Goal: Information Seeking & Learning: Check status

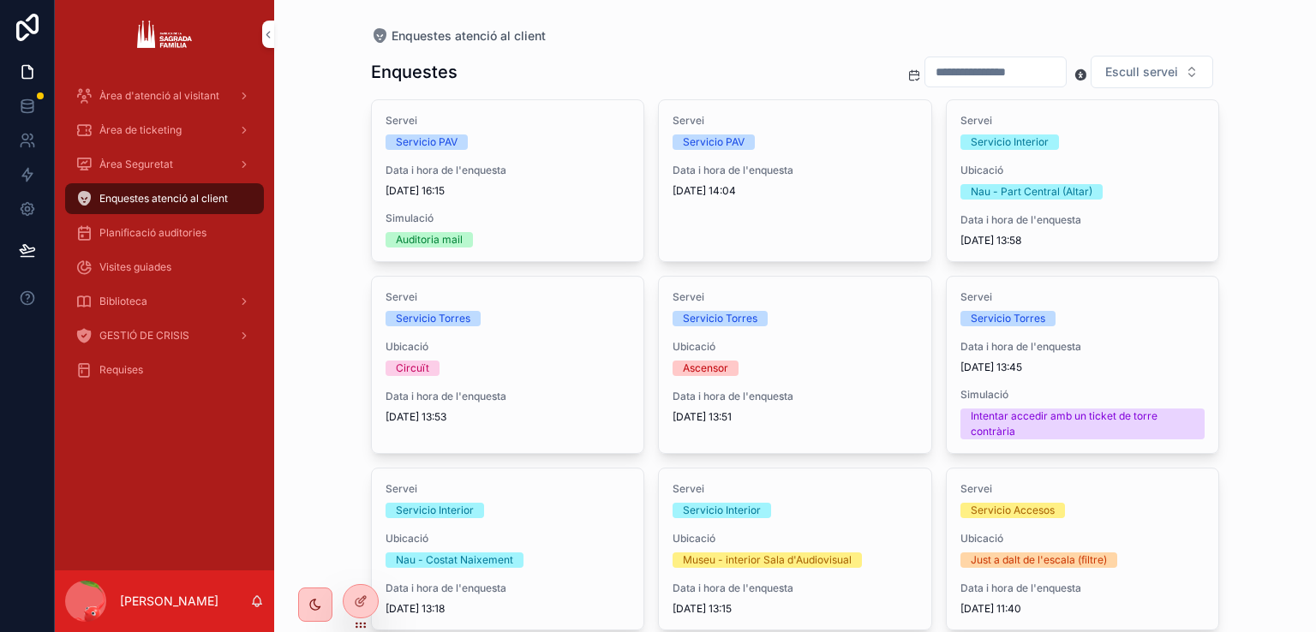
click at [320, 612] on div "scrollable content" at bounding box center [315, 605] width 34 height 34
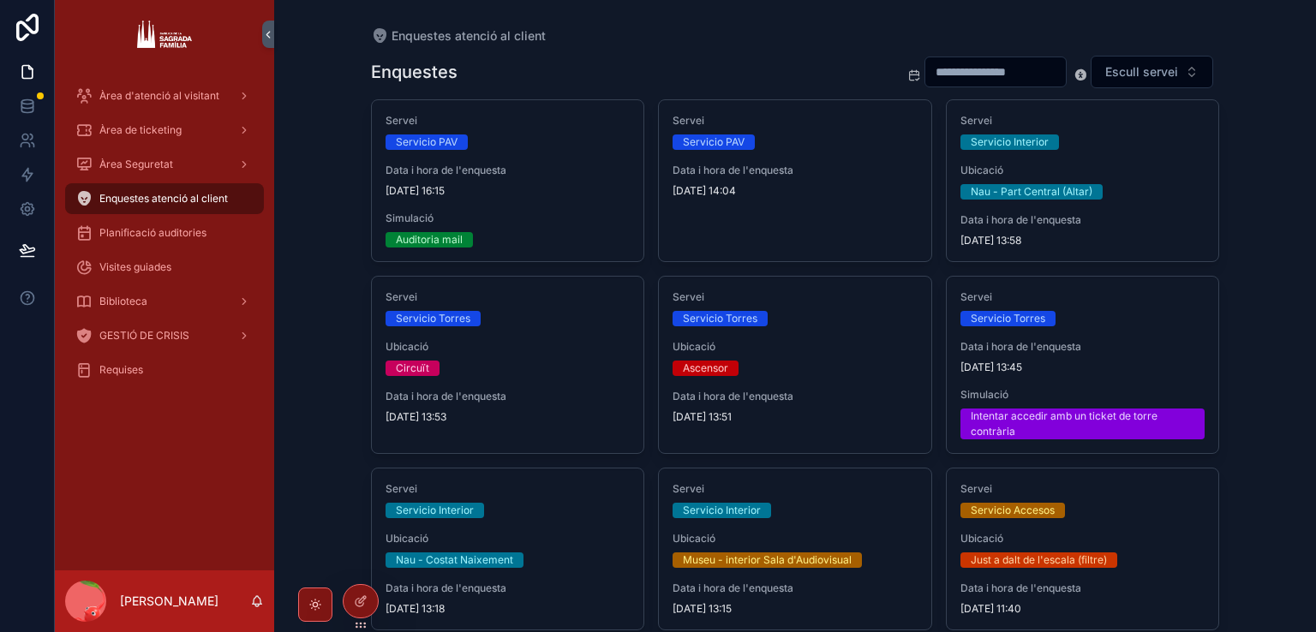
click at [164, 134] on span "Àrea de ticketing" at bounding box center [140, 130] width 82 height 14
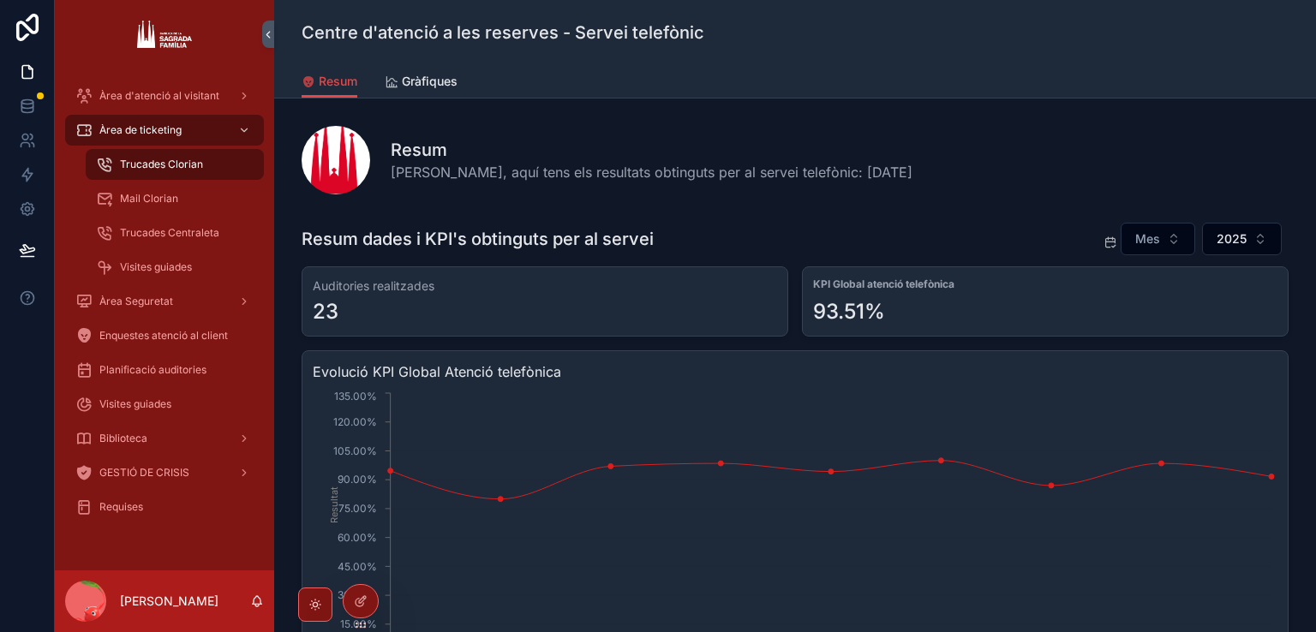
click at [1127, 229] on button "Mes" at bounding box center [1158, 239] width 75 height 33
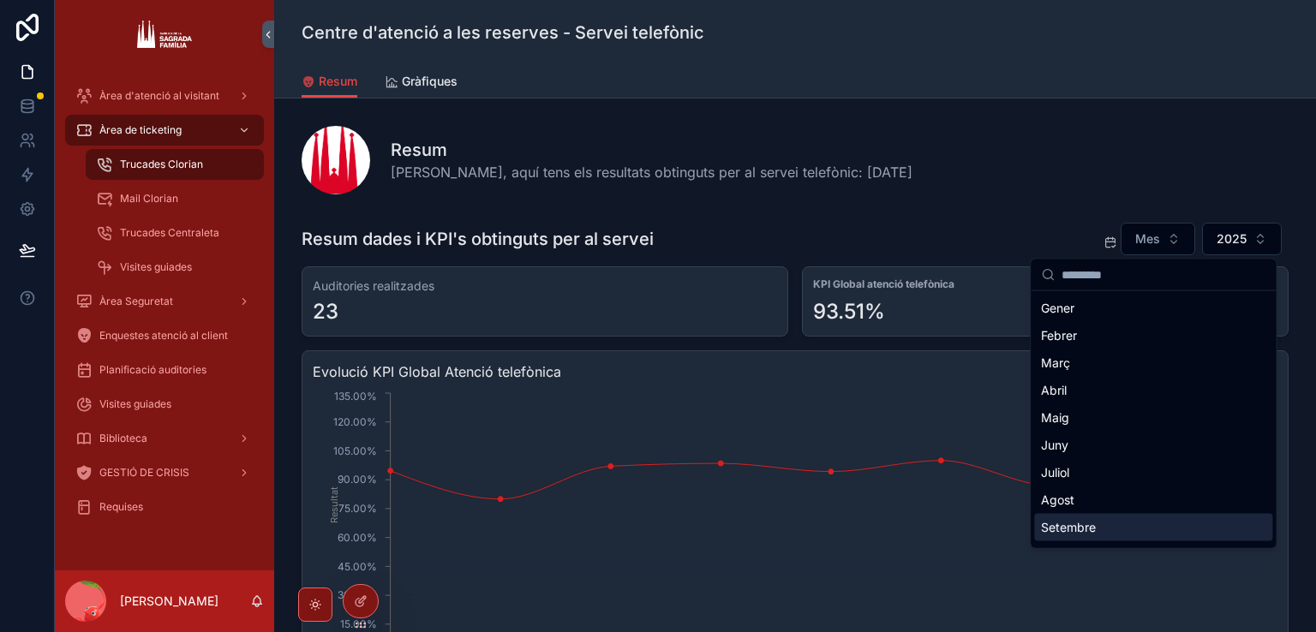
click at [1072, 532] on div "Setembre" at bounding box center [1153, 527] width 238 height 27
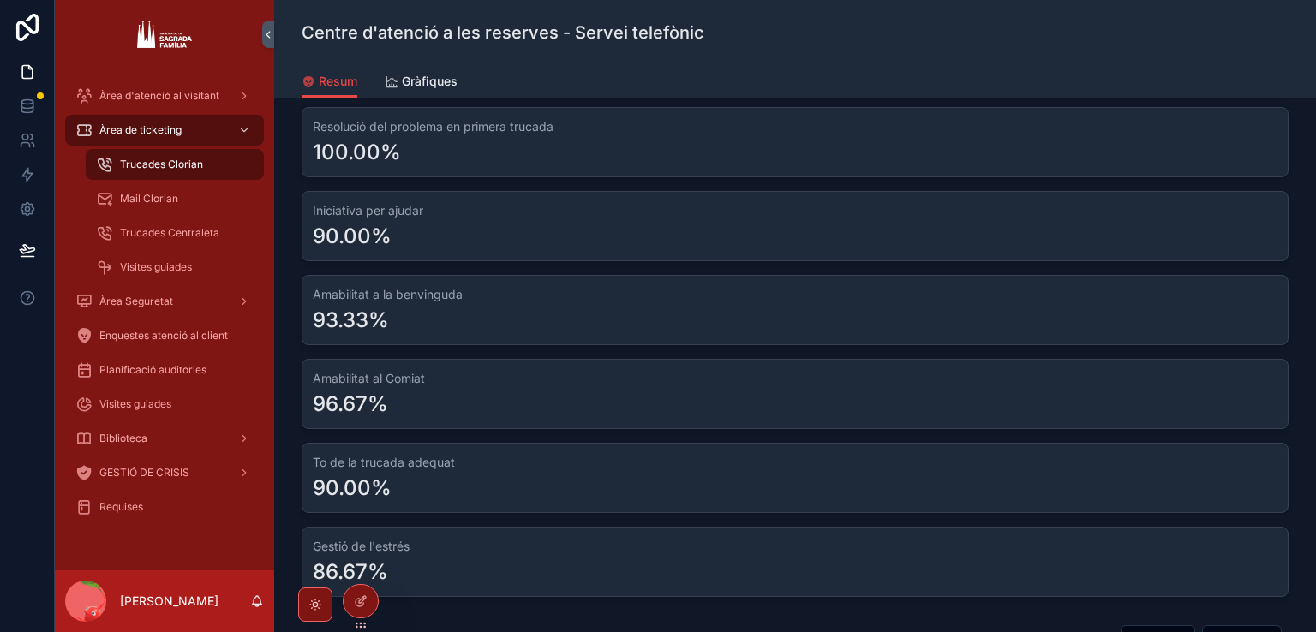
scroll to position [942, 0]
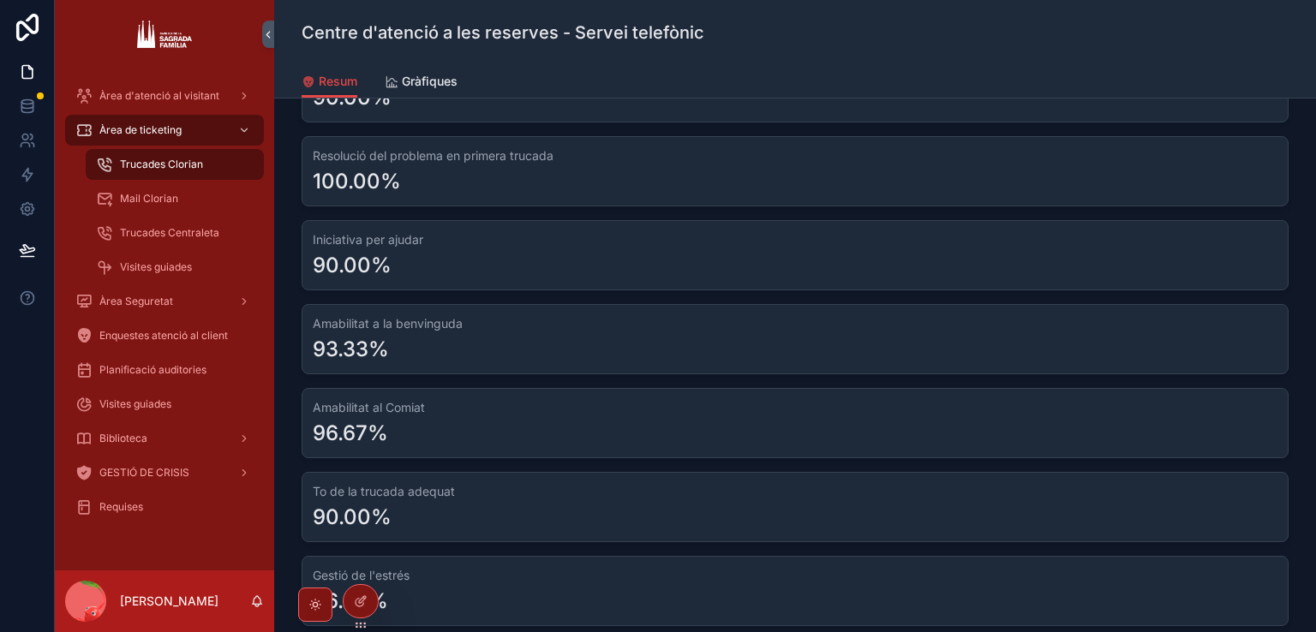
click at [210, 203] on div "Mail Clorian" at bounding box center [175, 198] width 158 height 27
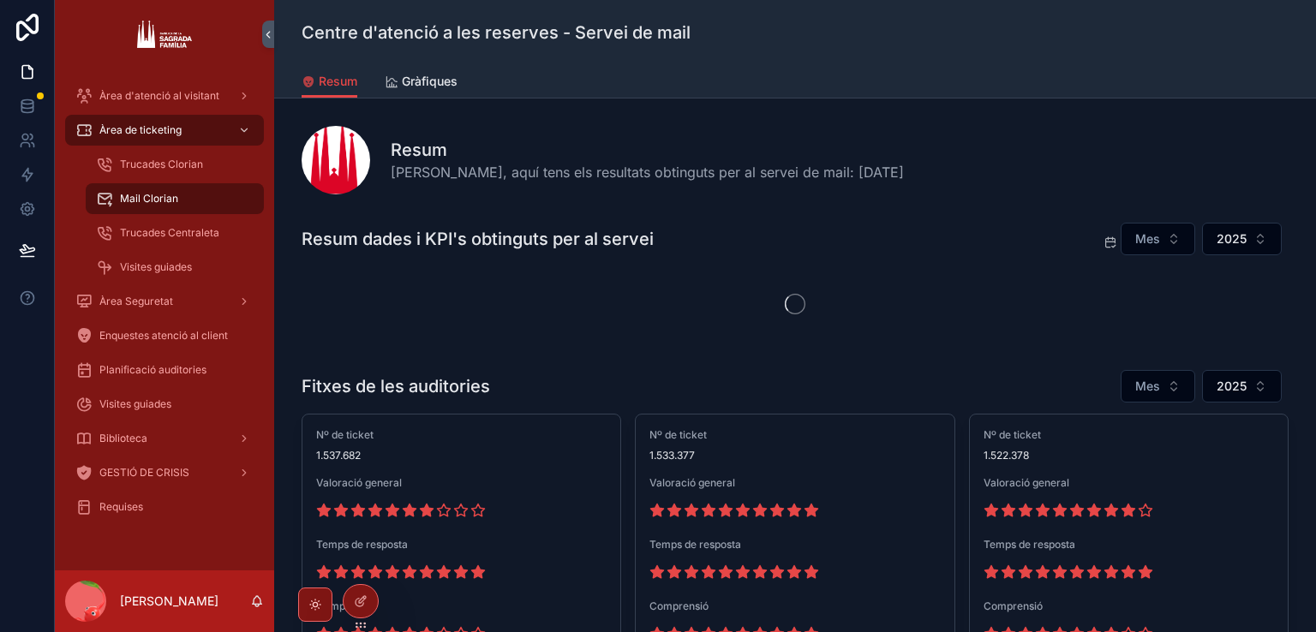
click at [1126, 237] on button "Mes" at bounding box center [1158, 239] width 75 height 33
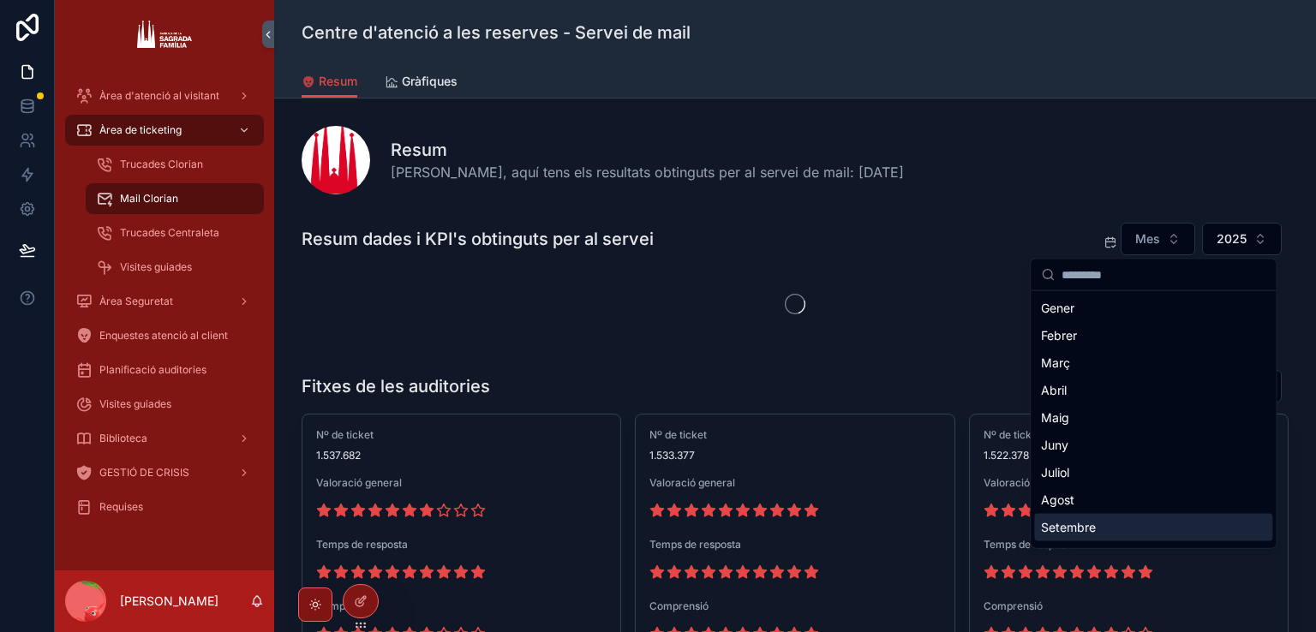
click at [1055, 530] on div "Setembre" at bounding box center [1153, 527] width 238 height 27
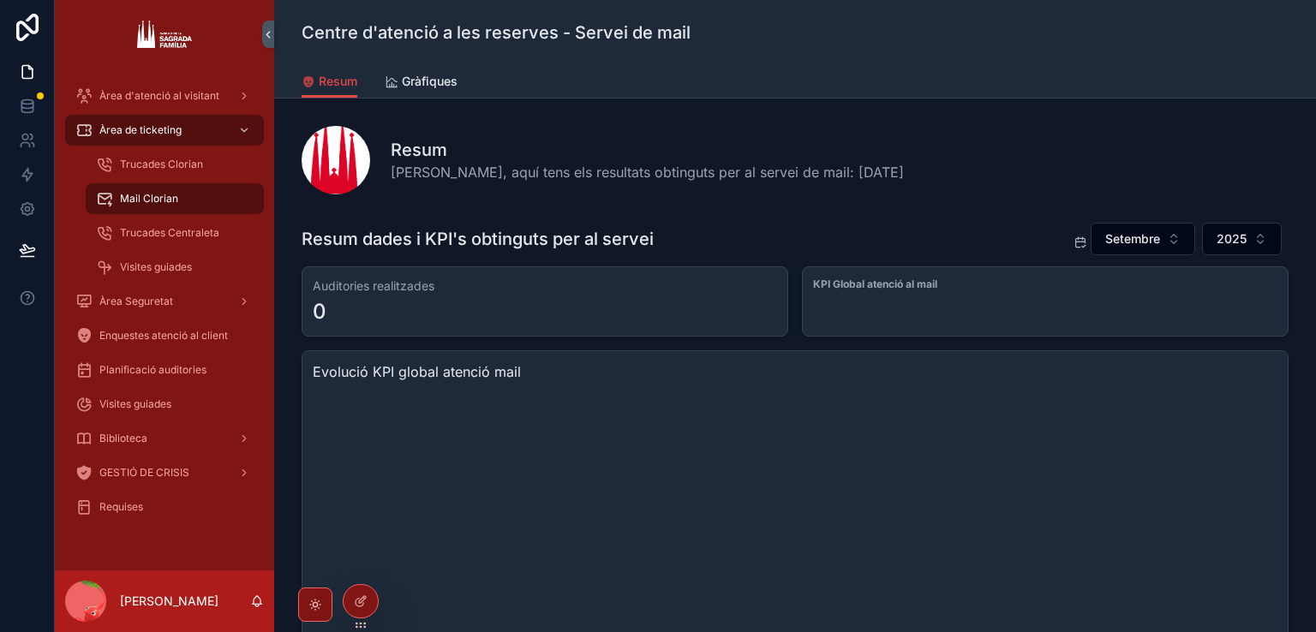
click at [1151, 236] on span "Setembre" at bounding box center [1132, 238] width 55 height 17
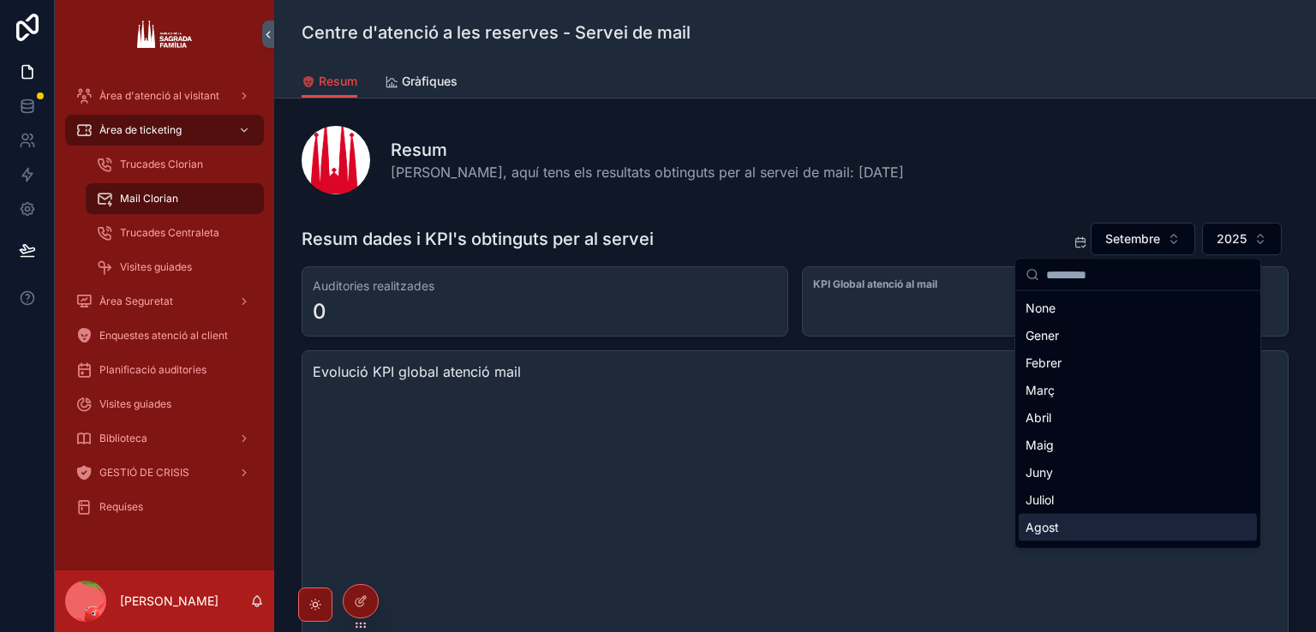
click at [1059, 521] on div "Agost" at bounding box center [1138, 527] width 238 height 27
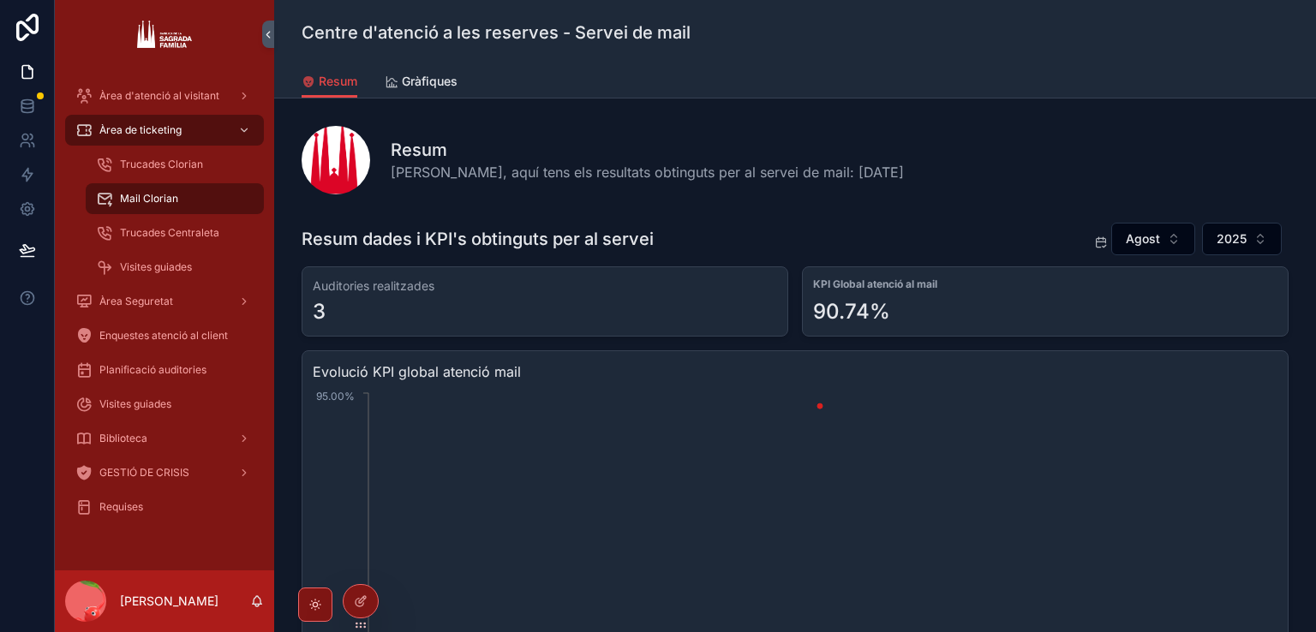
click at [1139, 244] on span "Agost" at bounding box center [1143, 238] width 34 height 17
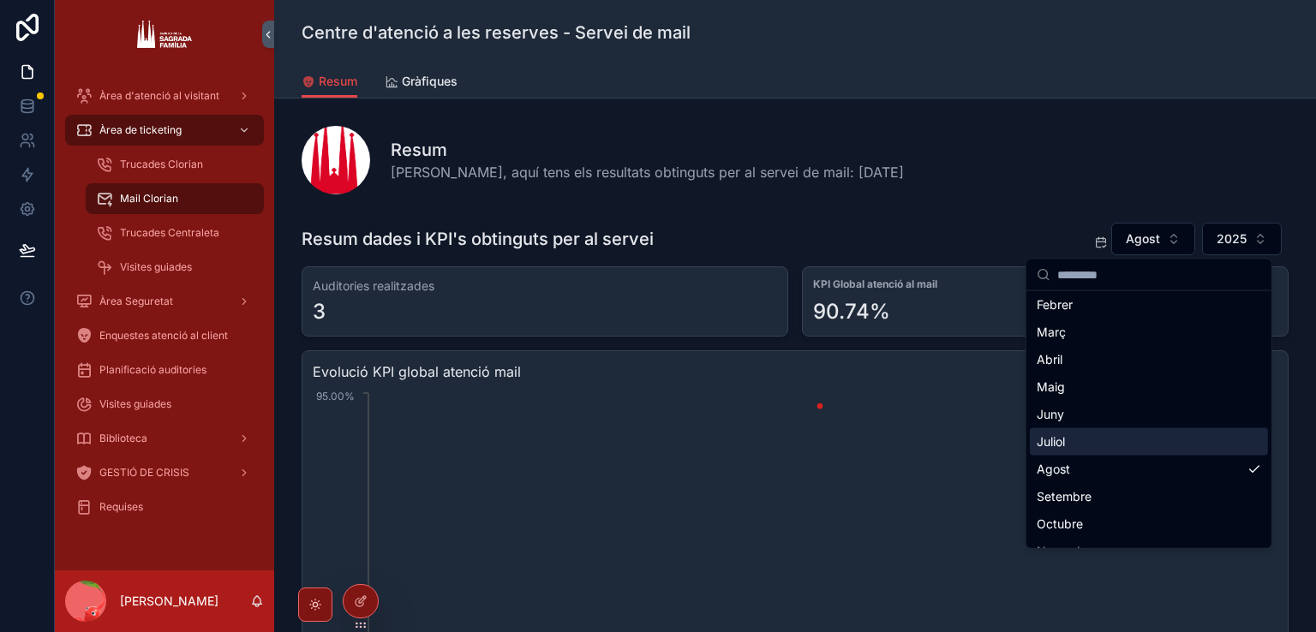
scroll to position [86, 0]
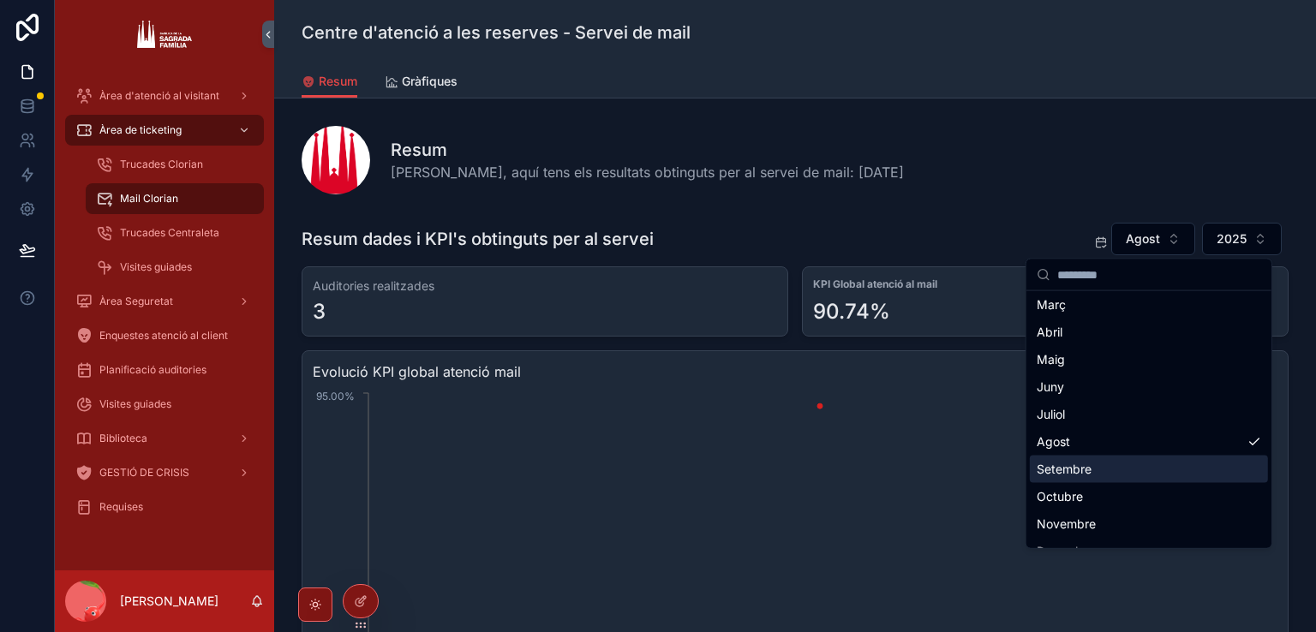
click at [1081, 470] on div "Setembre" at bounding box center [1149, 469] width 238 height 27
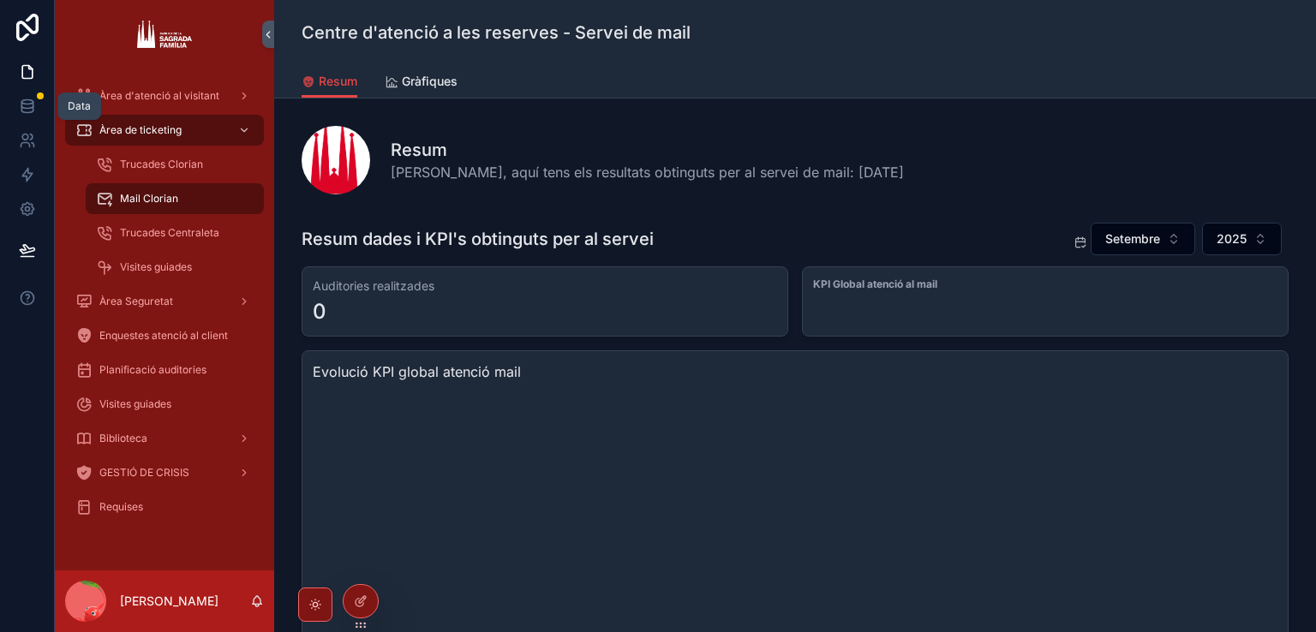
click at [9, 99] on link at bounding box center [27, 106] width 54 height 34
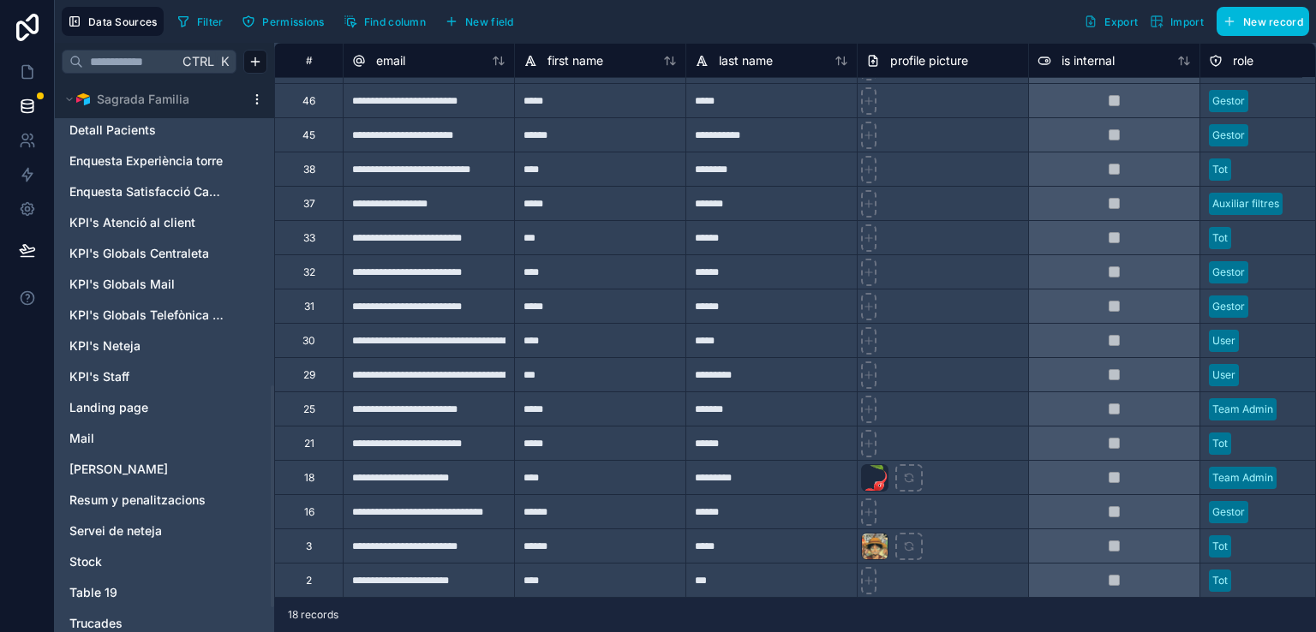
scroll to position [771, 0]
click at [163, 279] on span "KPI's Globals Mail" at bounding box center [121, 282] width 105 height 17
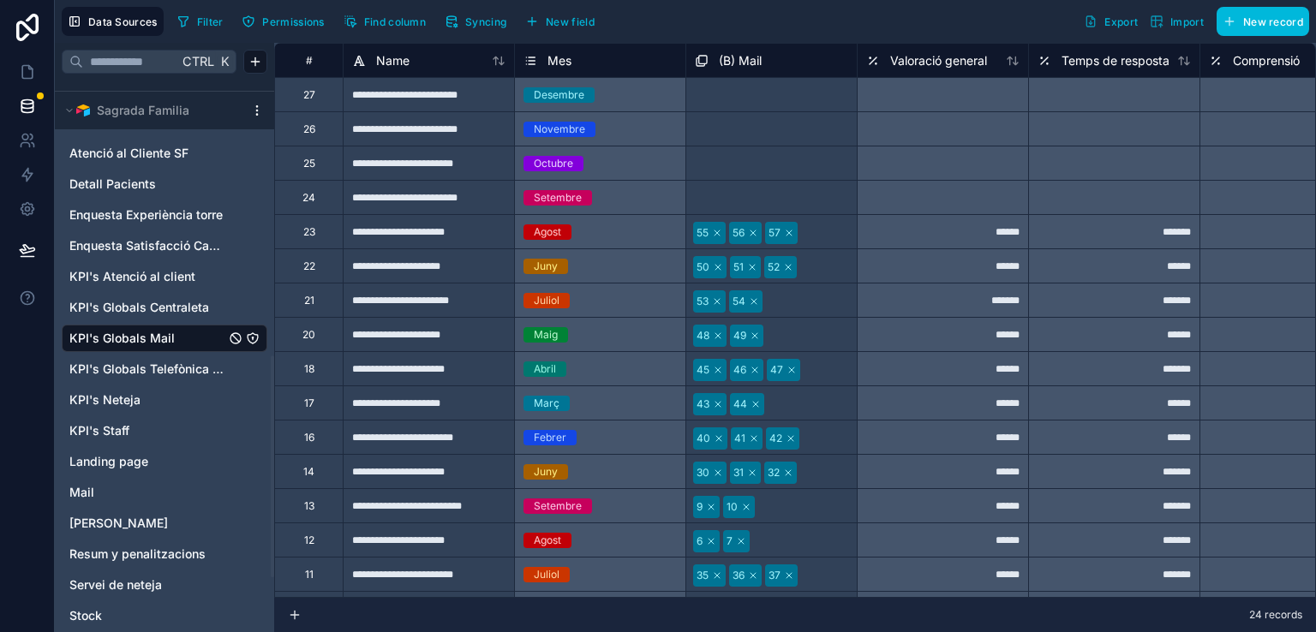
scroll to position [685, 0]
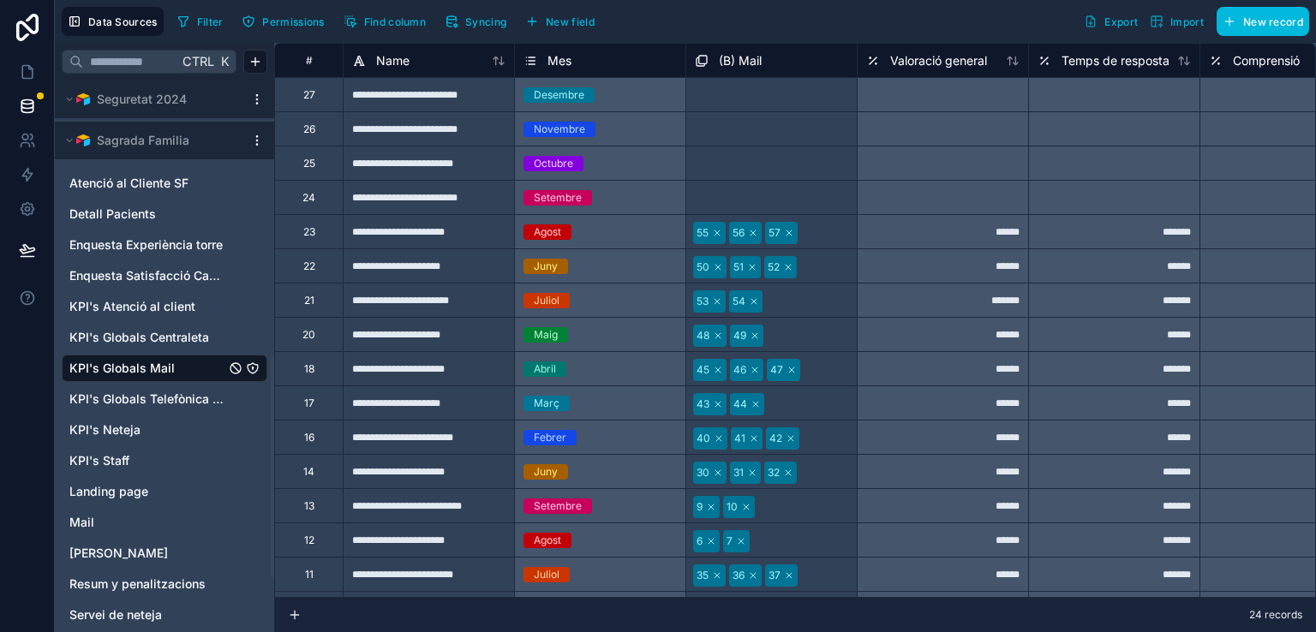
click at [105, 326] on div "KPI's Globals Centraleta" at bounding box center [165, 337] width 206 height 27
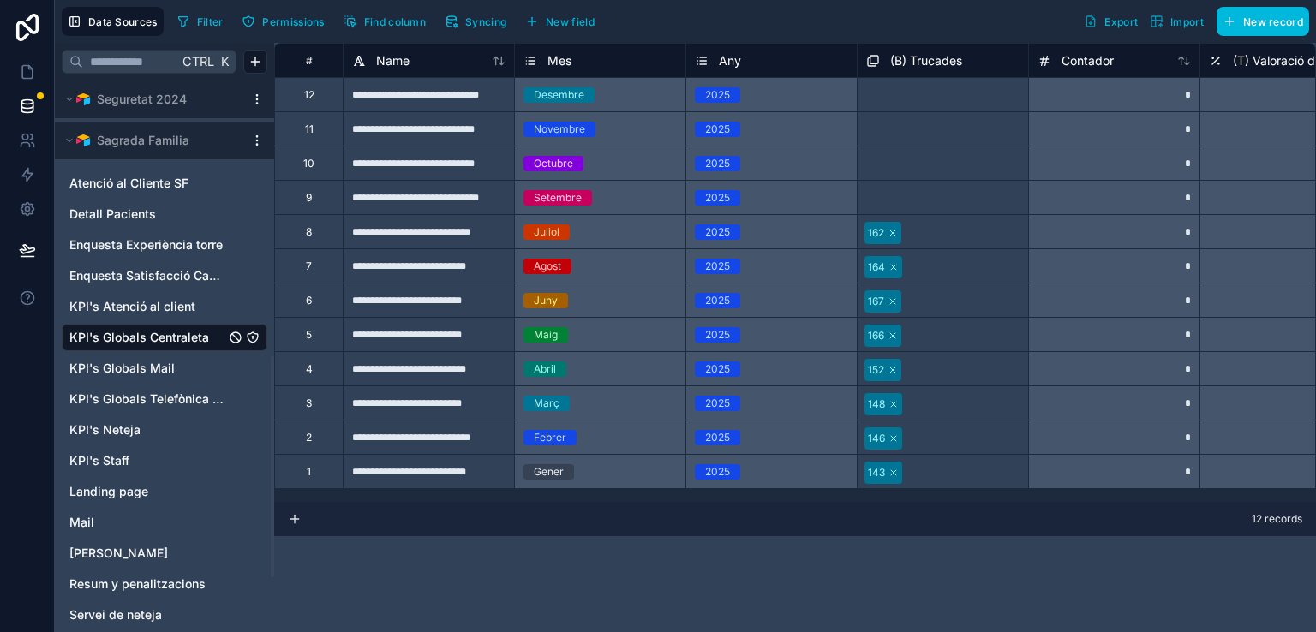
click at [130, 369] on span "KPI's Globals Mail" at bounding box center [121, 368] width 105 height 17
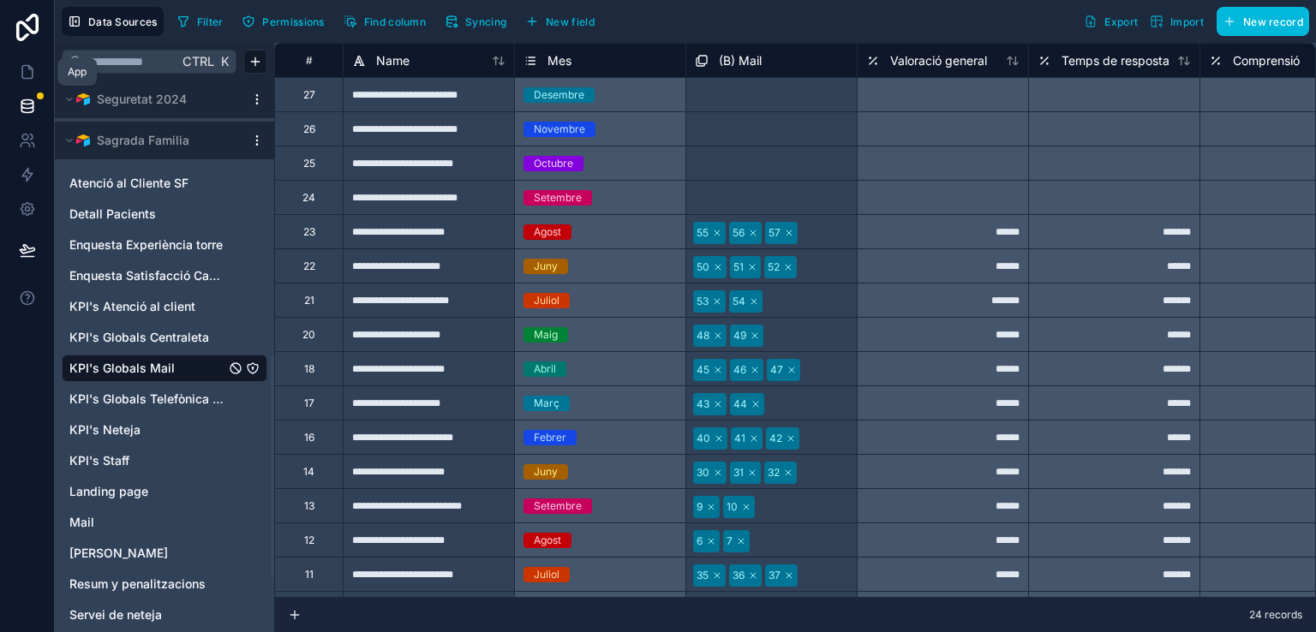
click at [19, 69] on icon at bounding box center [27, 71] width 17 height 17
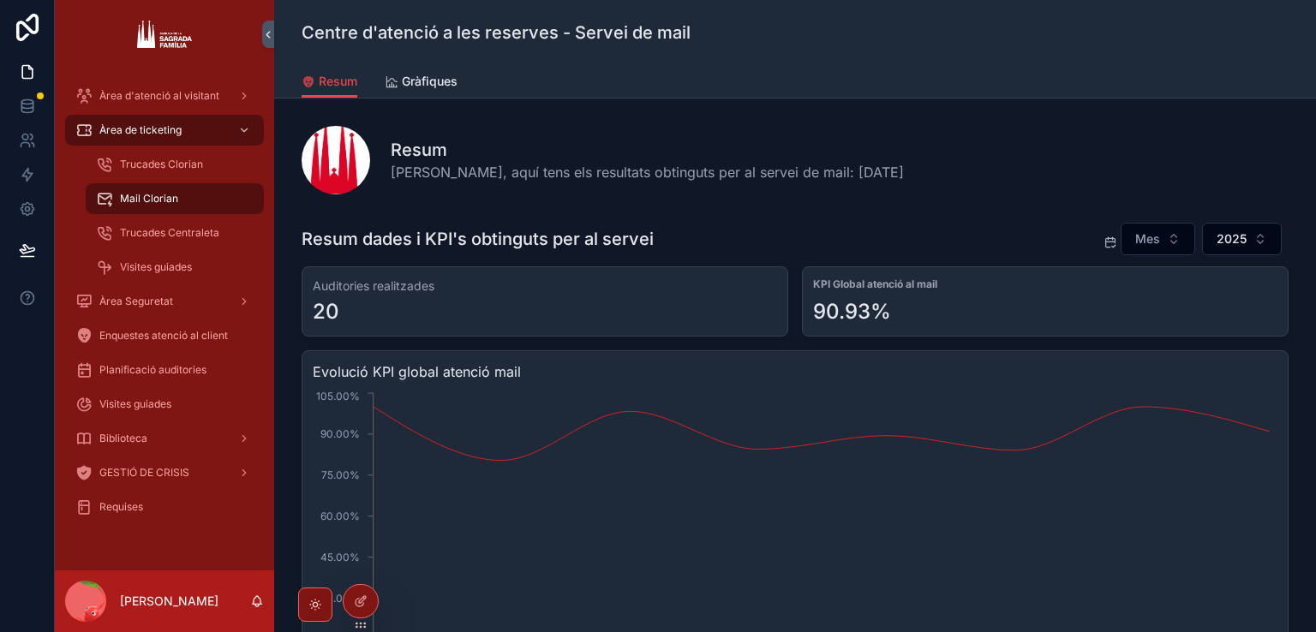
click at [1135, 230] on span "Mes" at bounding box center [1147, 238] width 25 height 17
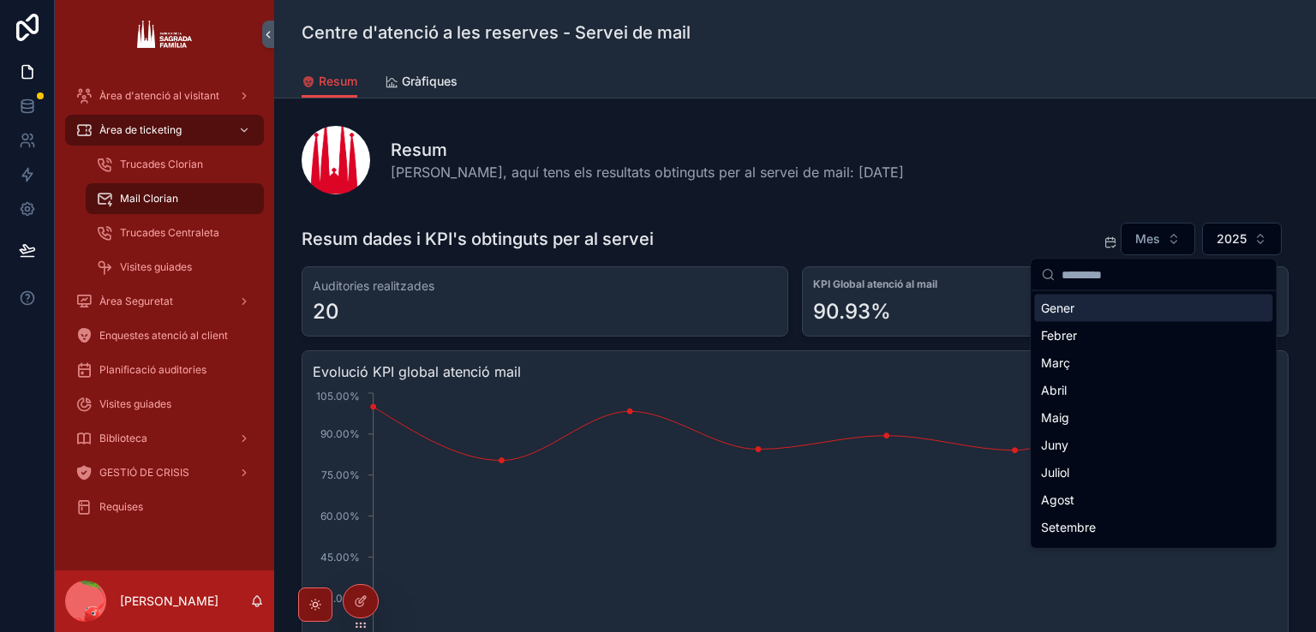
click at [1004, 156] on div "Resum Hola Marc, aquí tens els resultats obtinguts per al servei de mail: 7/10/…" at bounding box center [840, 160] width 898 height 45
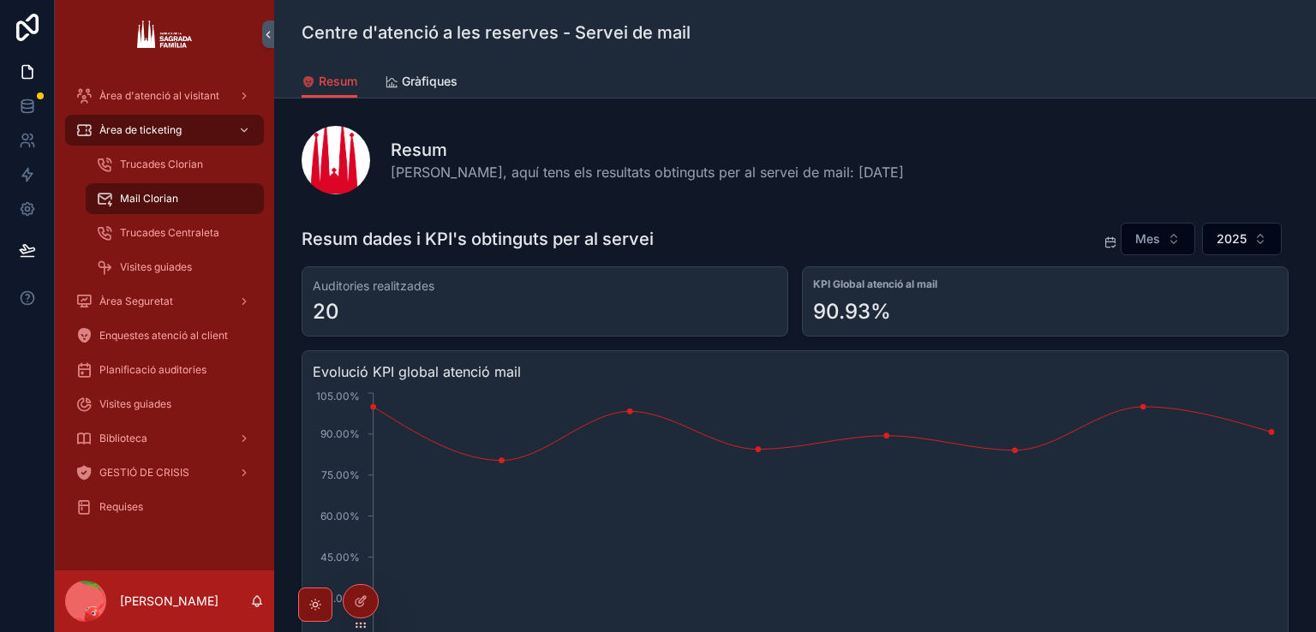
drag, startPoint x: 1099, startPoint y: 230, endPoint x: 1140, endPoint y: 230, distance: 41.1
click at [1103, 230] on div "Mes" at bounding box center [1149, 239] width 92 height 33
click at [1140, 230] on span "Mes" at bounding box center [1147, 238] width 25 height 17
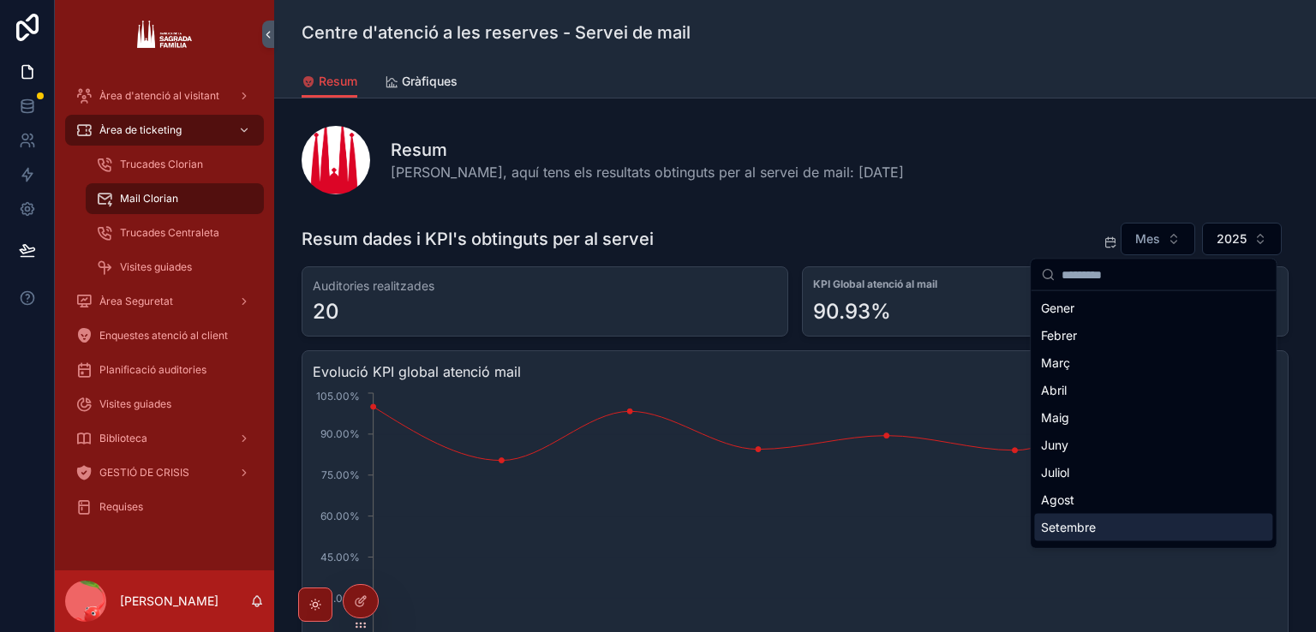
click at [1080, 528] on div "Setembre" at bounding box center [1153, 527] width 238 height 27
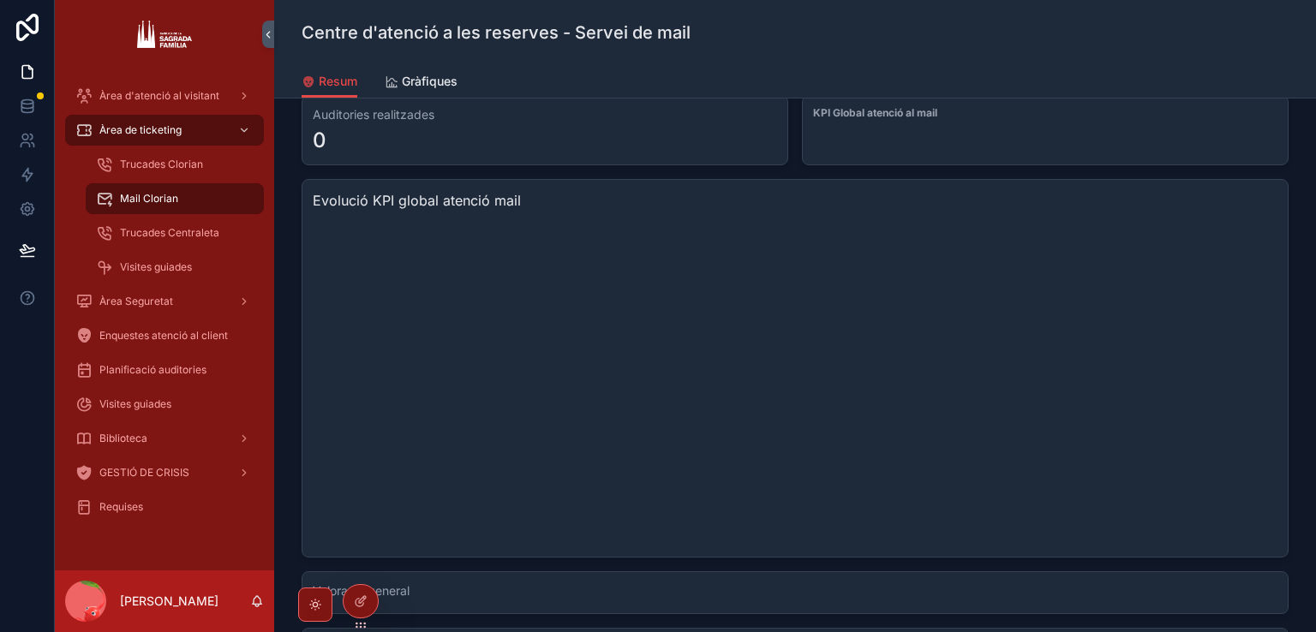
click at [200, 171] on div "Trucades Clorian" at bounding box center [175, 164] width 158 height 27
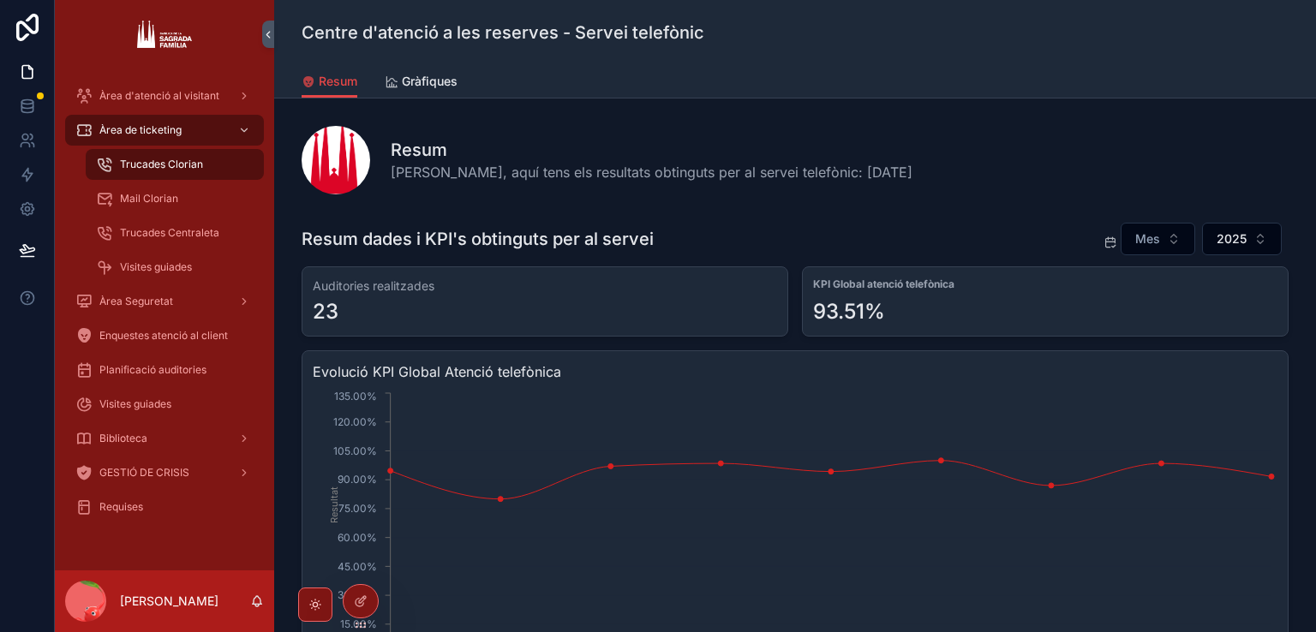
click at [1162, 230] on button "Mes" at bounding box center [1158, 239] width 75 height 33
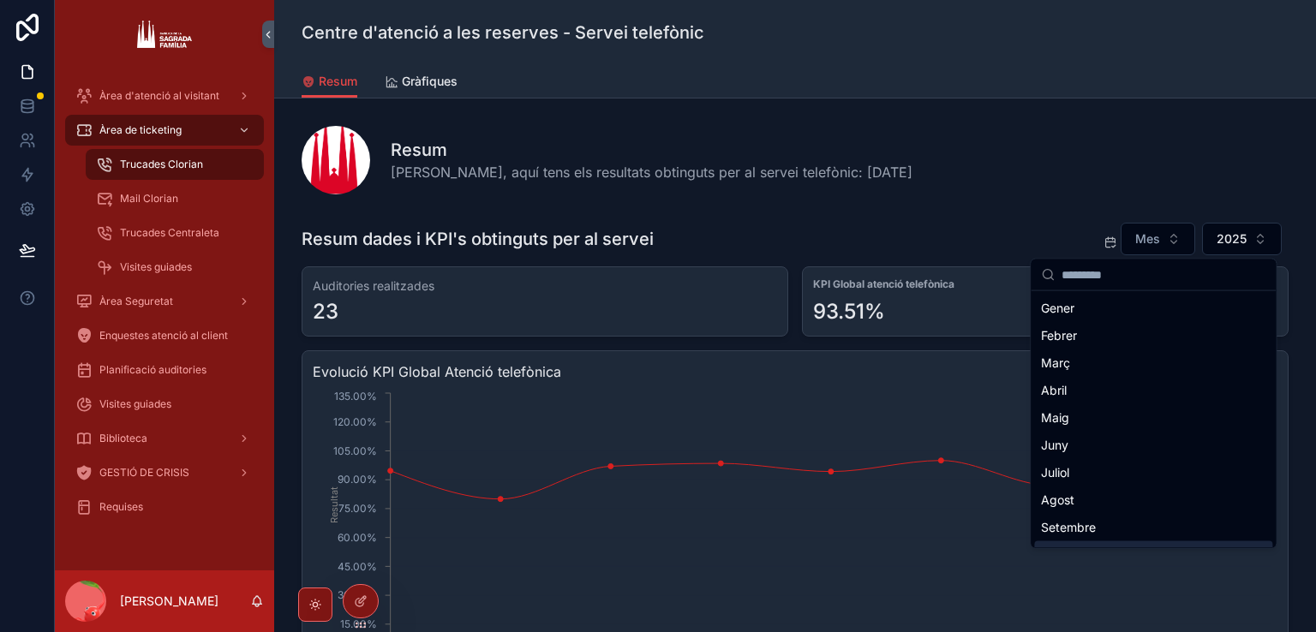
click at [1079, 542] on div "Octubre" at bounding box center [1153, 554] width 238 height 27
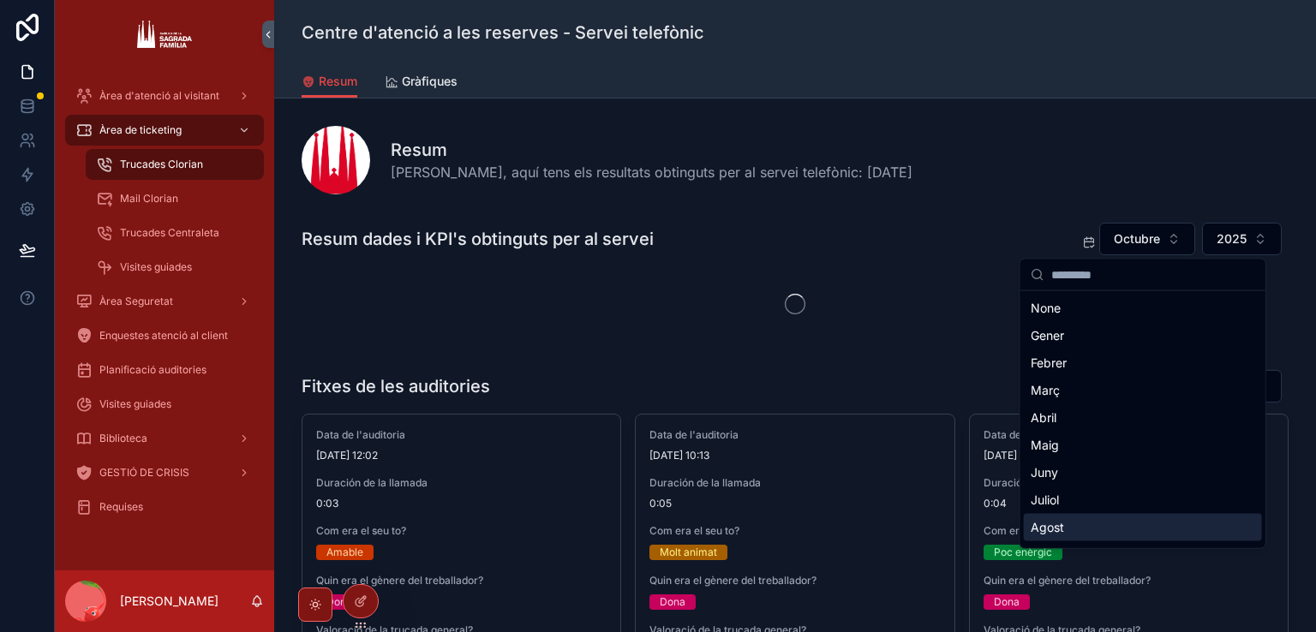
click at [1081, 525] on div "Agost" at bounding box center [1143, 527] width 238 height 27
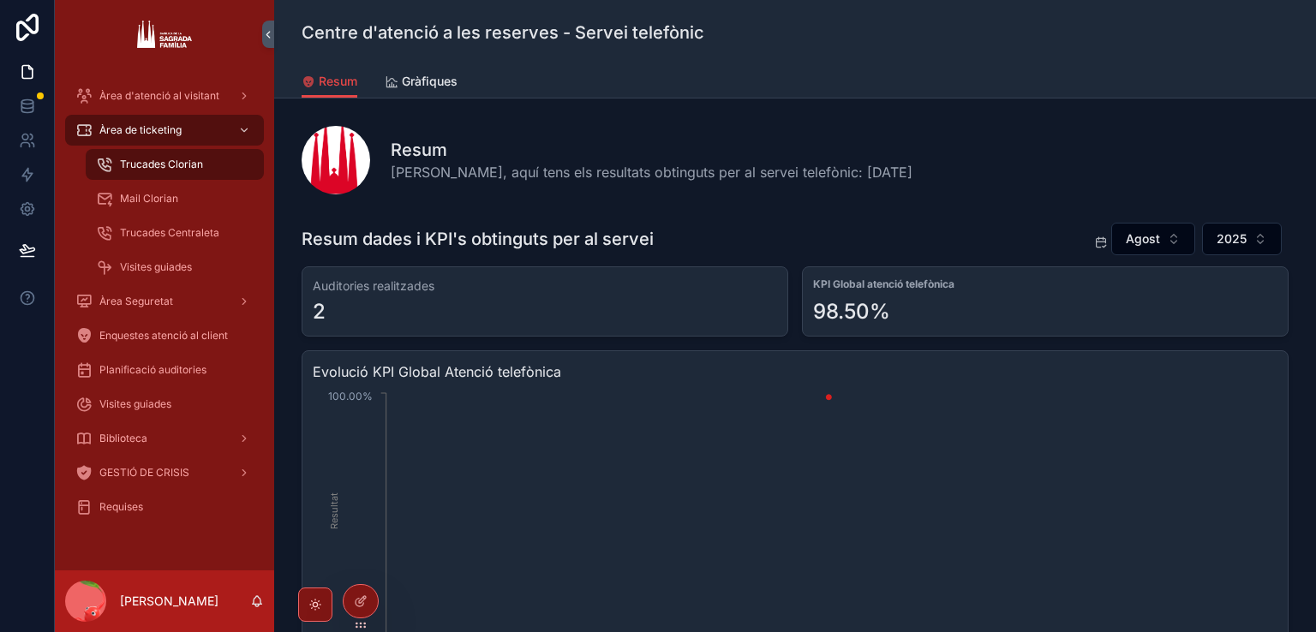
click at [1152, 223] on button "Agost" at bounding box center [1153, 239] width 84 height 33
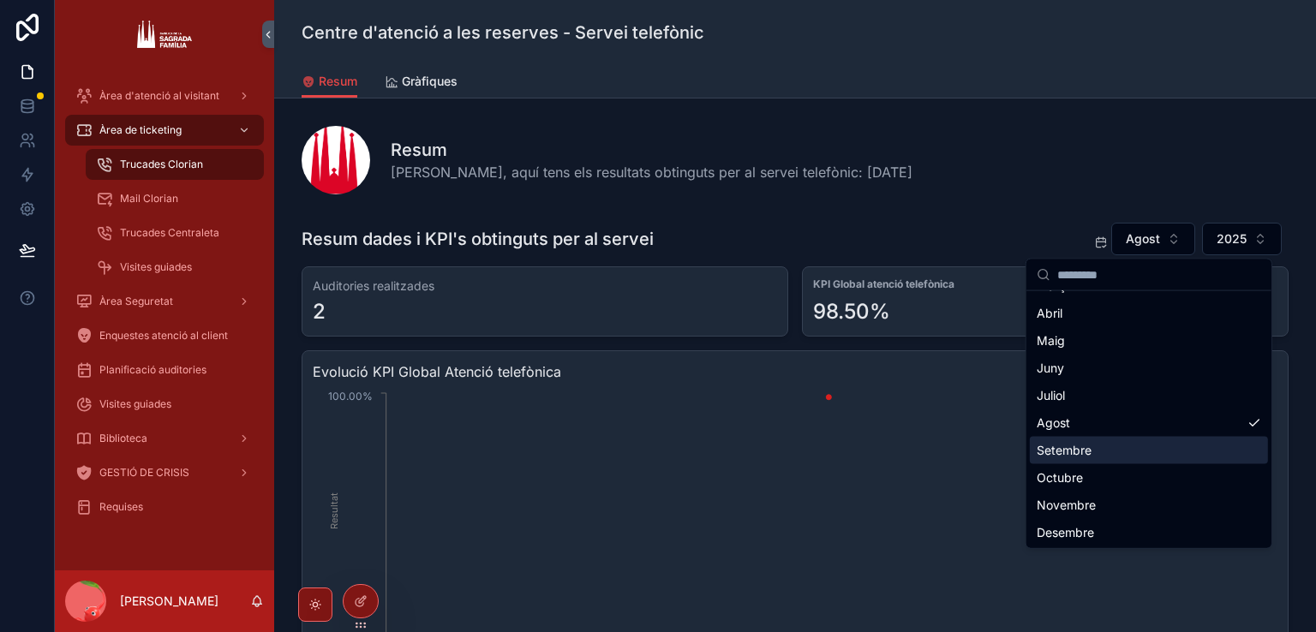
scroll to position [106, 0]
click at [1076, 437] on div "Setembre" at bounding box center [1149, 448] width 238 height 27
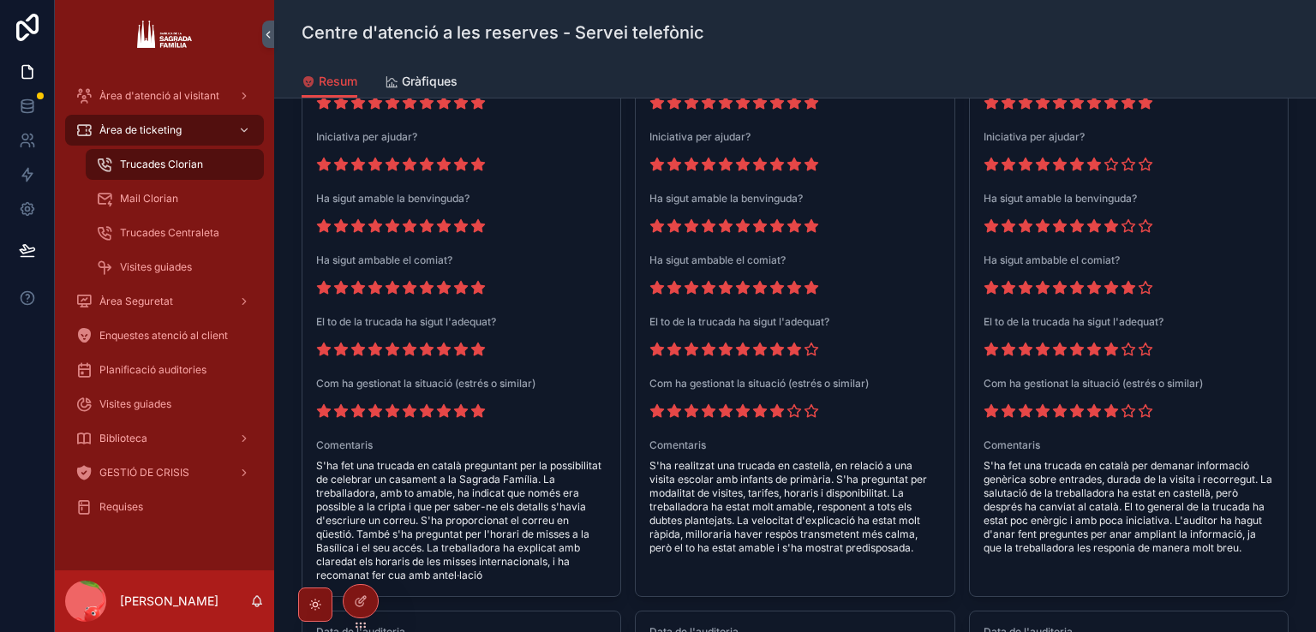
scroll to position [2056, 0]
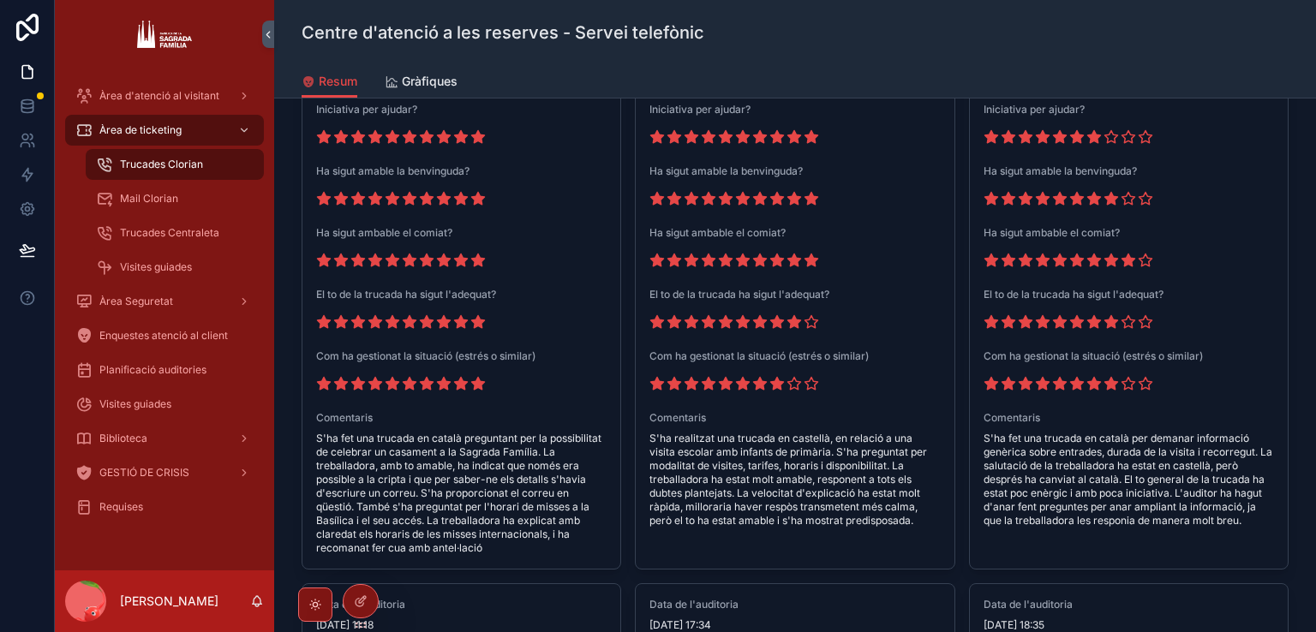
drag, startPoint x: 1241, startPoint y: 515, endPoint x: 974, endPoint y: 439, distance: 277.7
click at [974, 439] on div "Data de l'auditoria 16/9/2025 10:00 Duración de la llamada 0:04 Com era el seu …" at bounding box center [1129, 63] width 318 height 956
copy span "S'ha fet una trucada en català per demanar informació genèrica sobre entrades, …"
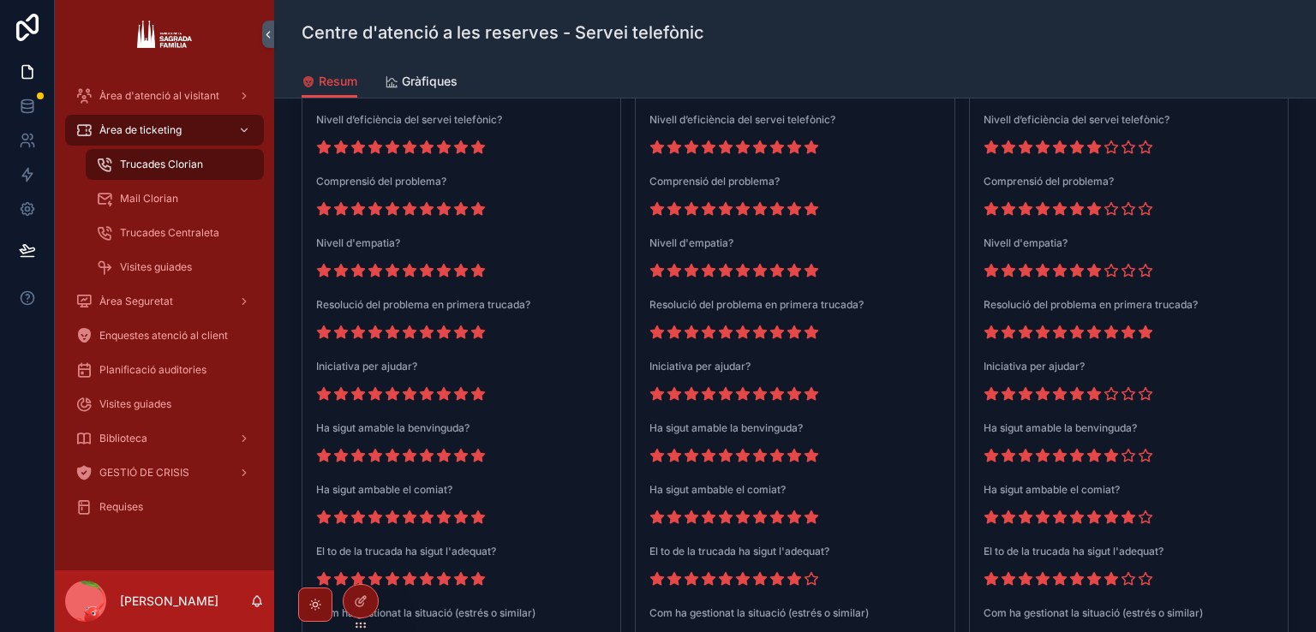
scroll to position [2227, 0]
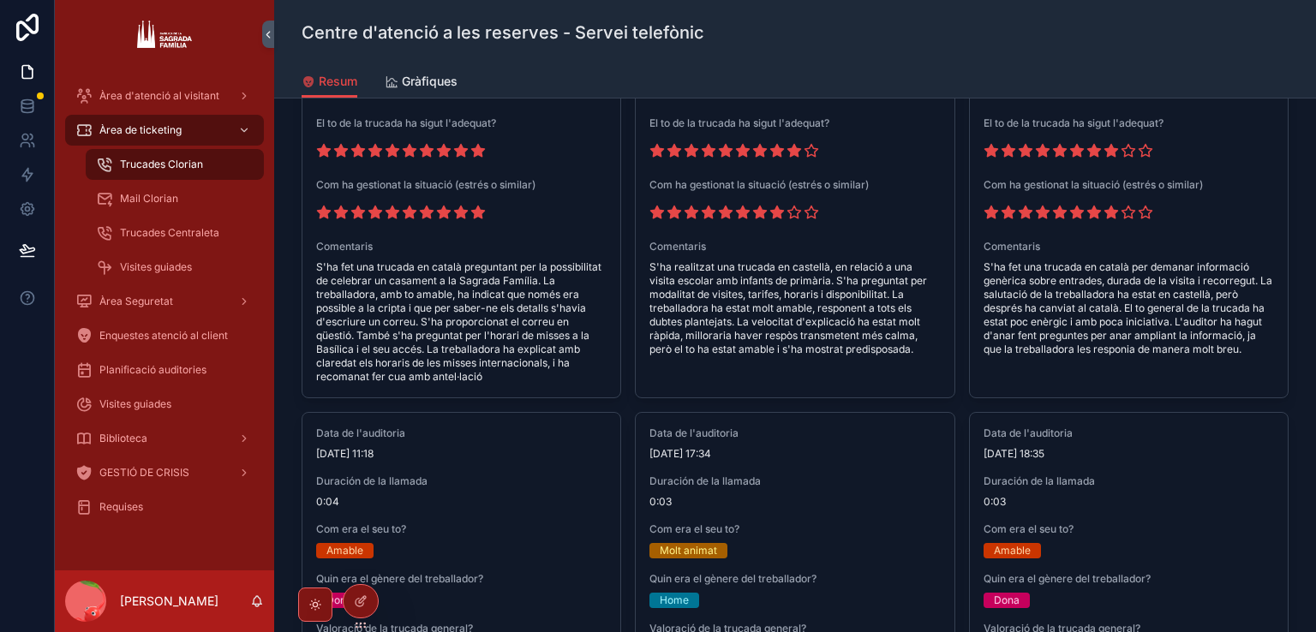
click at [695, 306] on span "S'ha realitzat una trucada en castellà, en relació a una visita escolar amb inf…" at bounding box center [794, 308] width 290 height 96
click at [738, 315] on span "S'ha realitzat una trucada en castellà, en relació a una visita escolar amb inf…" at bounding box center [794, 308] width 290 height 96
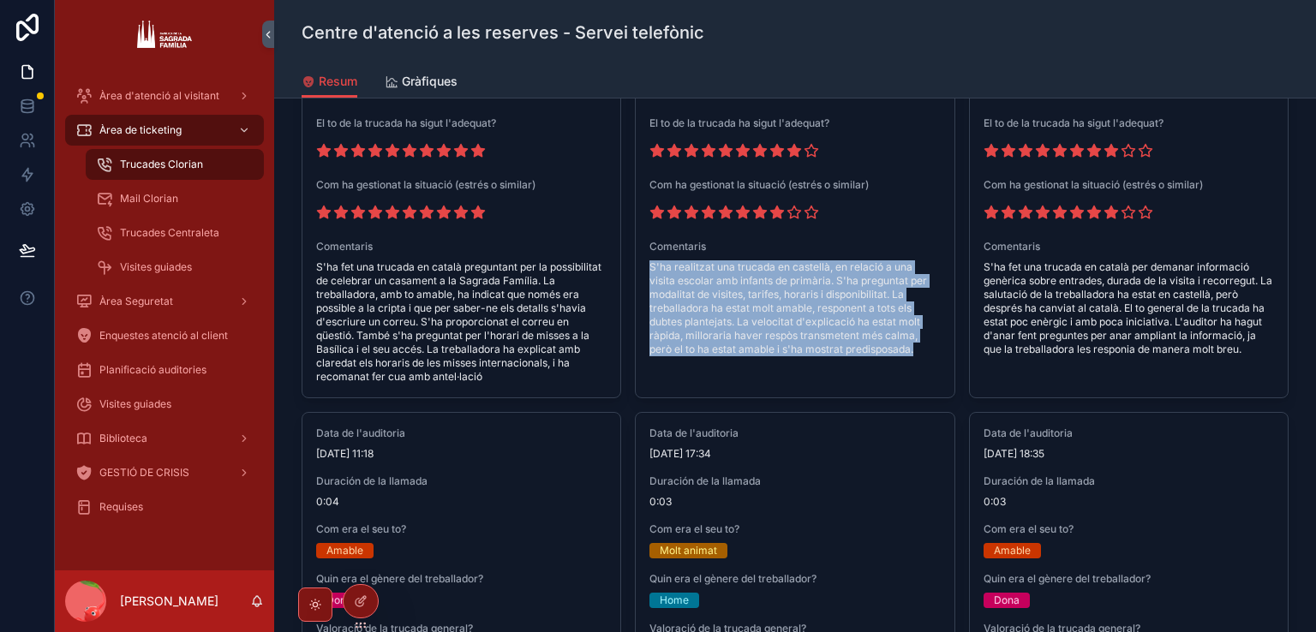
click at [738, 315] on span "S'ha realitzat una trucada en castellà, en relació a una visita escolar amb inf…" at bounding box center [794, 308] width 290 height 96
copy div "S'ha realitzat una trucada en castellà, en relació a una visita escolar amb inf…"
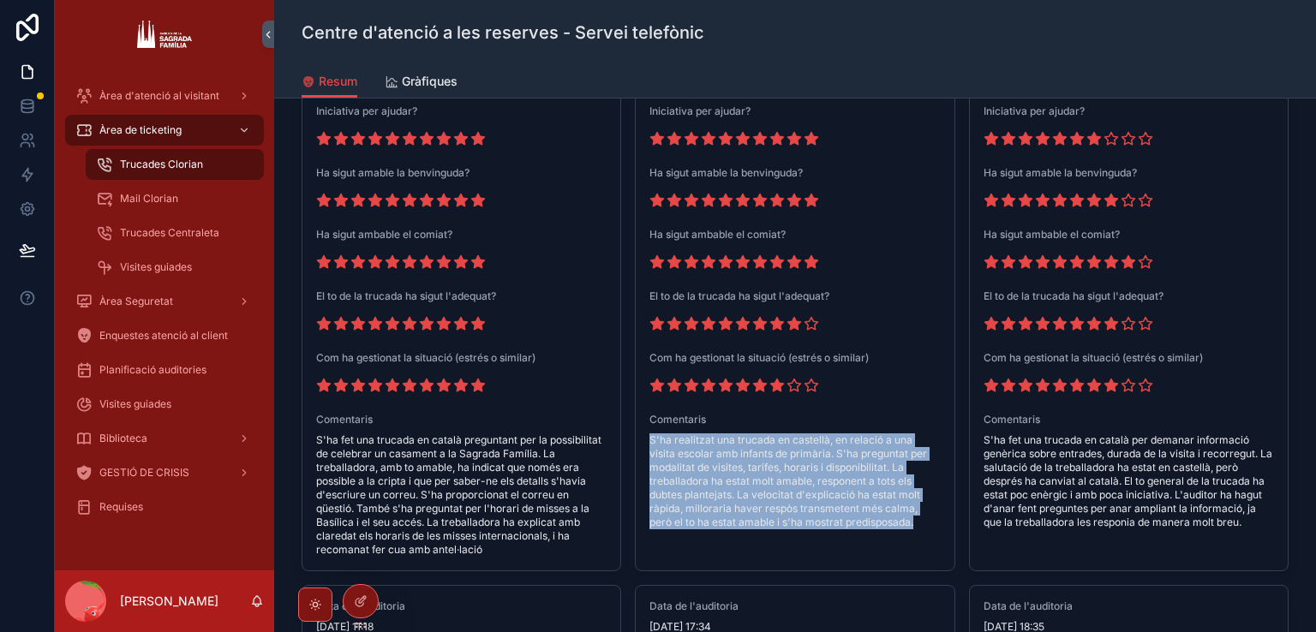
scroll to position [2056, 0]
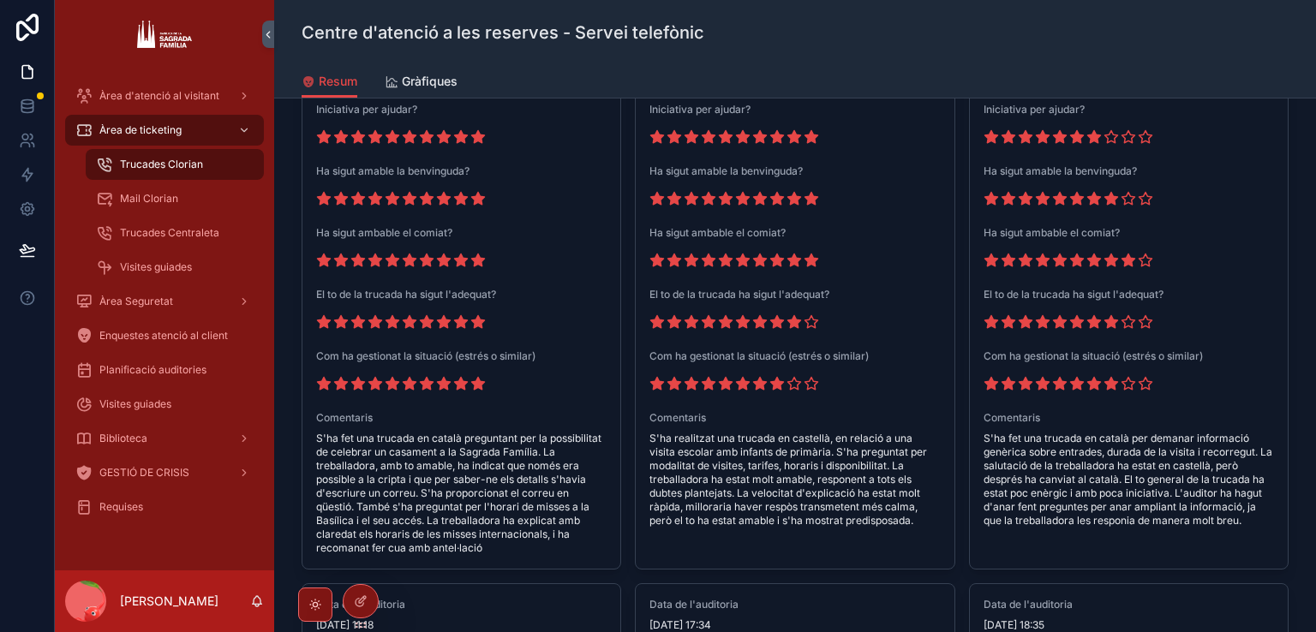
click at [412, 450] on span "S'ha fet una trucada en català preguntant per la possibilitat de celebrar un ca…" at bounding box center [461, 493] width 290 height 123
click at [411, 450] on span "S'ha fet una trucada en català preguntant per la possibilitat de celebrar un ca…" at bounding box center [461, 493] width 290 height 123
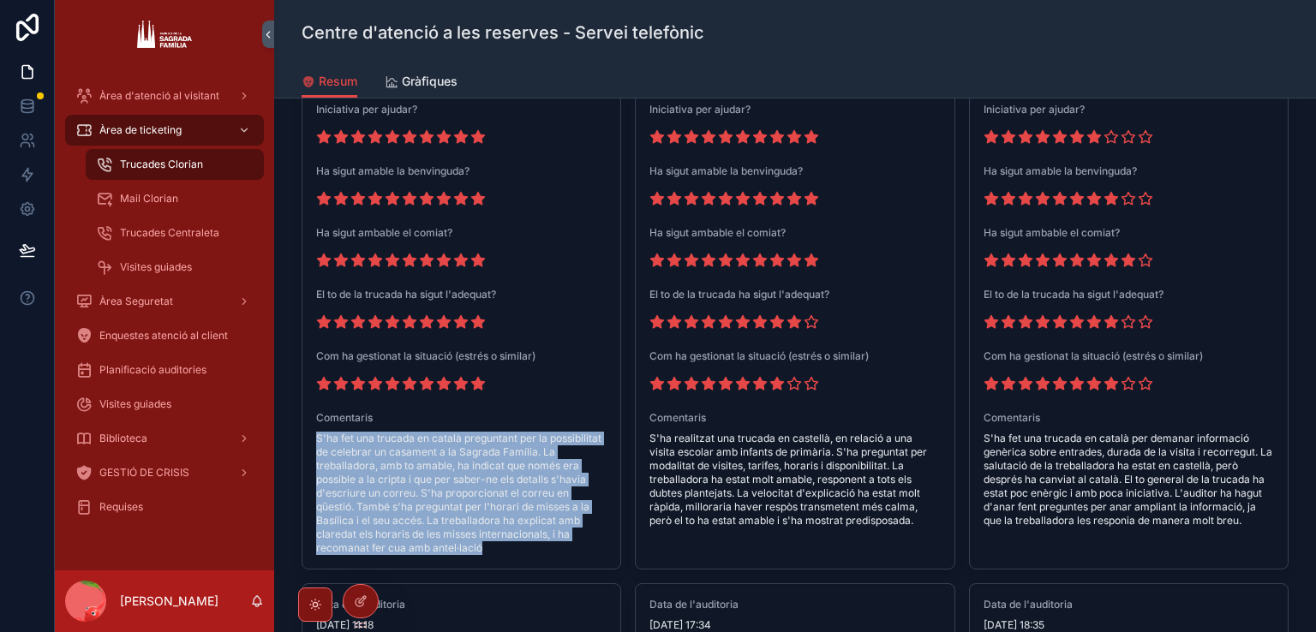
click at [411, 450] on span "S'ha fet una trucada en català preguntant per la possibilitat de celebrar un ca…" at bounding box center [461, 493] width 290 height 123
copy div "S'ha fet una trucada en català preguntant per la possibilitat de celebrar un ca…"
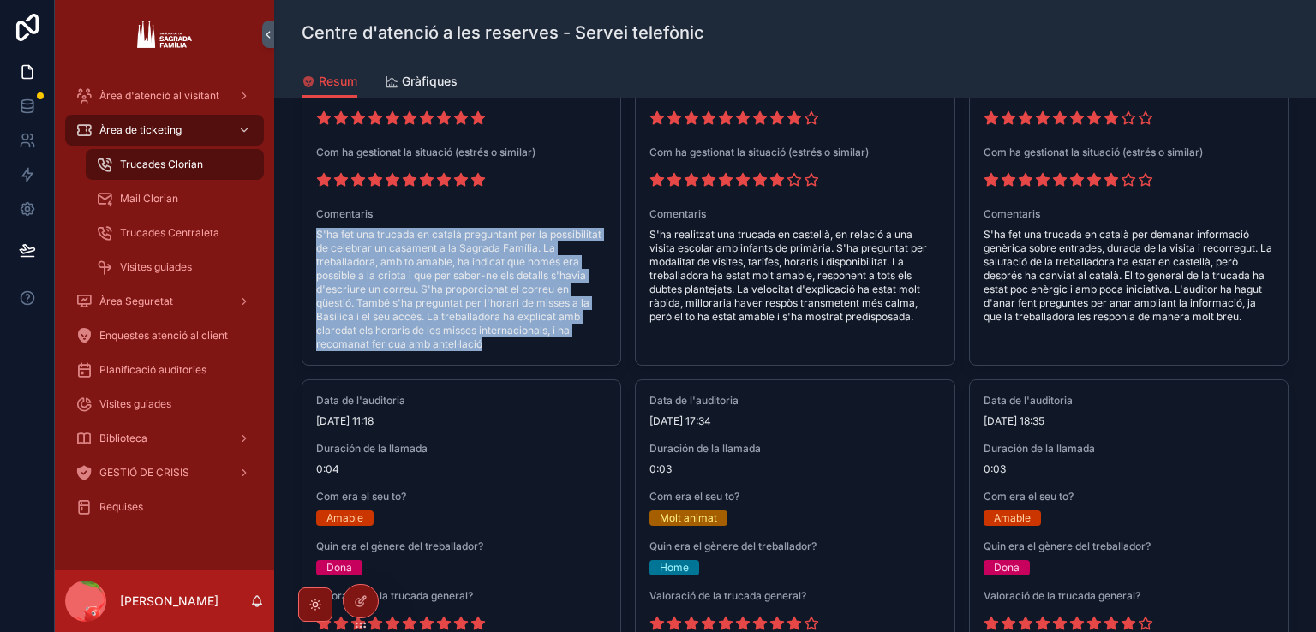
scroll to position [2313, 0]
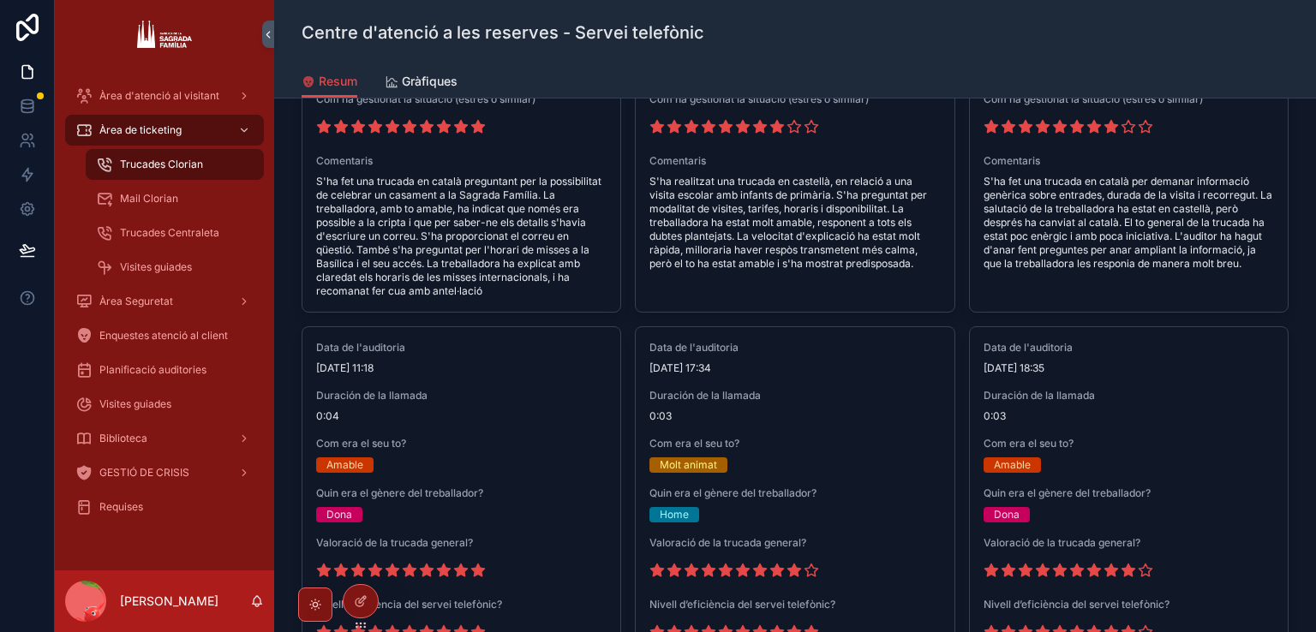
click at [706, 198] on span "S'ha realitzat una trucada en castellà, en relació a una visita escolar amb inf…" at bounding box center [794, 223] width 290 height 96
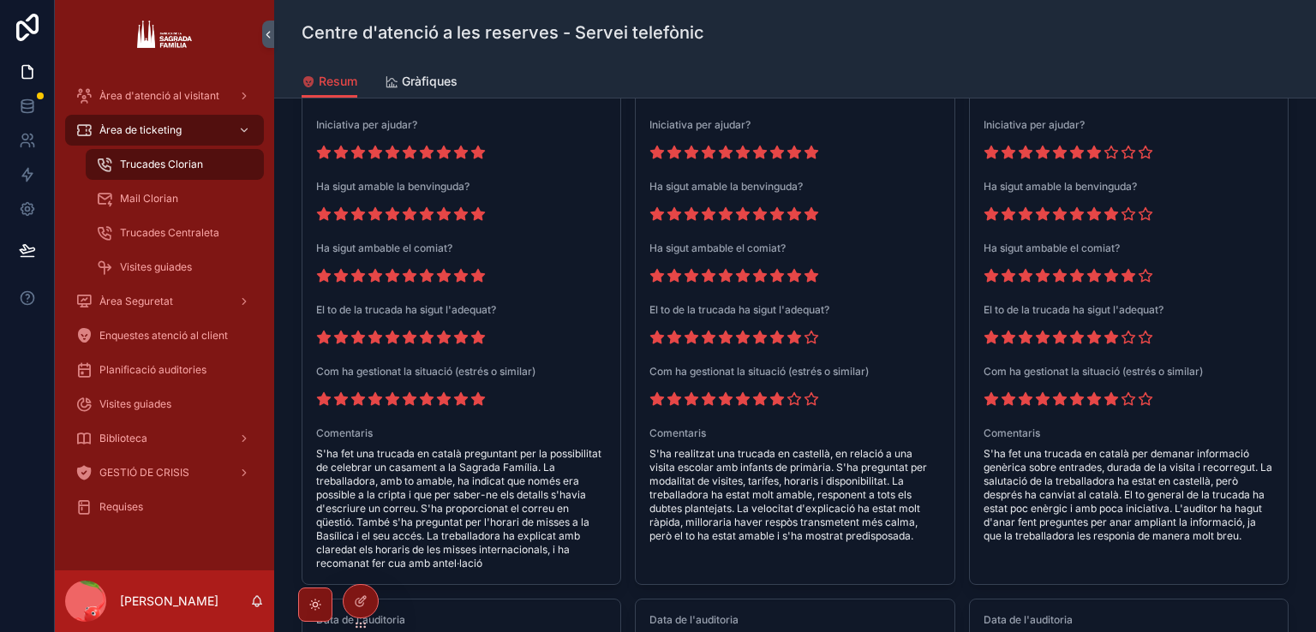
scroll to position [2142, 0]
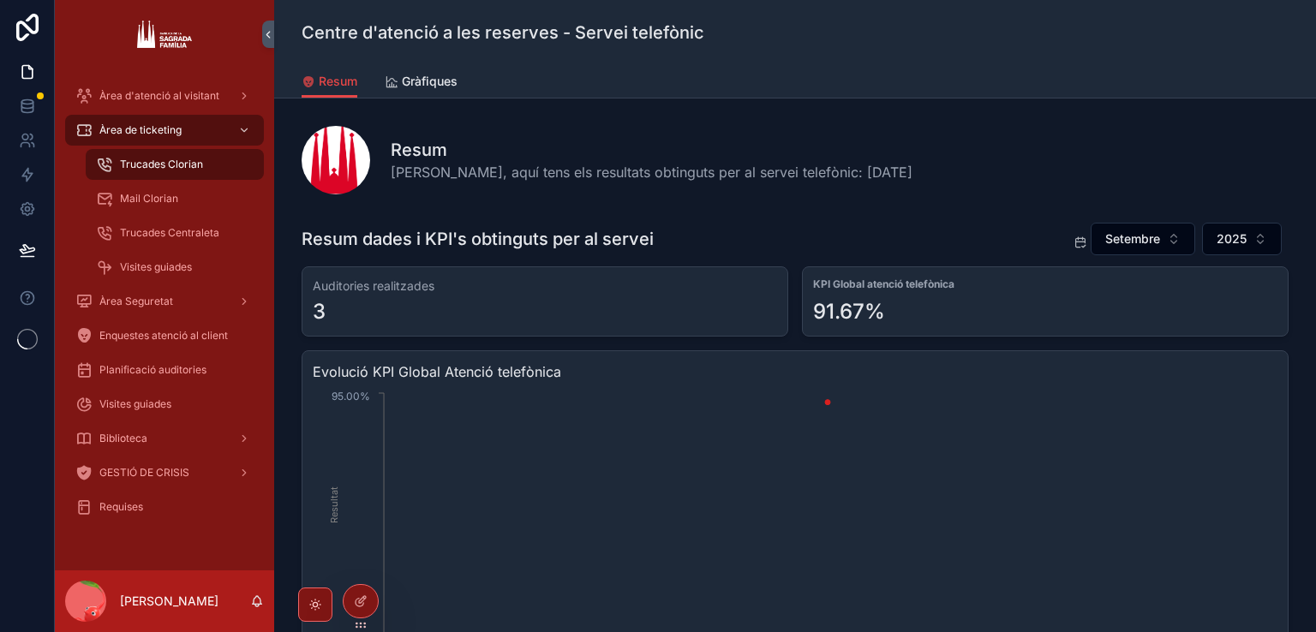
click at [178, 209] on div "Mail Clorian" at bounding box center [175, 198] width 158 height 27
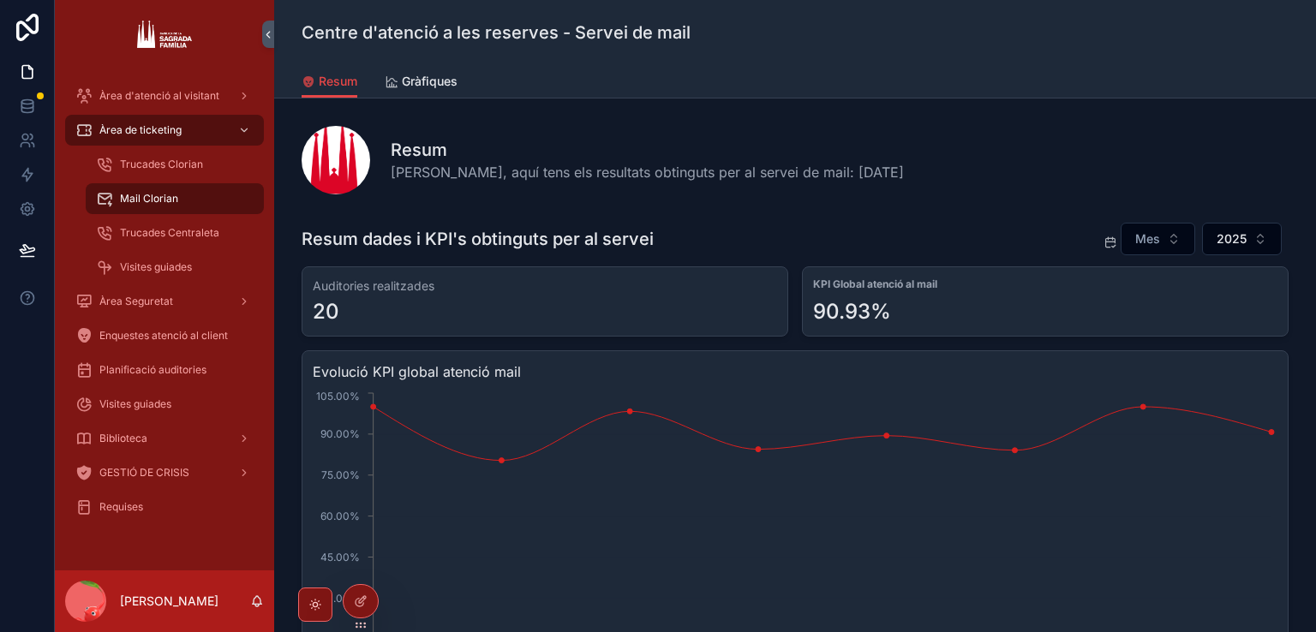
click at [1155, 242] on span "Mes" at bounding box center [1147, 238] width 25 height 17
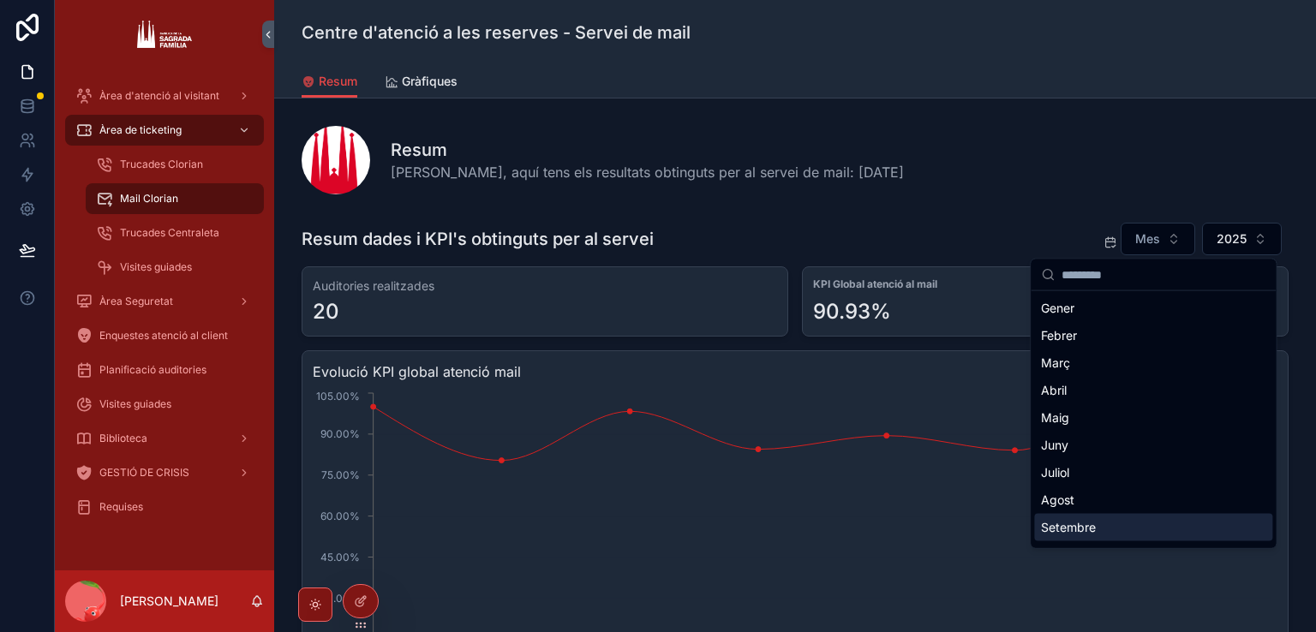
click at [1071, 534] on div "Setembre" at bounding box center [1153, 527] width 238 height 27
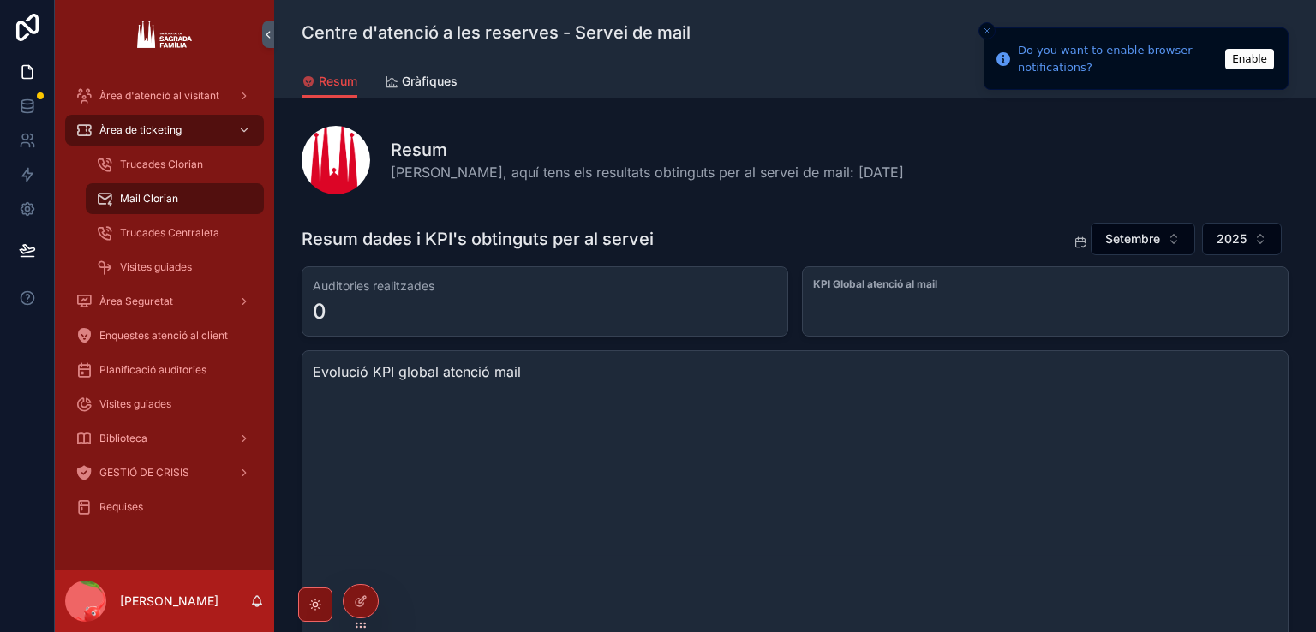
click at [130, 269] on span "Visites guiades" at bounding box center [156, 267] width 72 height 14
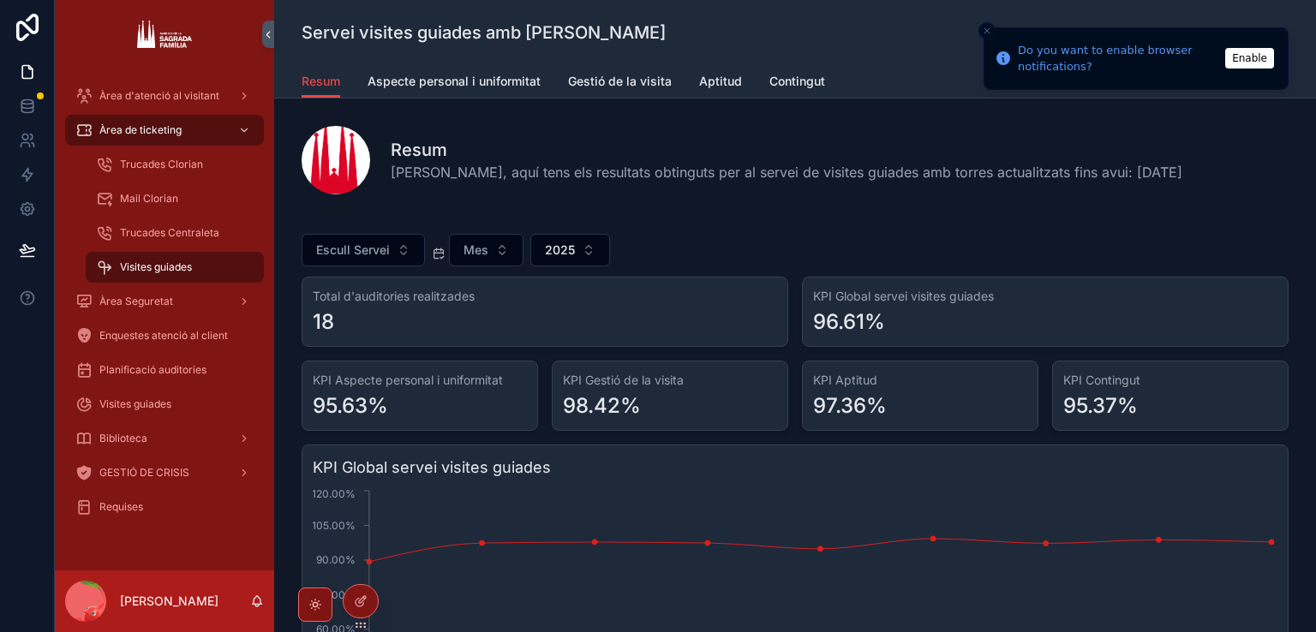
click at [986, 28] on icon "Close toast" at bounding box center [987, 31] width 10 height 10
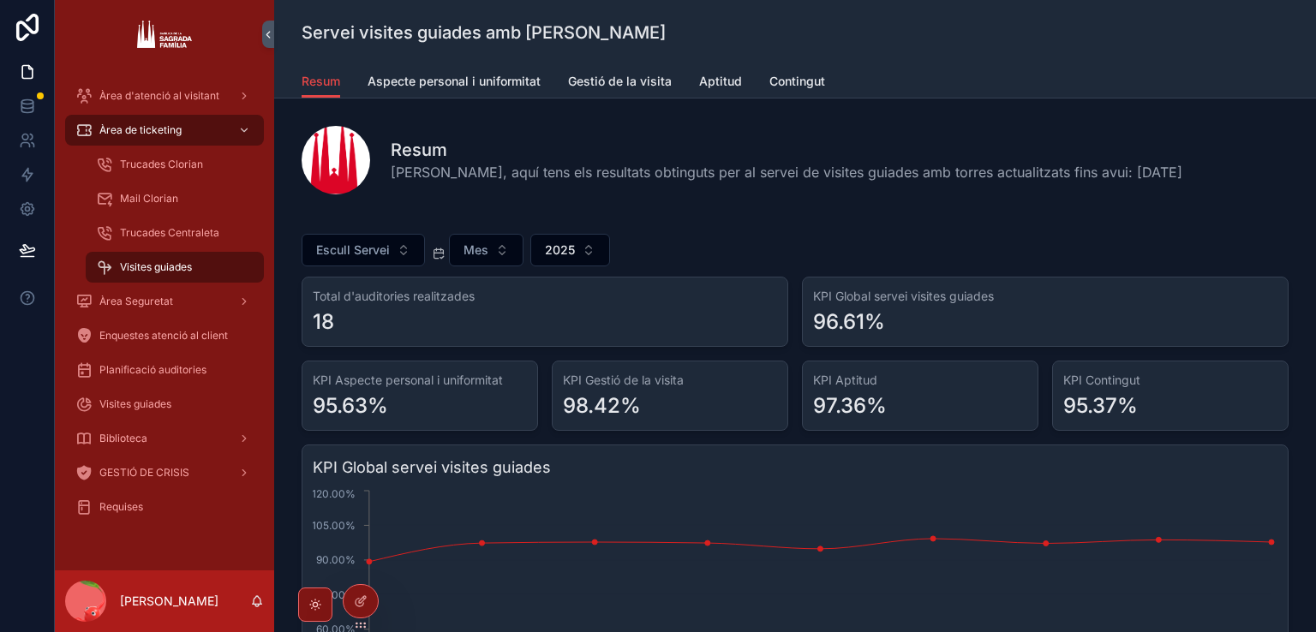
click at [387, 239] on button "Escull Servei" at bounding box center [363, 250] width 123 height 33
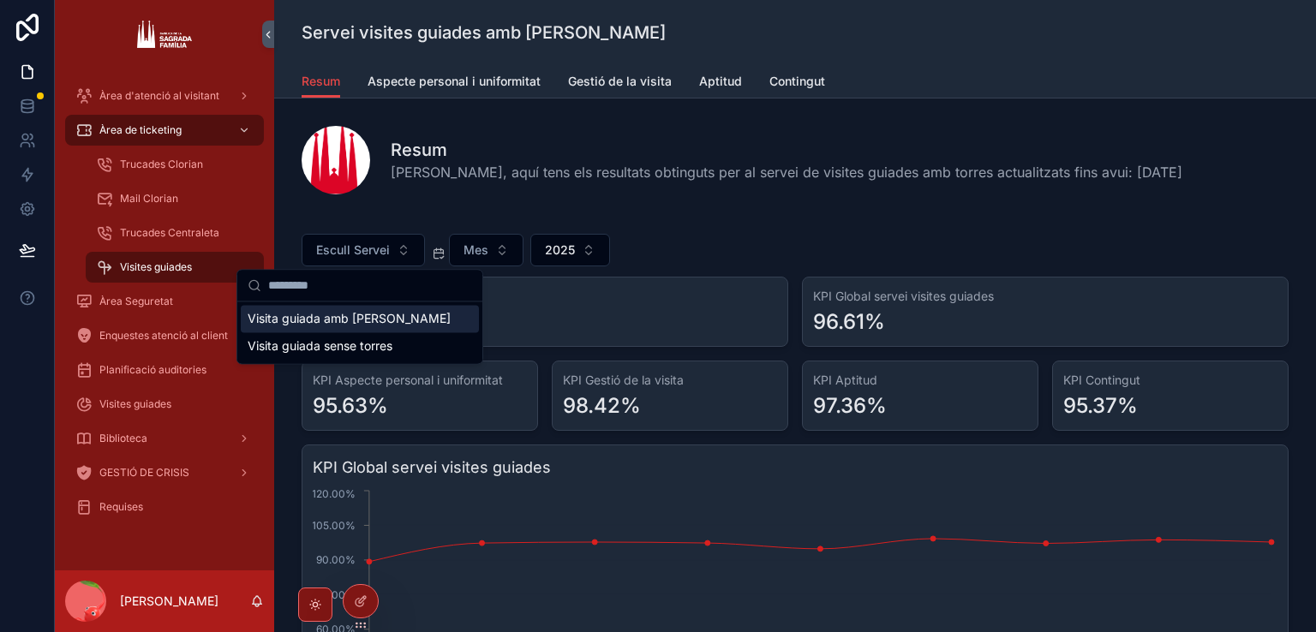
click at [467, 93] on link "Aspecte personal i uniformitat" at bounding box center [454, 83] width 173 height 34
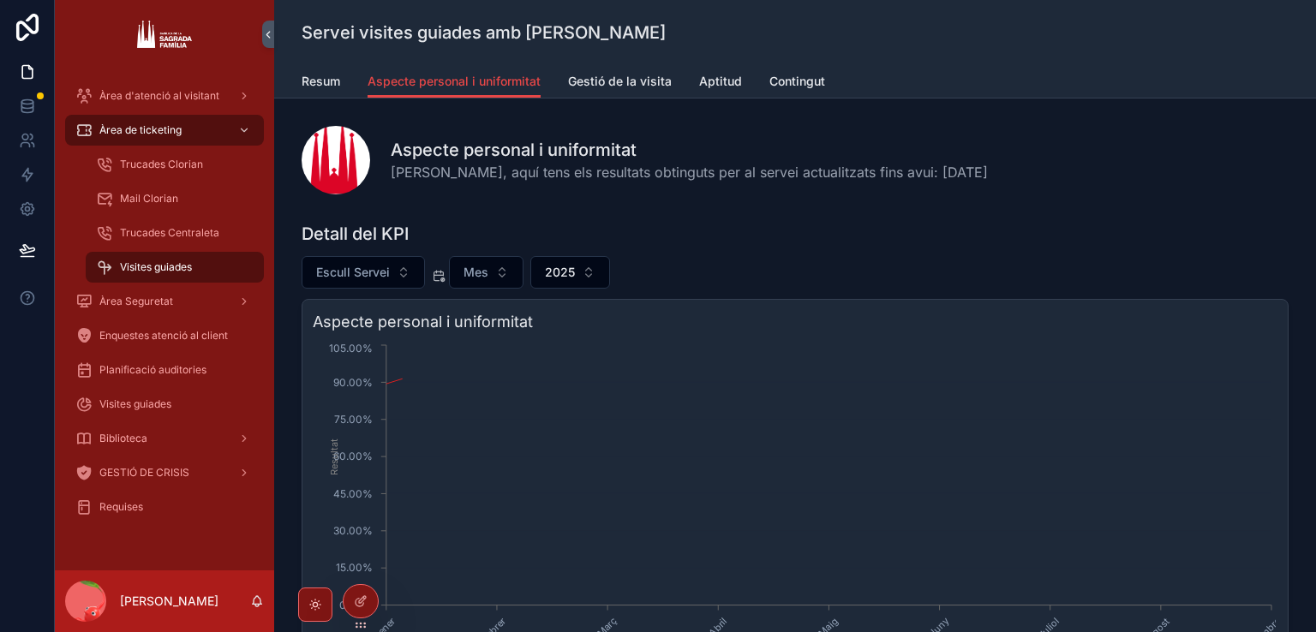
click at [367, 268] on span "Escull Servei" at bounding box center [353, 272] width 74 height 17
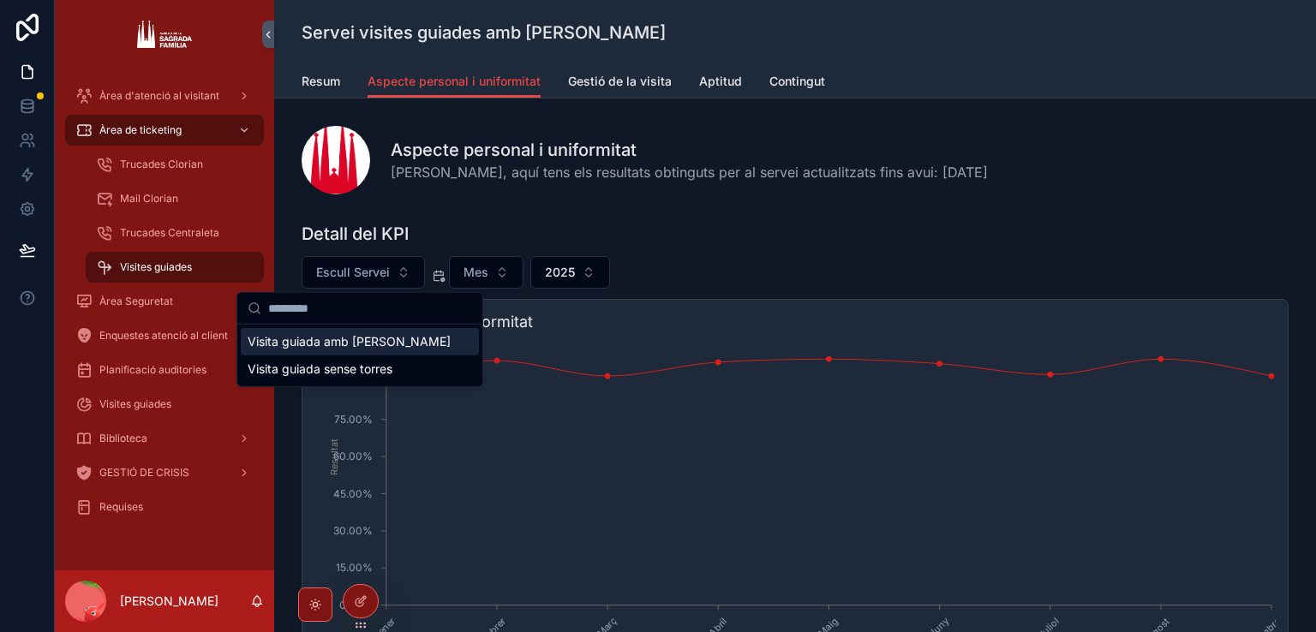
click at [350, 338] on div "Visita guiada amb torres" at bounding box center [360, 341] width 238 height 27
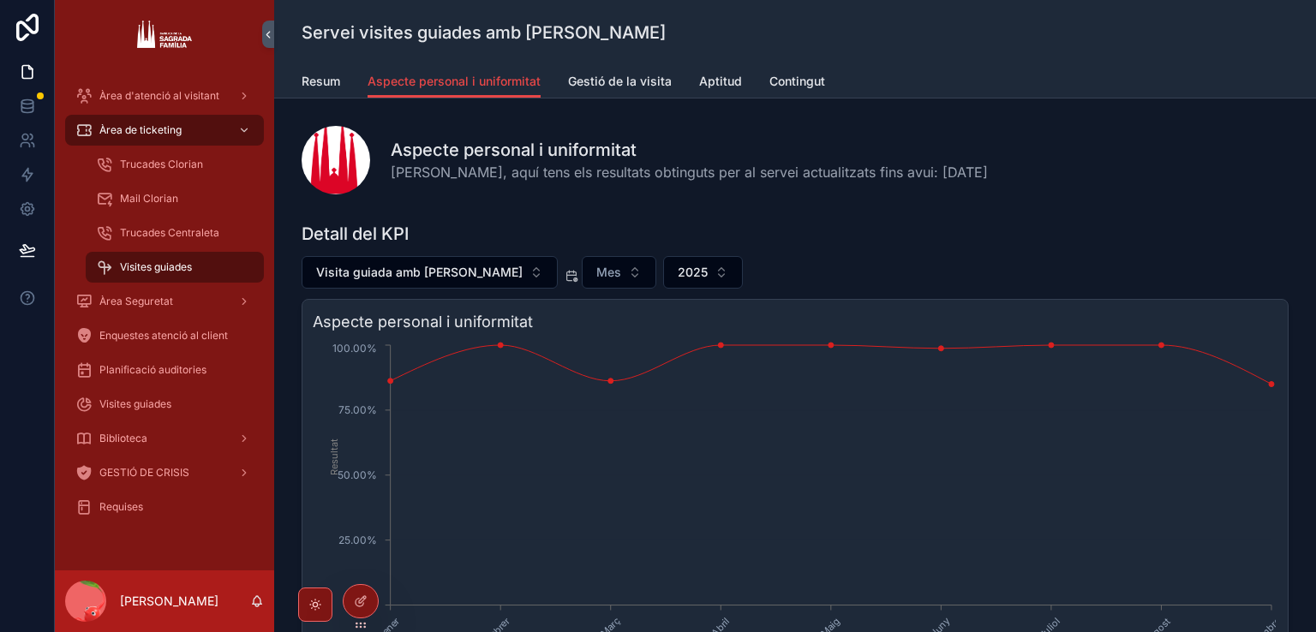
click at [374, 278] on span "Visita guiada amb torres" at bounding box center [419, 272] width 206 height 17
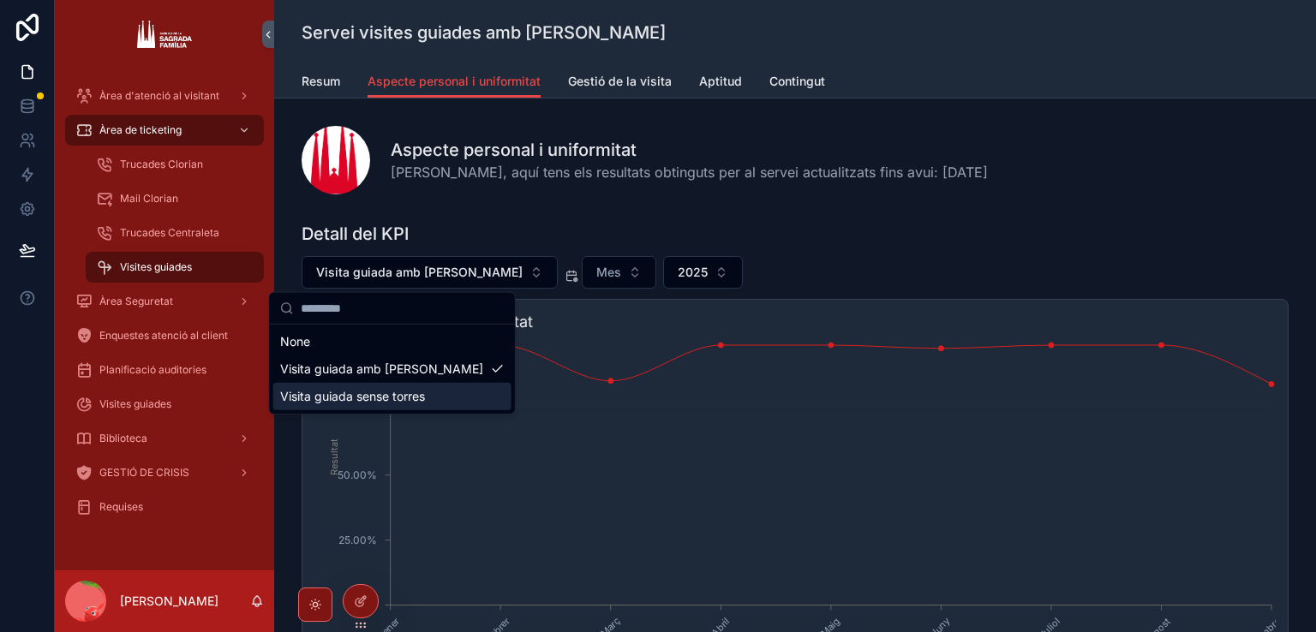
click at [376, 390] on div "Visita guiada sense torres" at bounding box center [392, 396] width 238 height 27
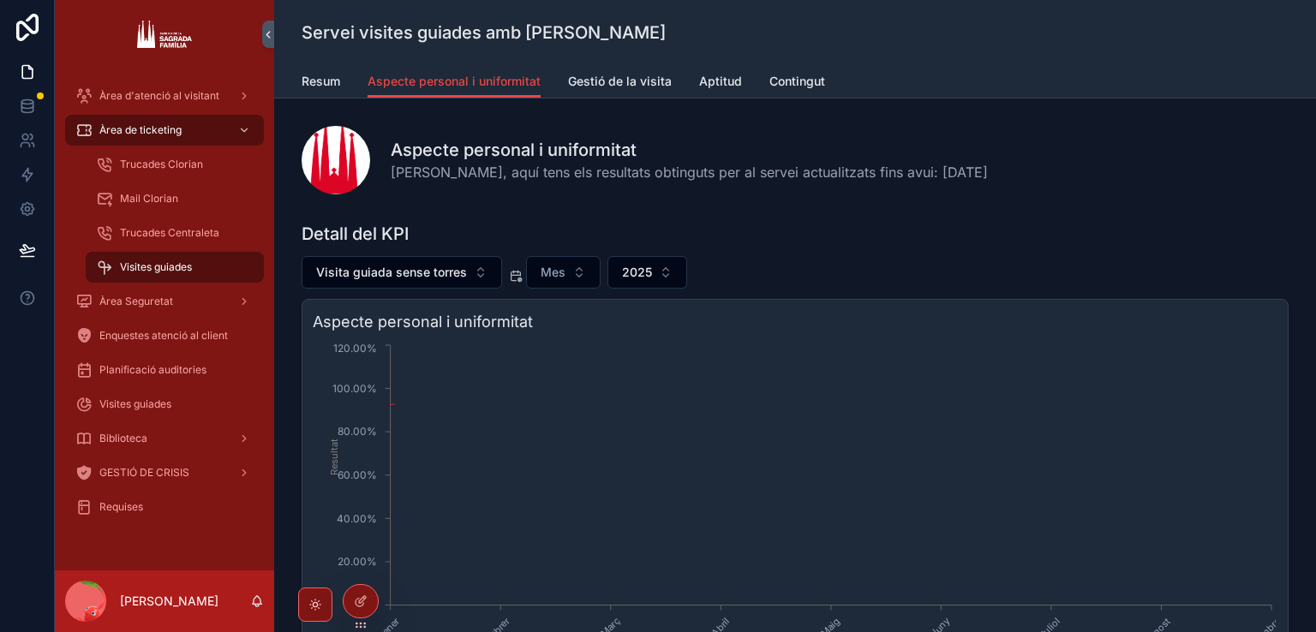
click at [545, 270] on span "Mes" at bounding box center [553, 272] width 25 height 17
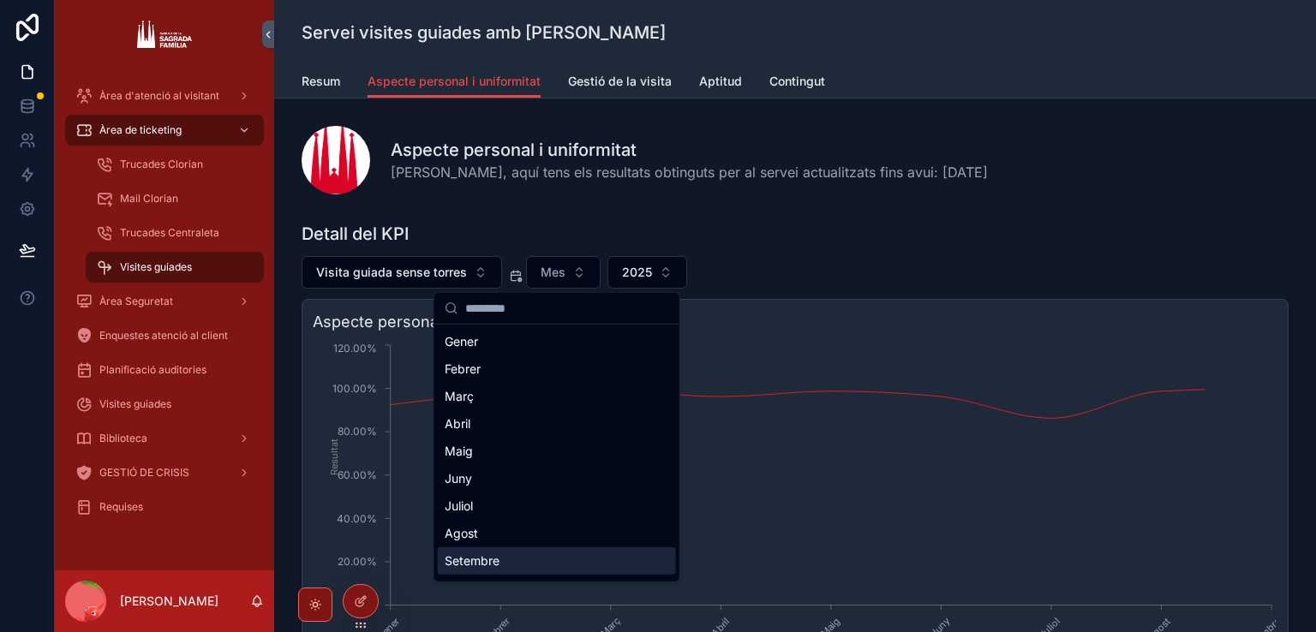
click at [504, 556] on div "Setembre" at bounding box center [557, 560] width 238 height 27
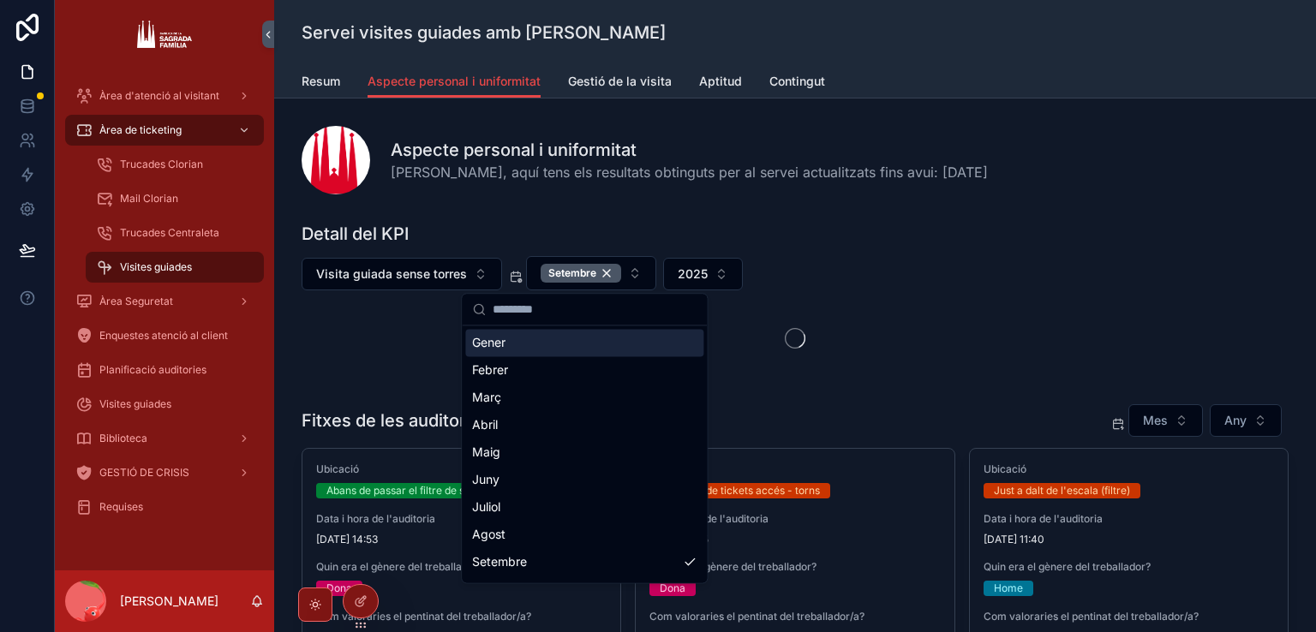
click at [903, 172] on span "Hola Marc, aquí tens els resultats obtinguts per al servei actualitzats fins av…" at bounding box center [689, 172] width 597 height 21
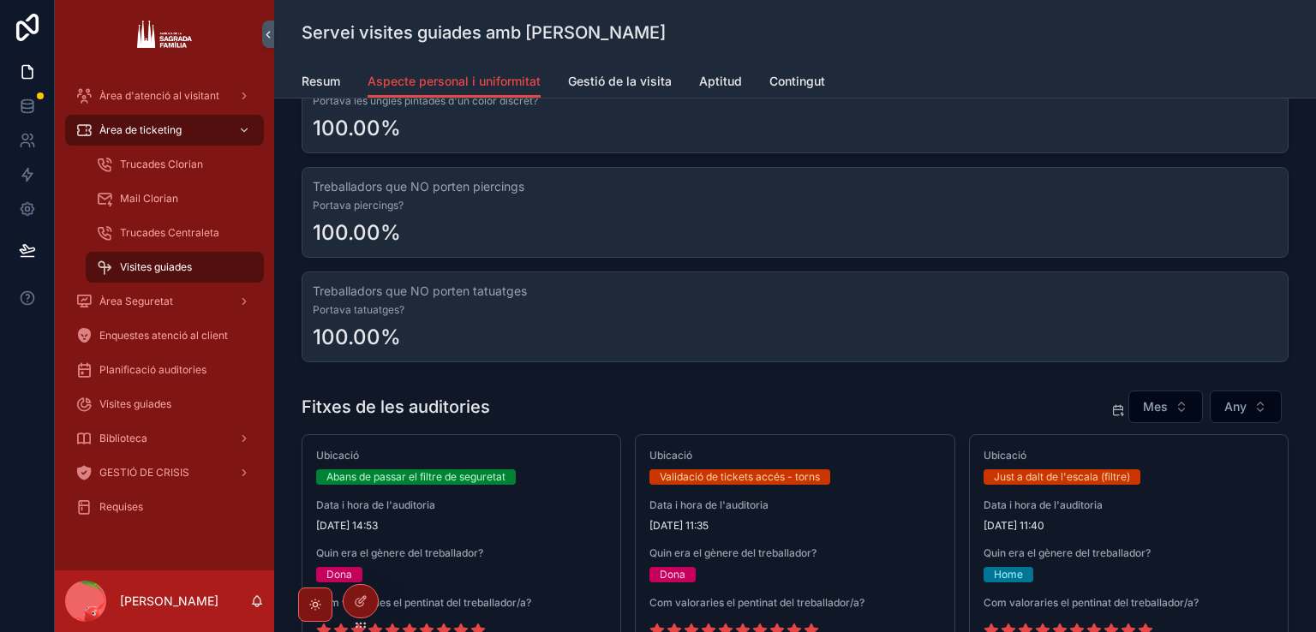
scroll to position [1371, 0]
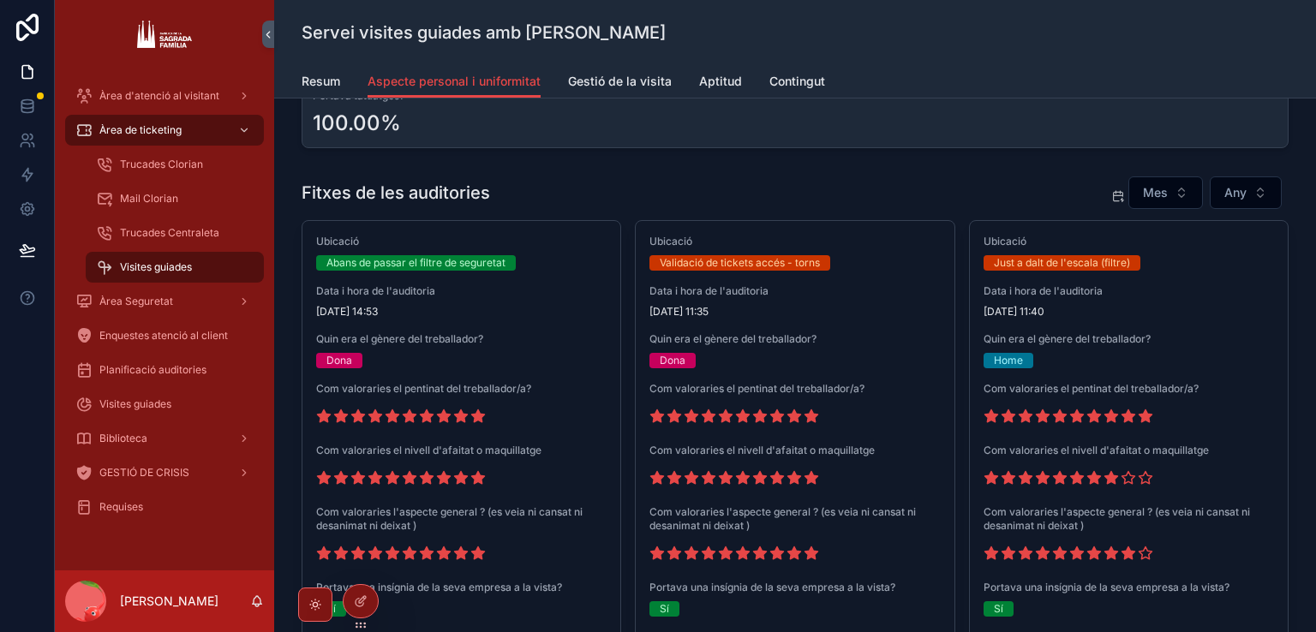
click at [443, 321] on div "Ubicació Abans de passar el filtre de seguretat Data i hora de l'auditoria 10/9…" at bounding box center [461, 505] width 318 height 569
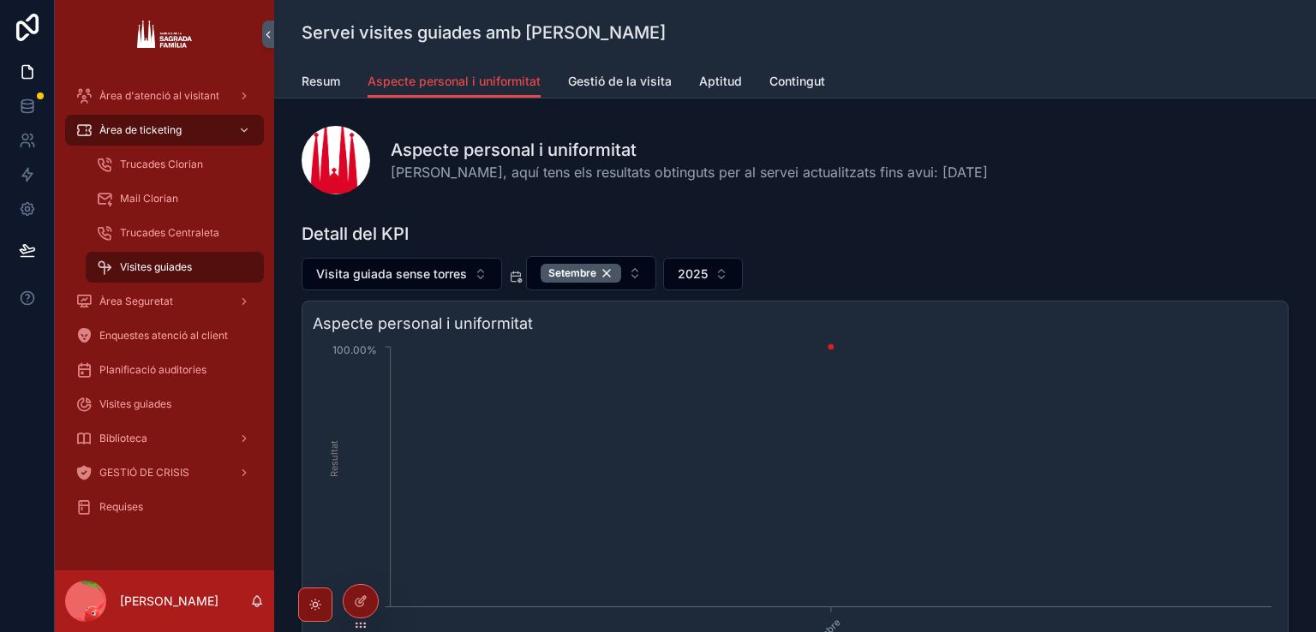
click at [182, 269] on span "Visites guiades" at bounding box center [156, 267] width 72 height 14
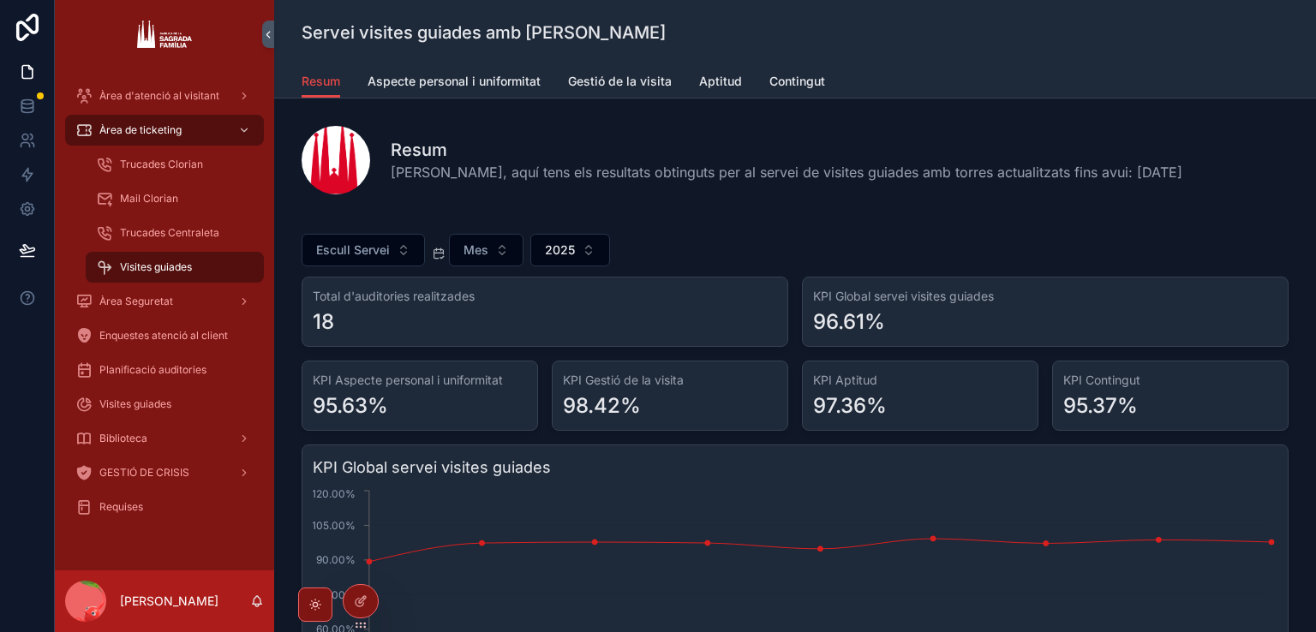
click at [412, 73] on span "Aspecte personal i uniformitat" at bounding box center [454, 81] width 173 height 17
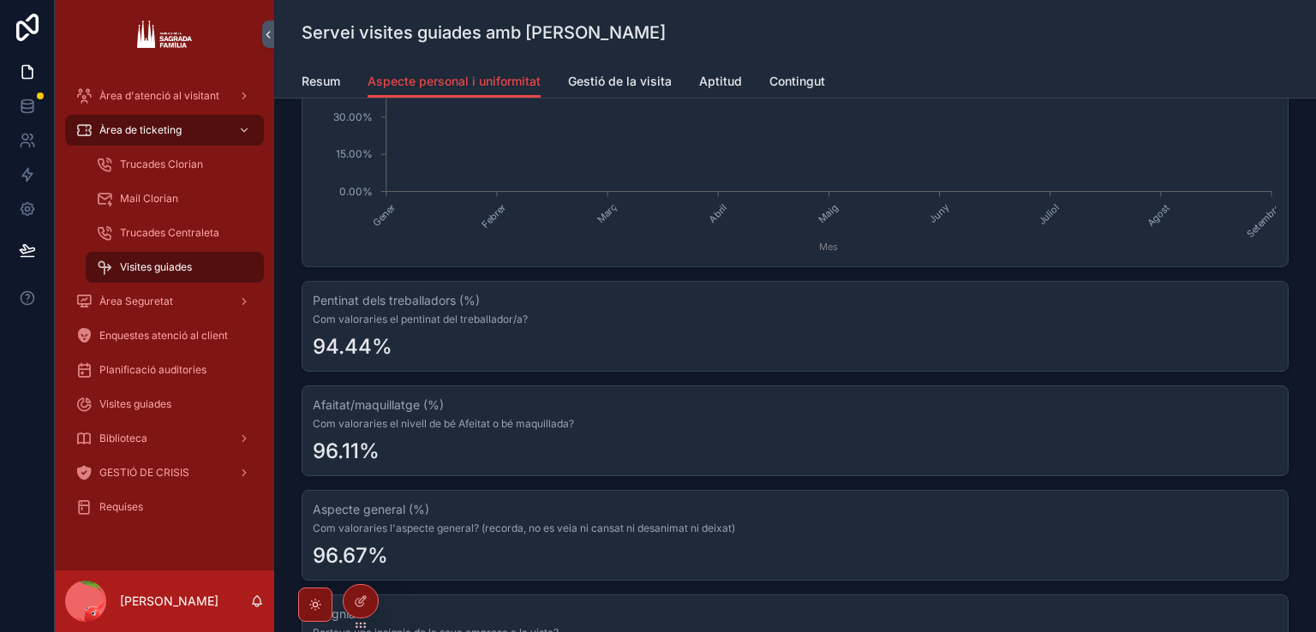
scroll to position [171, 0]
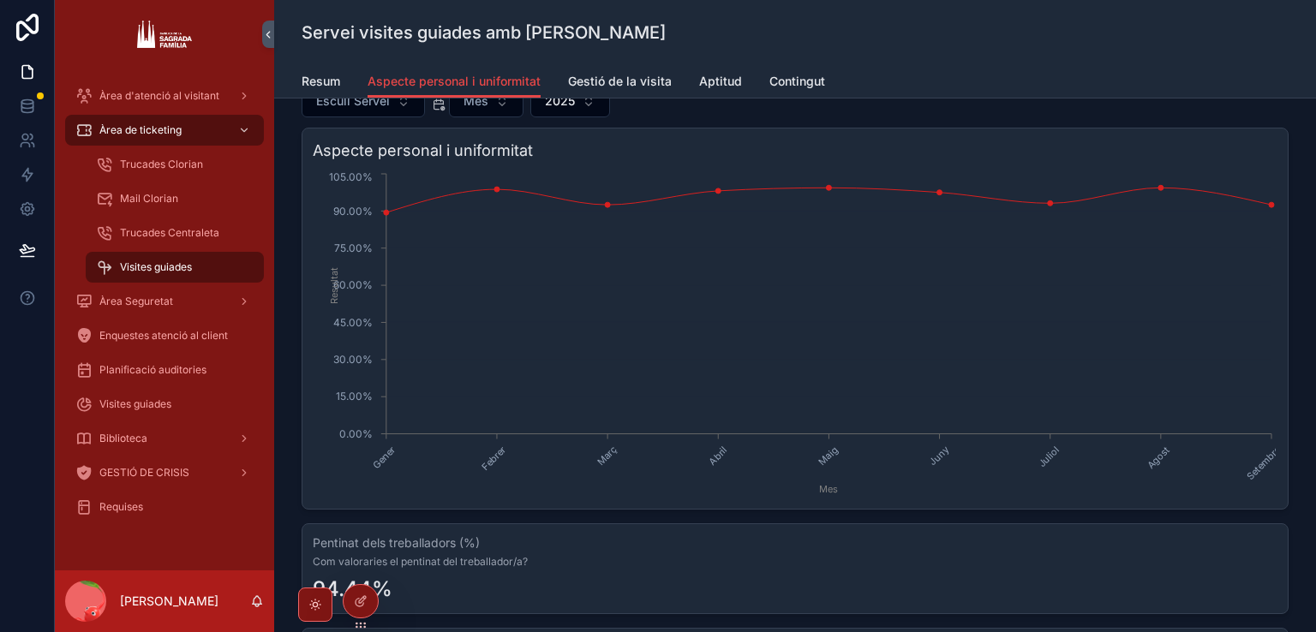
click at [330, 87] on span "Resum" at bounding box center [321, 81] width 39 height 17
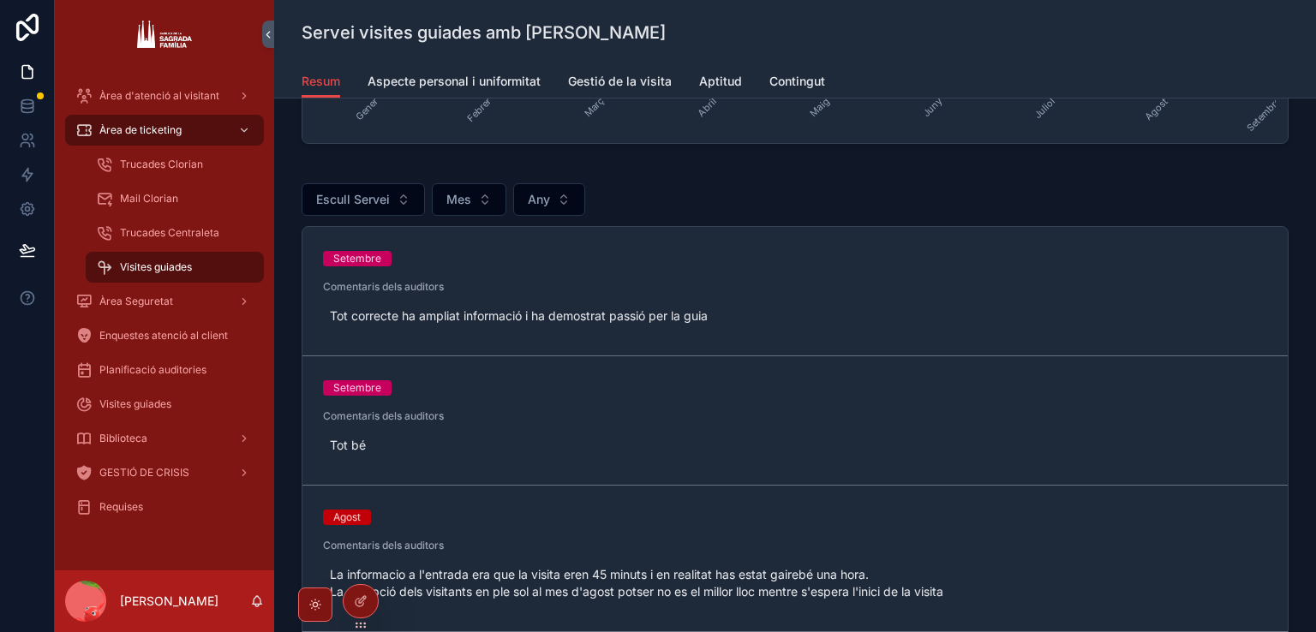
scroll to position [643, 0]
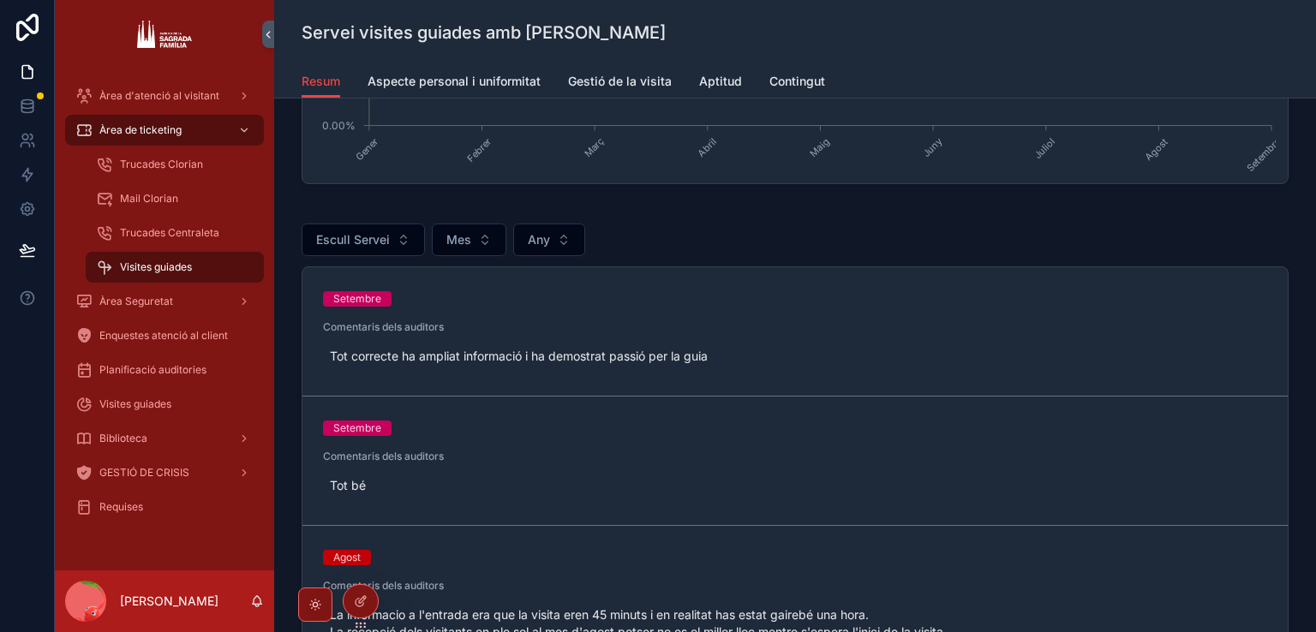
click at [202, 395] on div "Visites guiades" at bounding box center [164, 404] width 178 height 27
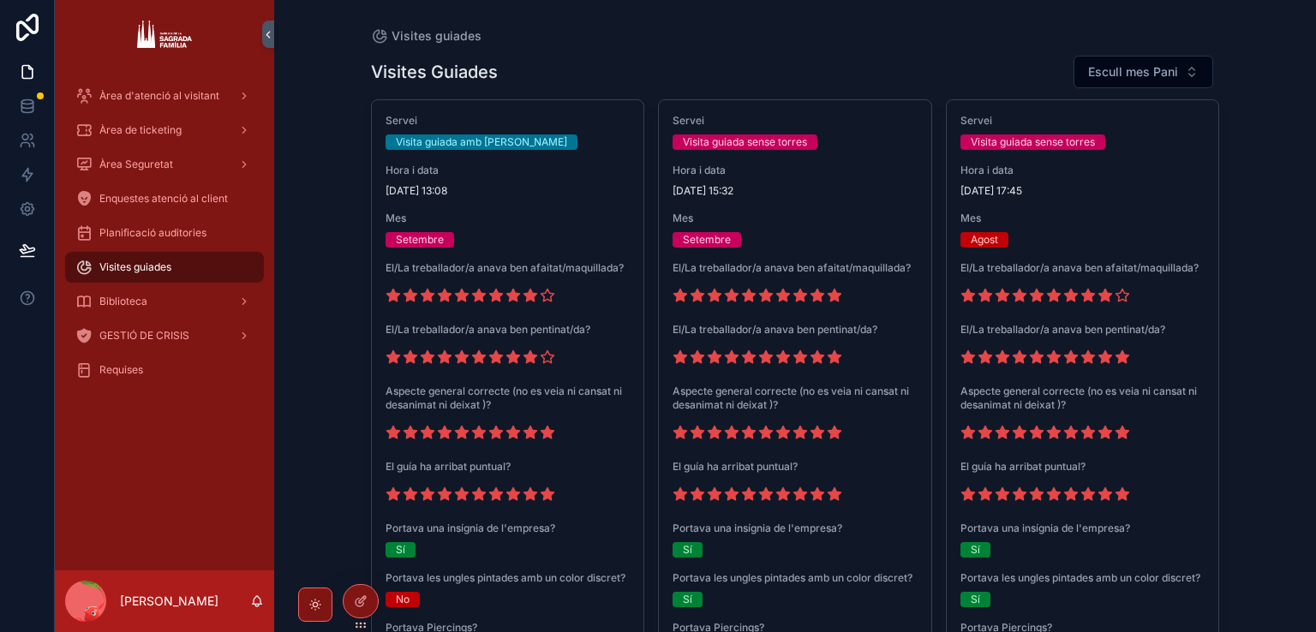
click at [792, 144] on div "Visita guiada sense torres" at bounding box center [745, 142] width 124 height 15
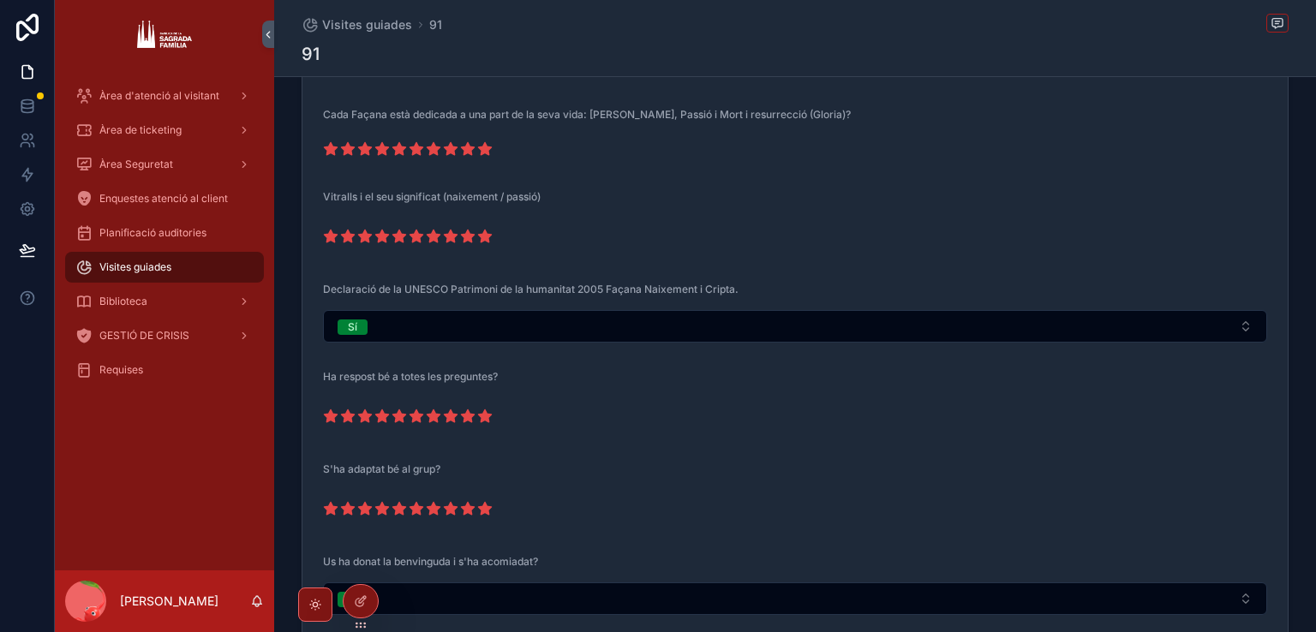
scroll to position [1716, 0]
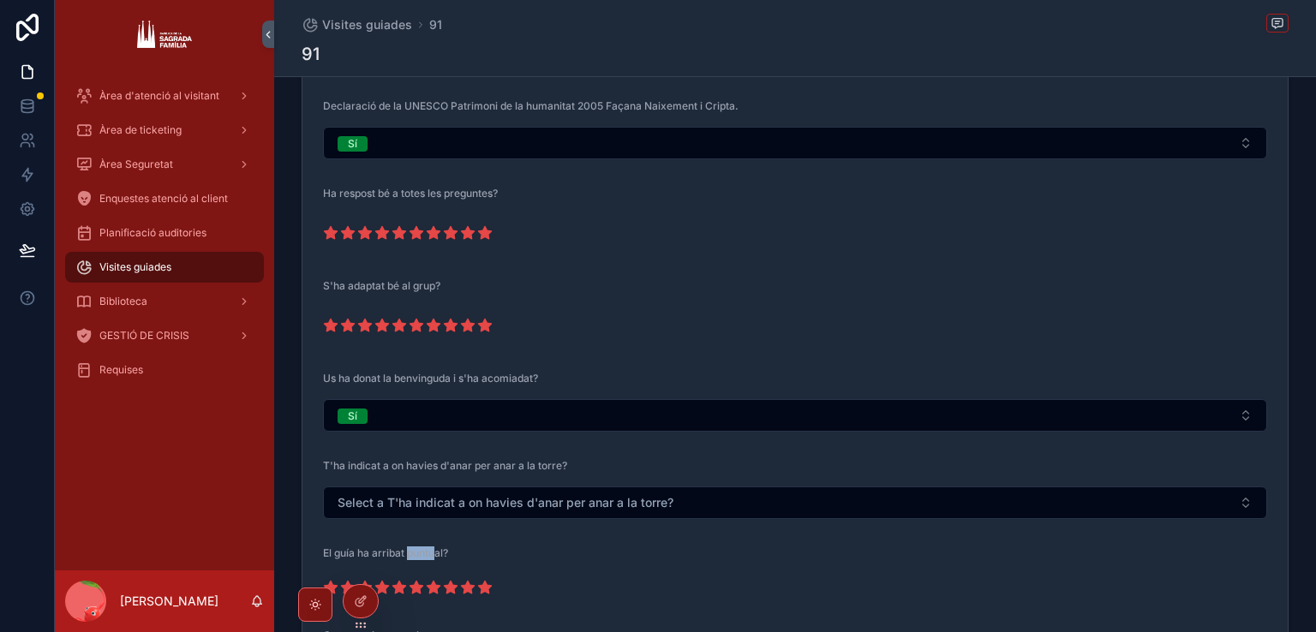
click at [207, 117] on div "Àrea de ticketing" at bounding box center [164, 130] width 178 height 27
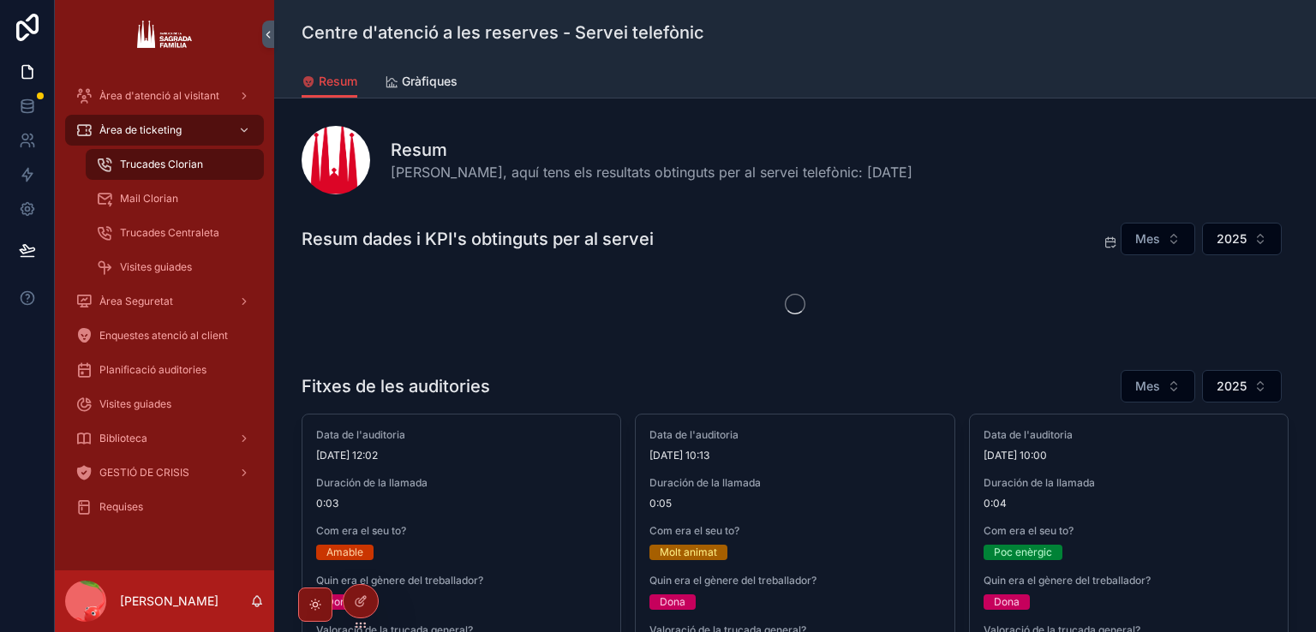
click at [199, 261] on div "Visites guiades" at bounding box center [175, 267] width 158 height 27
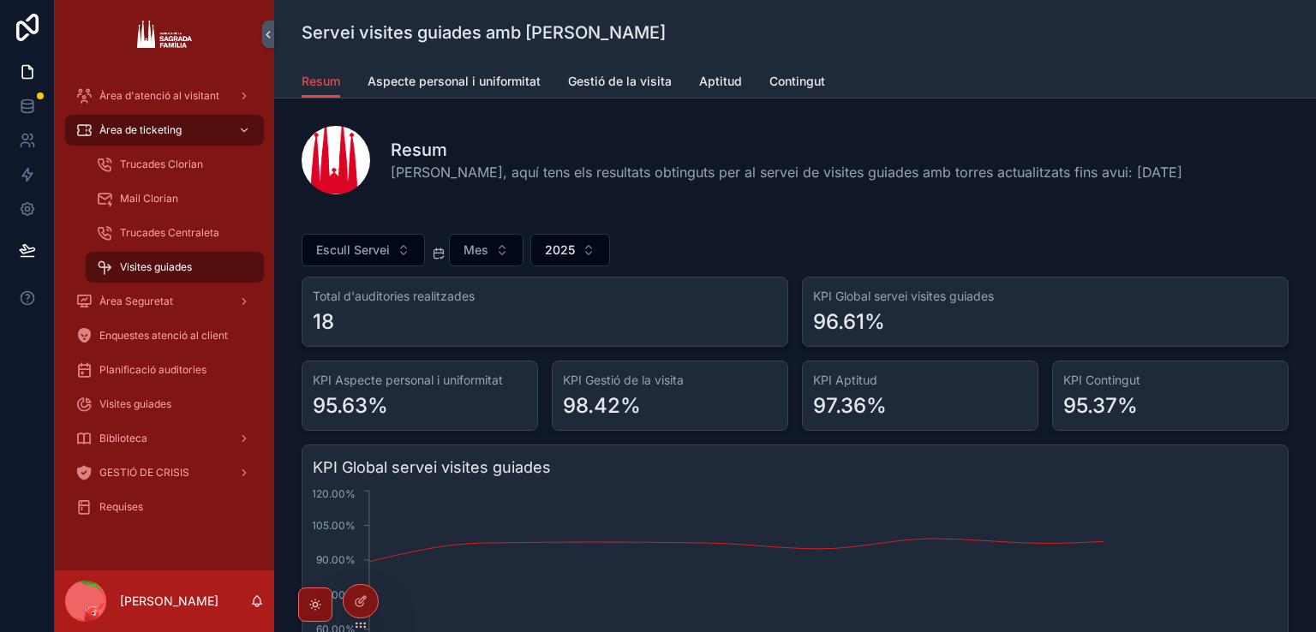
click at [404, 248] on button "Escull Servei" at bounding box center [363, 250] width 123 height 33
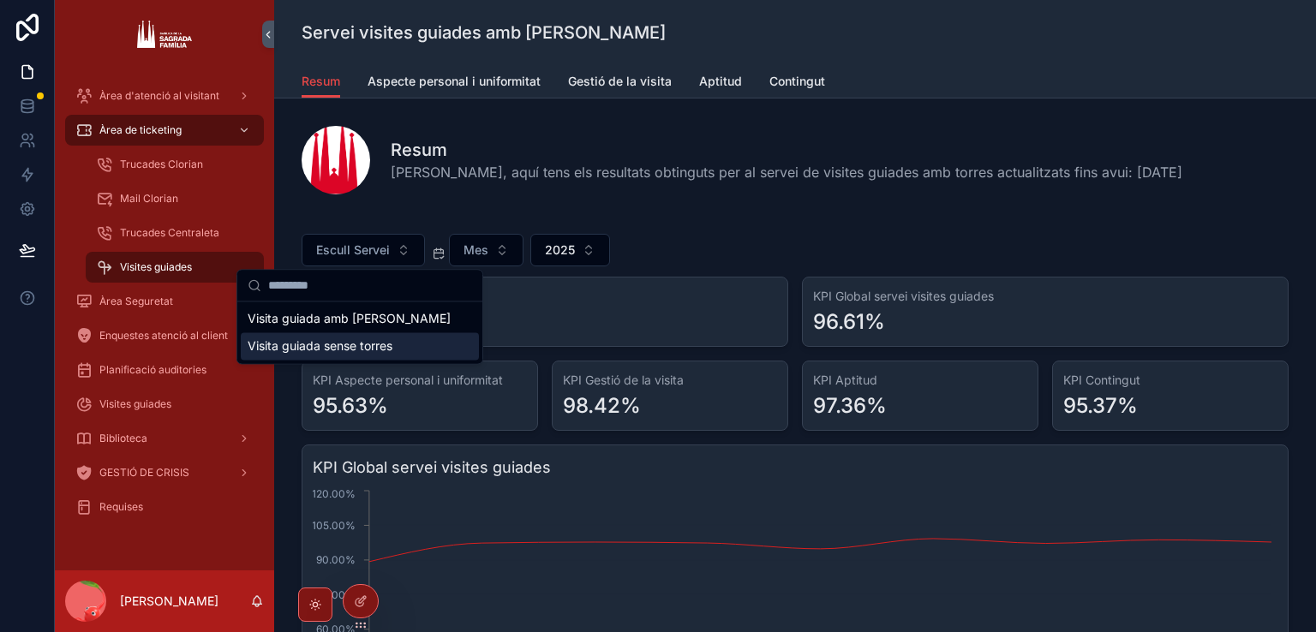
click at [399, 348] on div "Visita guiada sense torres" at bounding box center [360, 345] width 238 height 27
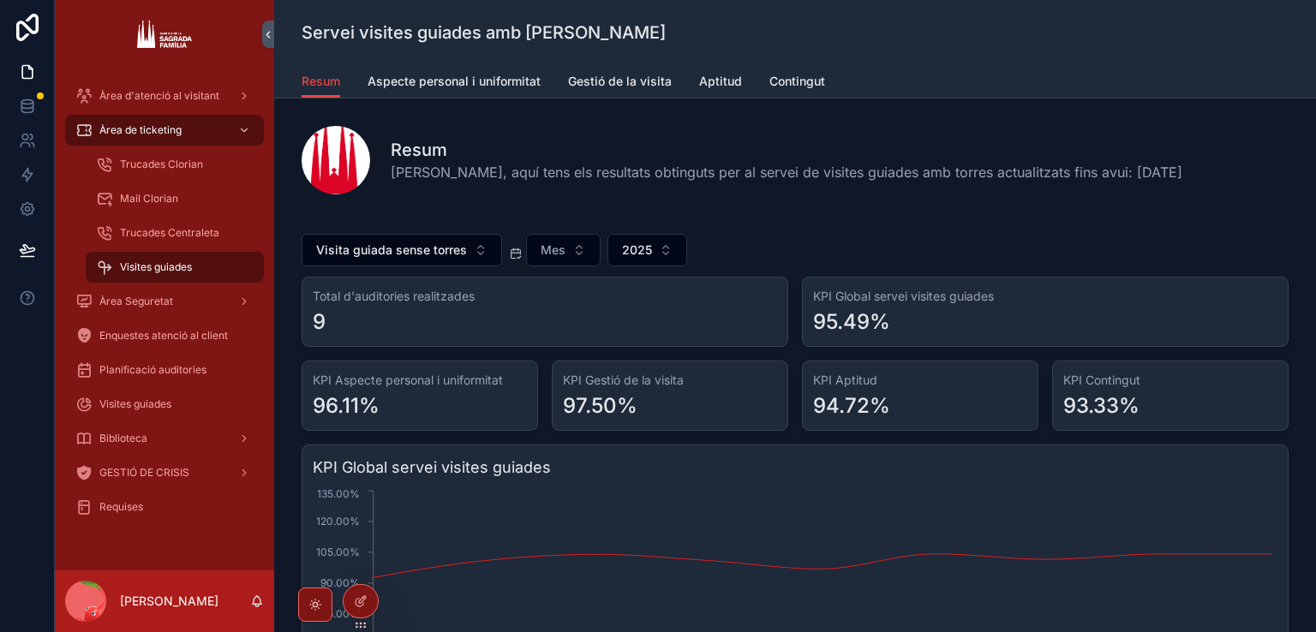
click at [541, 243] on span "Mes" at bounding box center [553, 250] width 25 height 17
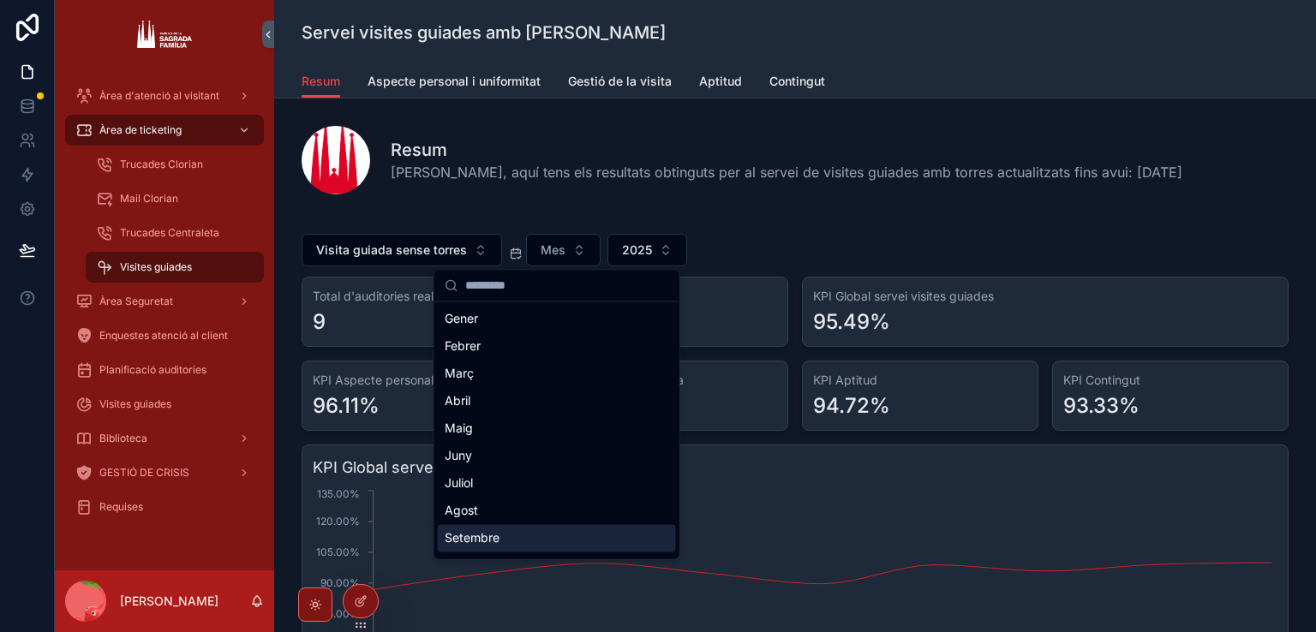
click at [517, 529] on div "Setembre" at bounding box center [557, 537] width 238 height 27
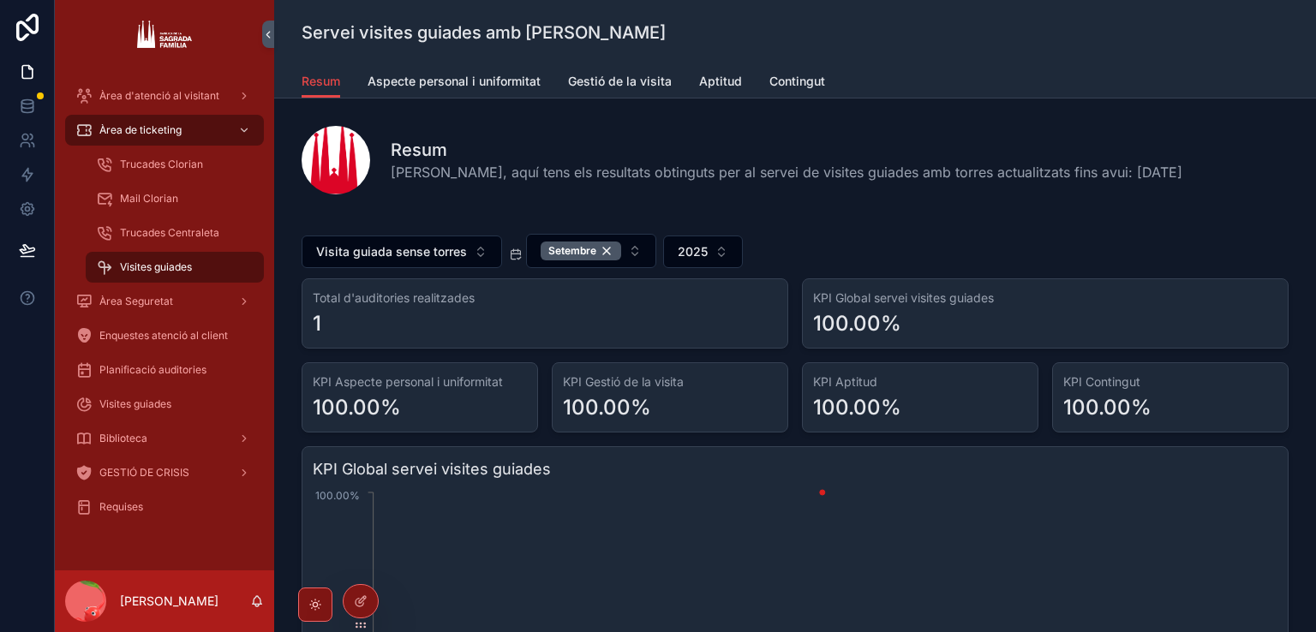
click at [421, 252] on span "Visita guiada sense torres" at bounding box center [391, 251] width 151 height 17
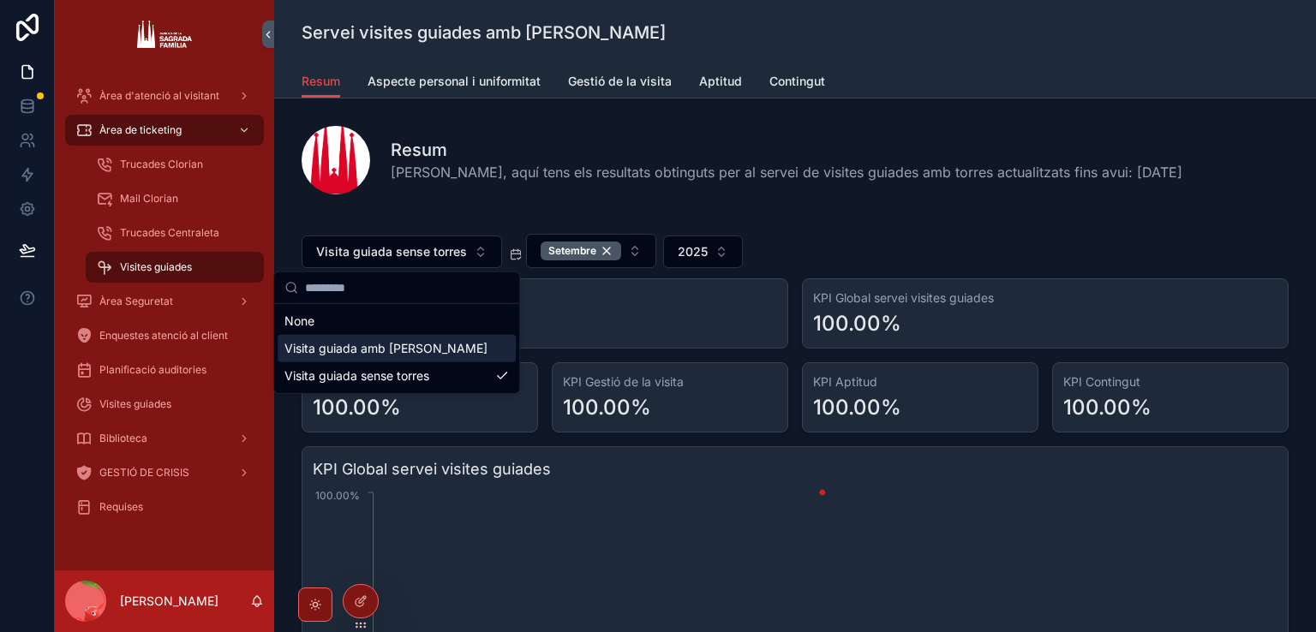
click at [354, 360] on div "Visita guiada amb [PERSON_NAME]" at bounding box center [397, 348] width 238 height 27
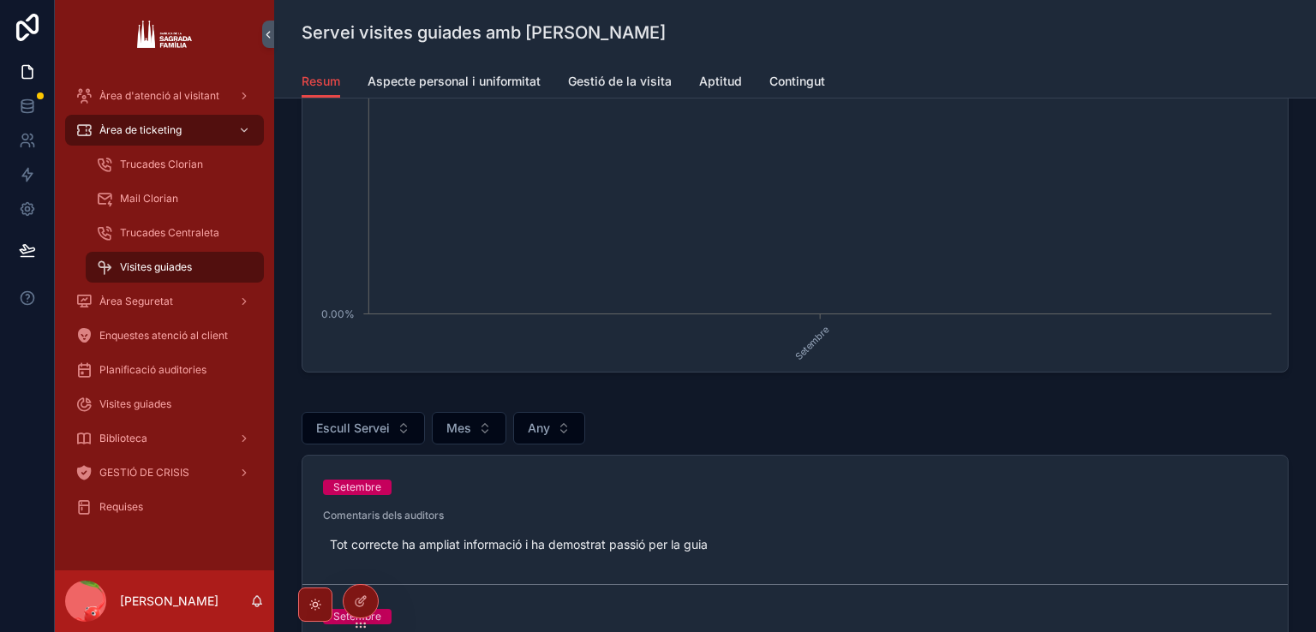
scroll to position [257, 0]
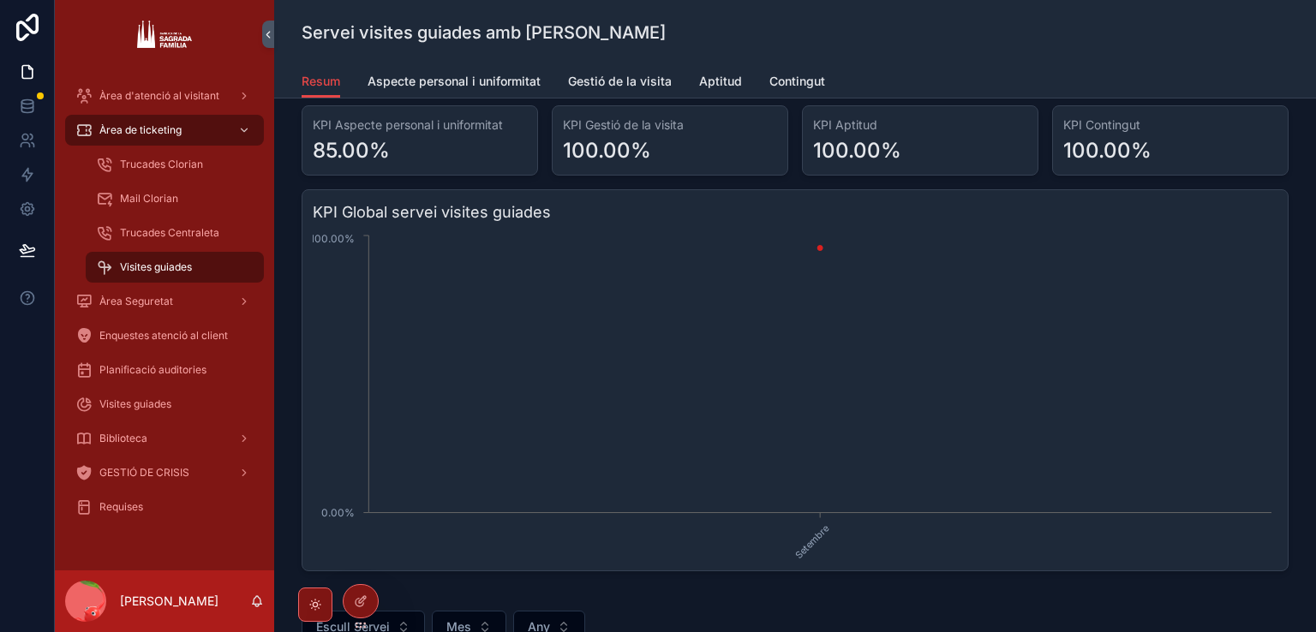
click at [386, 85] on span "Aspecte personal i uniformitat" at bounding box center [454, 81] width 173 height 17
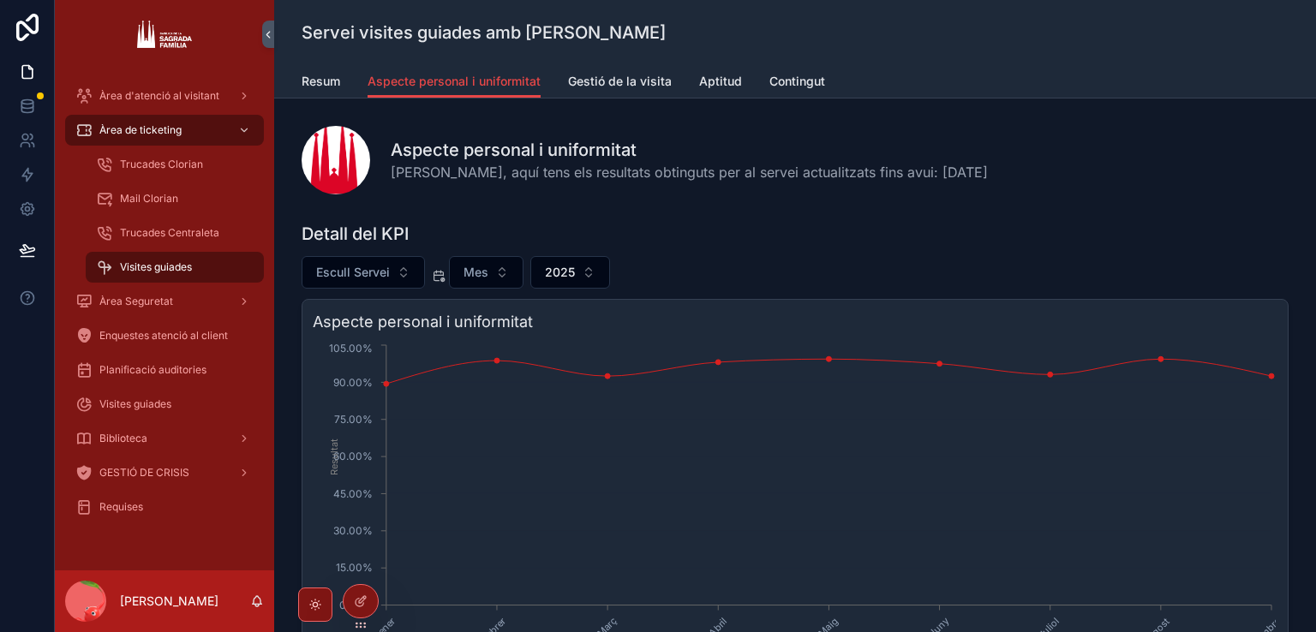
click at [404, 272] on button "Escull Servei" at bounding box center [363, 272] width 123 height 33
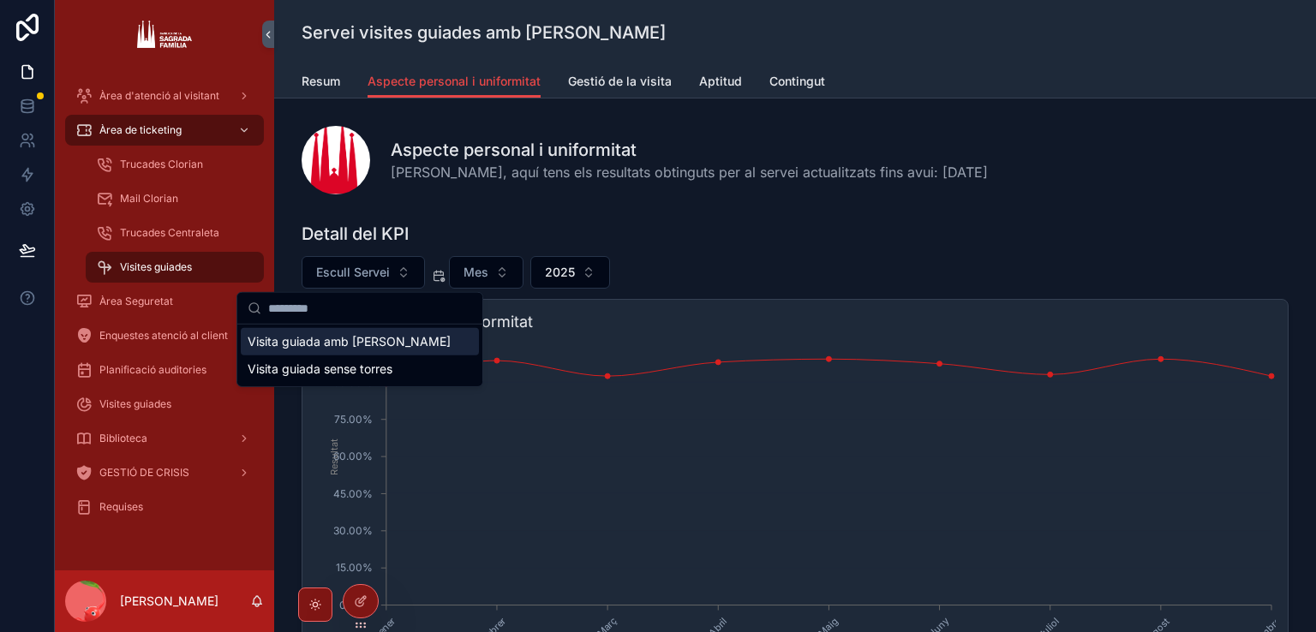
click at [370, 348] on div "Visita guiada amb [PERSON_NAME]" at bounding box center [360, 341] width 238 height 27
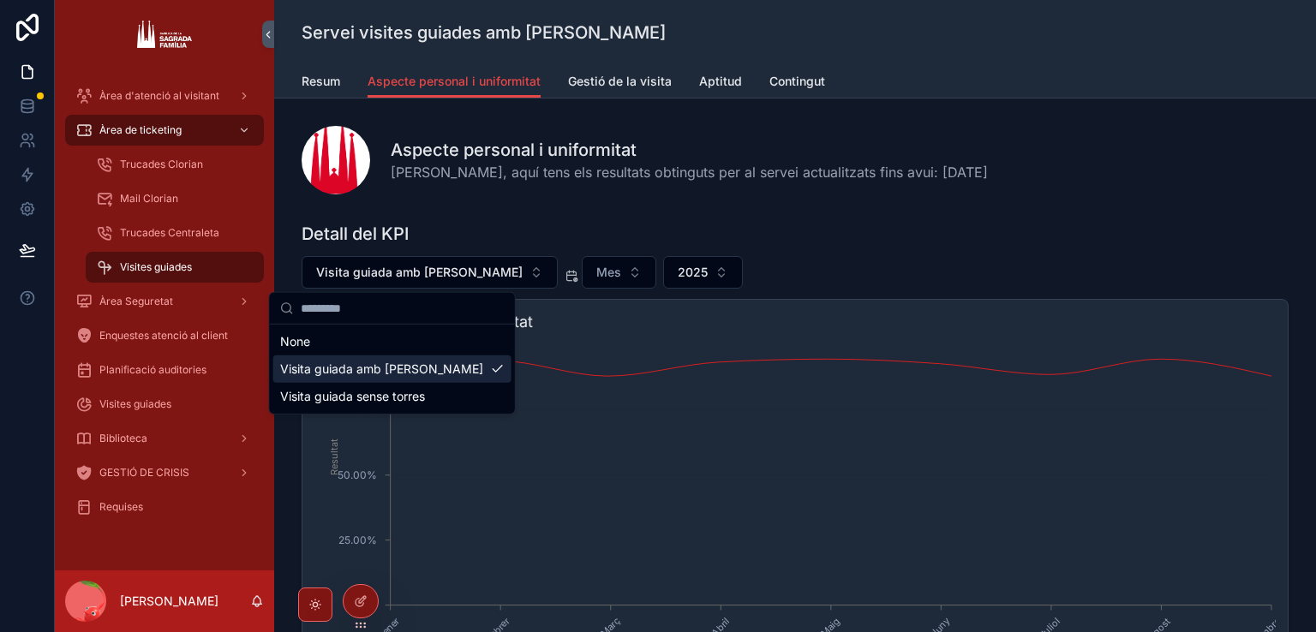
click at [463, 268] on button "Visita guiada amb [PERSON_NAME]" at bounding box center [430, 272] width 256 height 33
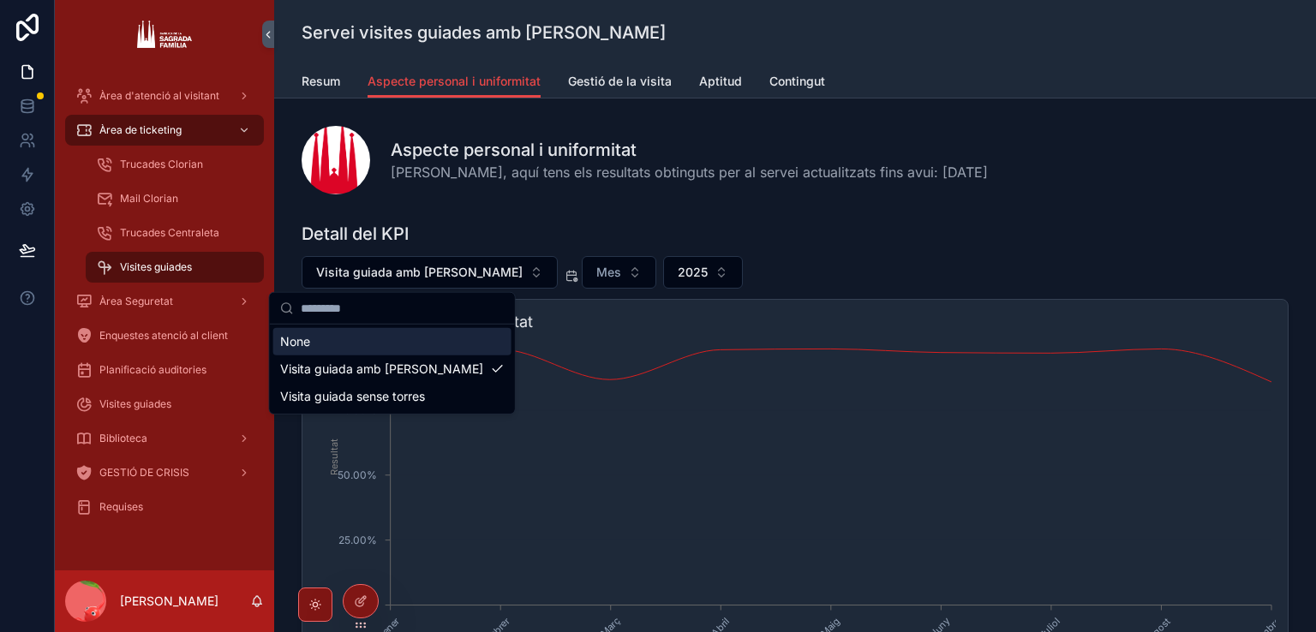
click at [582, 272] on button "Mes" at bounding box center [619, 272] width 75 height 33
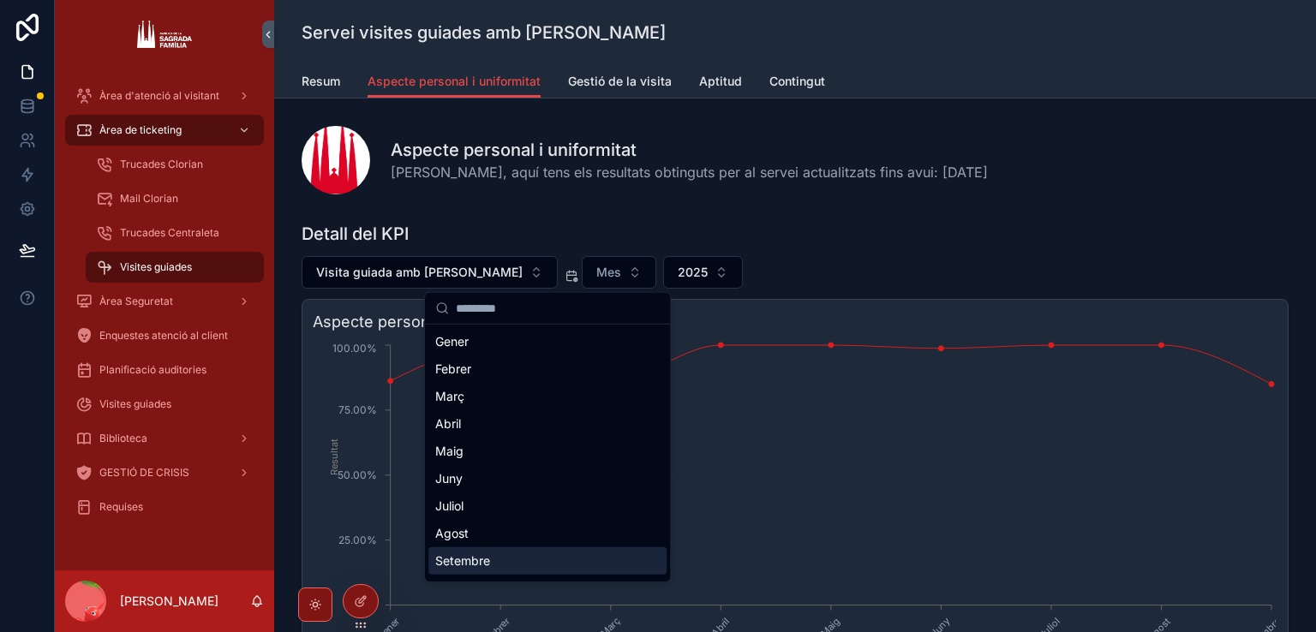
click at [475, 554] on div "Setembre" at bounding box center [547, 560] width 238 height 27
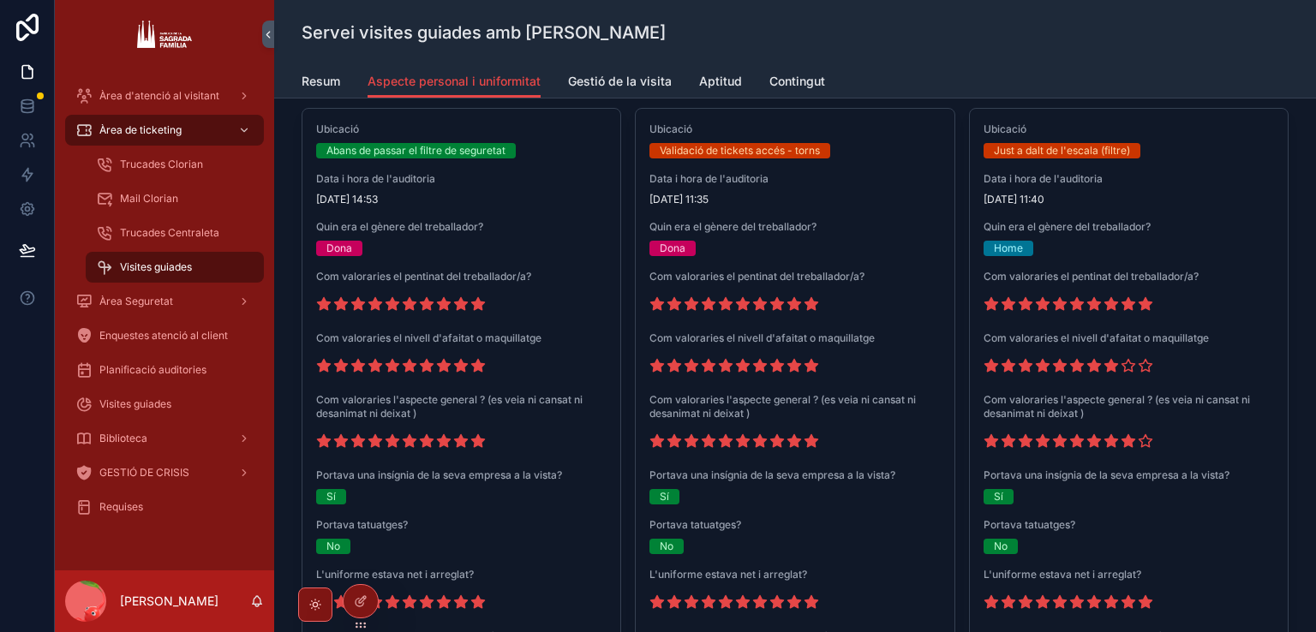
scroll to position [1542, 0]
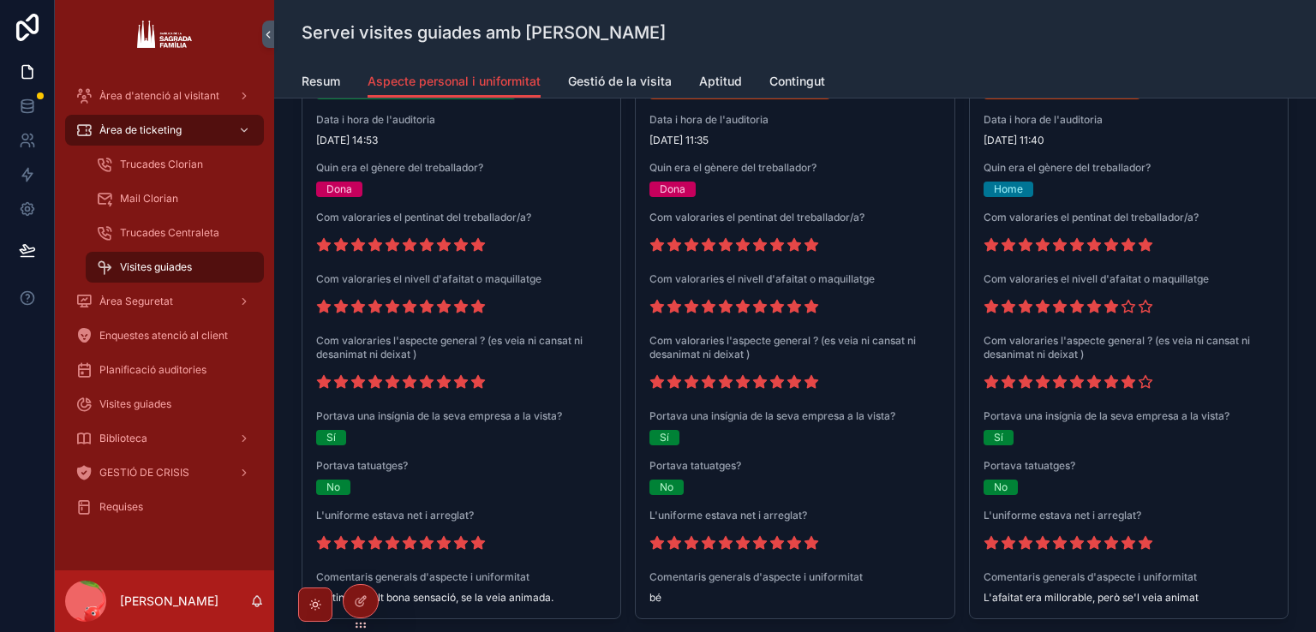
click at [168, 401] on span "Visites guiades" at bounding box center [135, 405] width 72 height 14
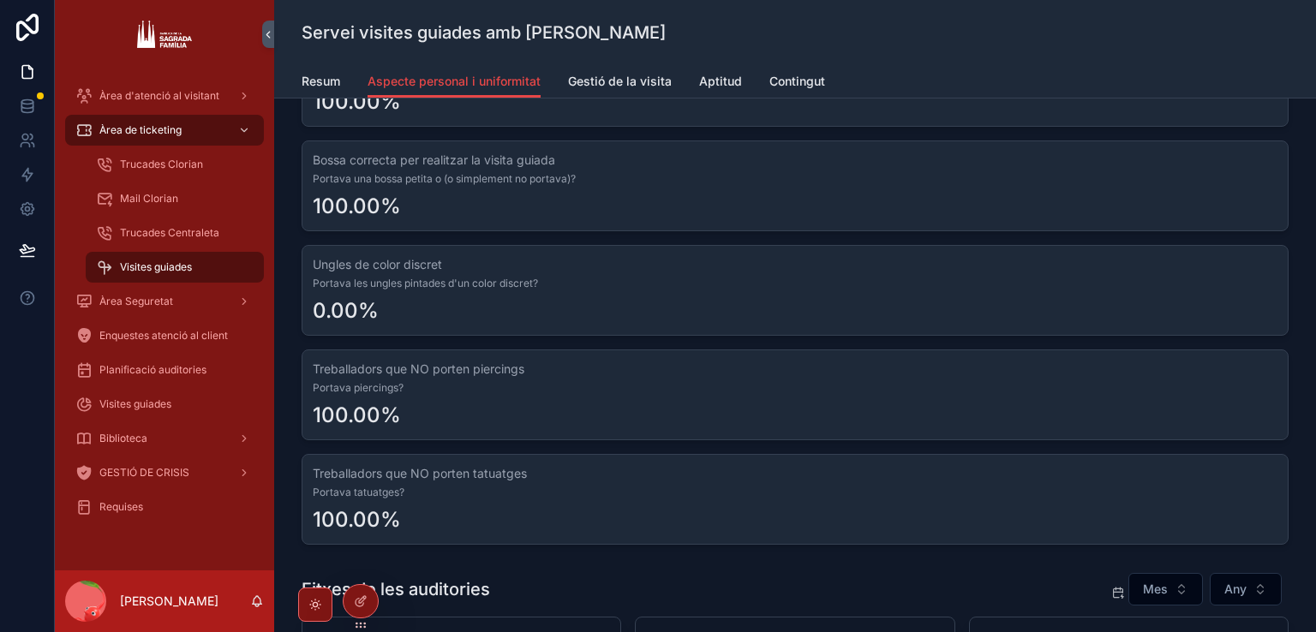
scroll to position [1114, 0]
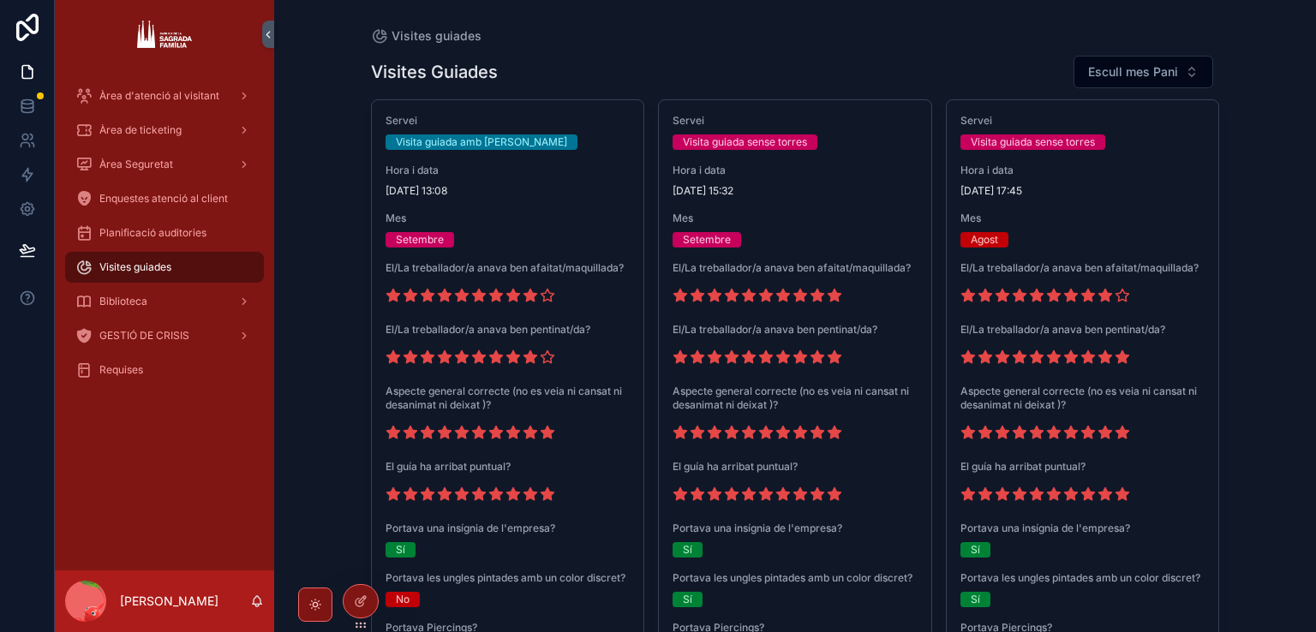
click at [807, 175] on span "Hora i data" at bounding box center [795, 171] width 245 height 14
click at [493, 242] on div "Setembre" at bounding box center [508, 239] width 245 height 15
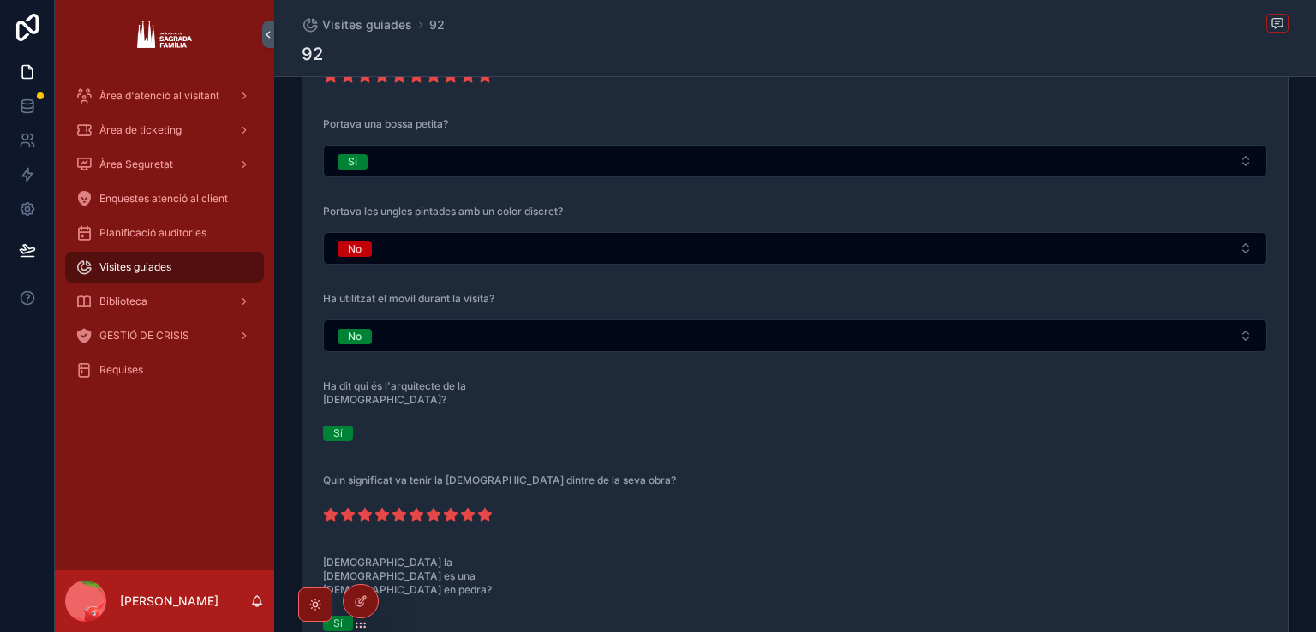
scroll to position [891, 0]
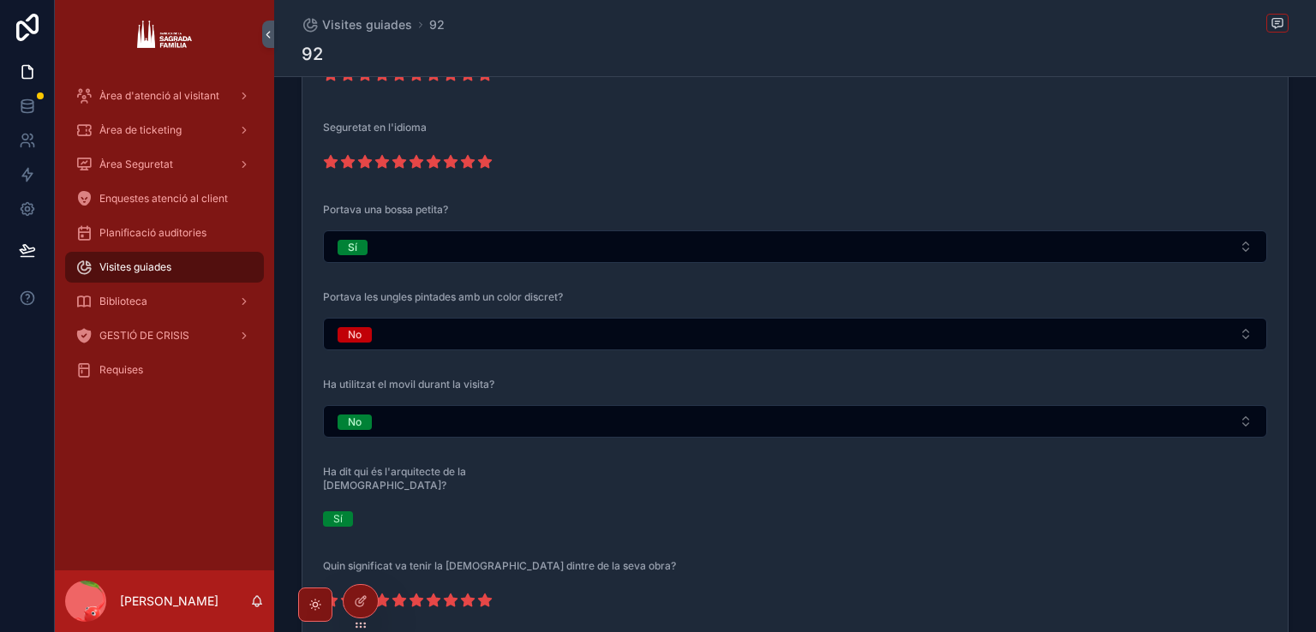
click at [394, 344] on button "No" at bounding box center [795, 334] width 944 height 33
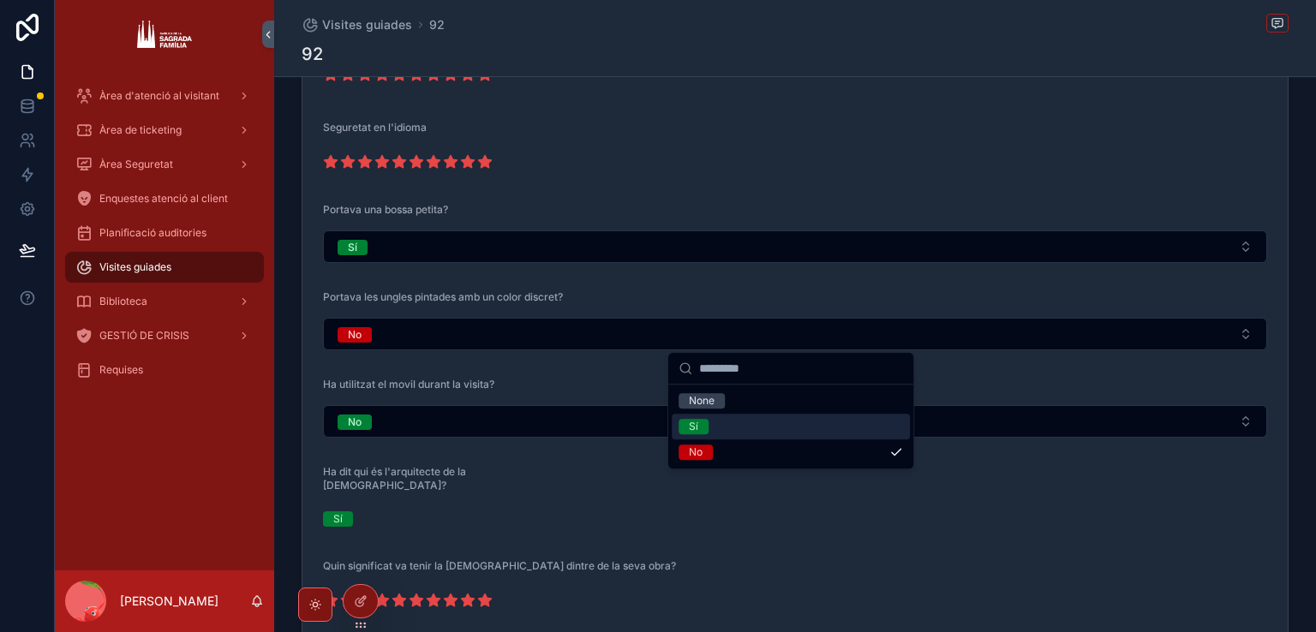
click at [765, 422] on div "Sí" at bounding box center [791, 427] width 238 height 26
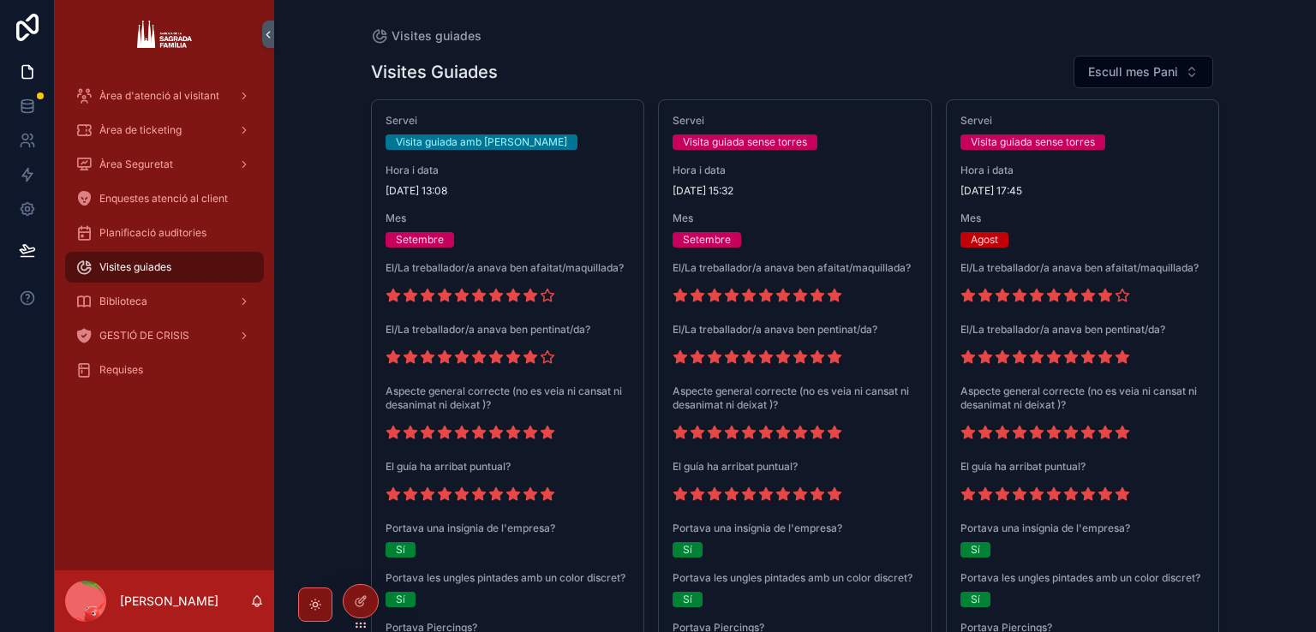
scroll to position [86, 0]
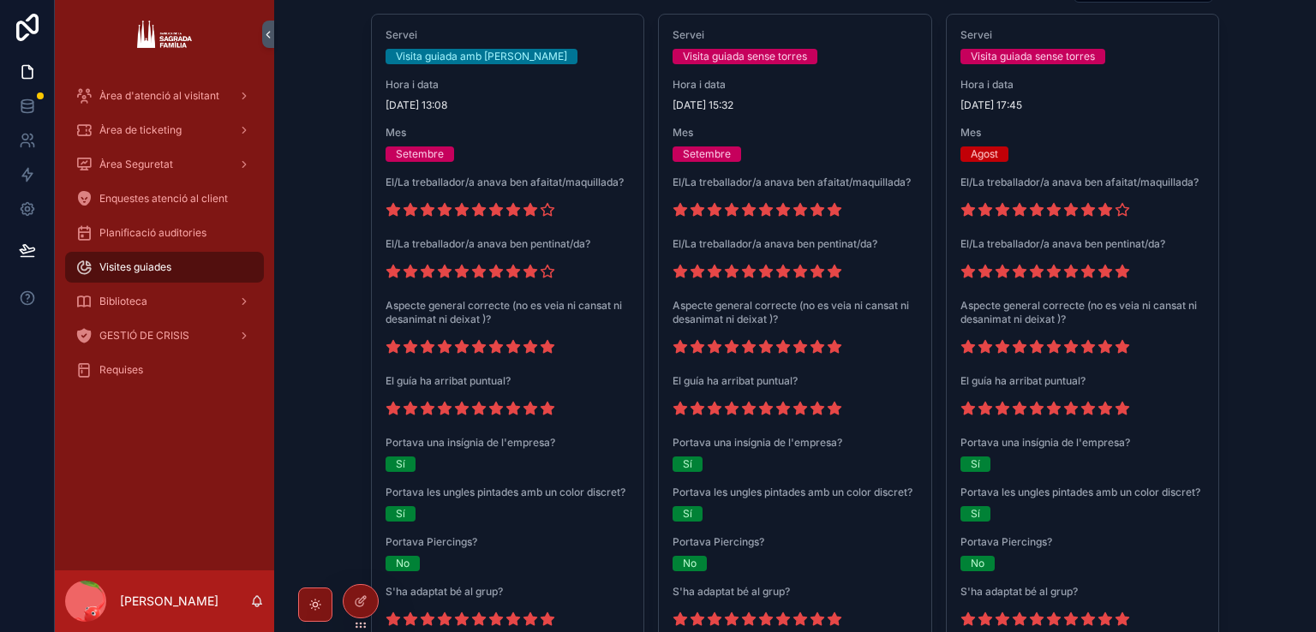
click at [834, 178] on span "El/La treballador/a anava ben afaitat/maquillada?" at bounding box center [795, 183] width 245 height 14
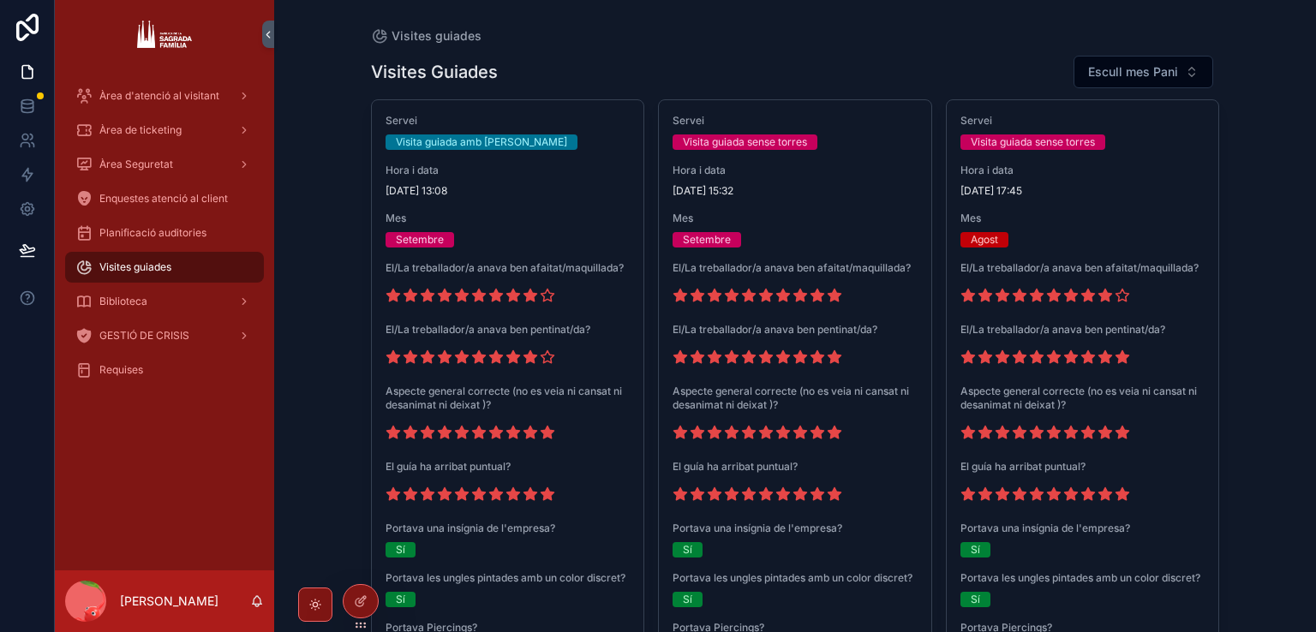
click at [490, 172] on span "Hora i data" at bounding box center [508, 171] width 245 height 14
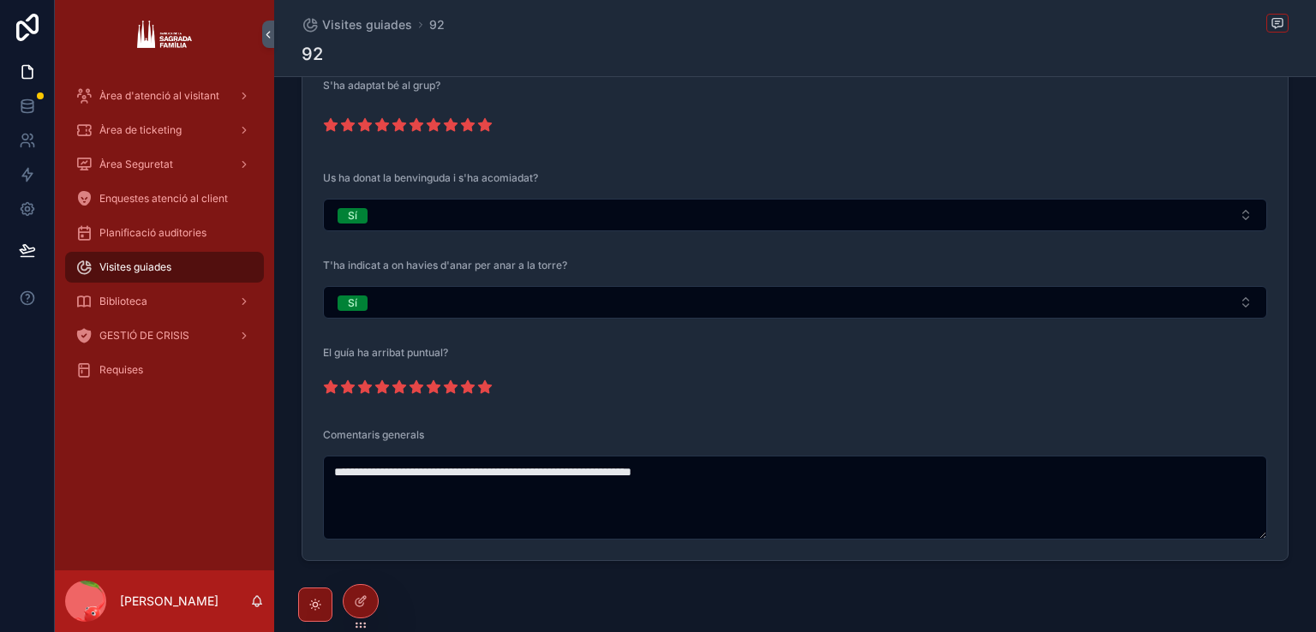
scroll to position [1919, 0]
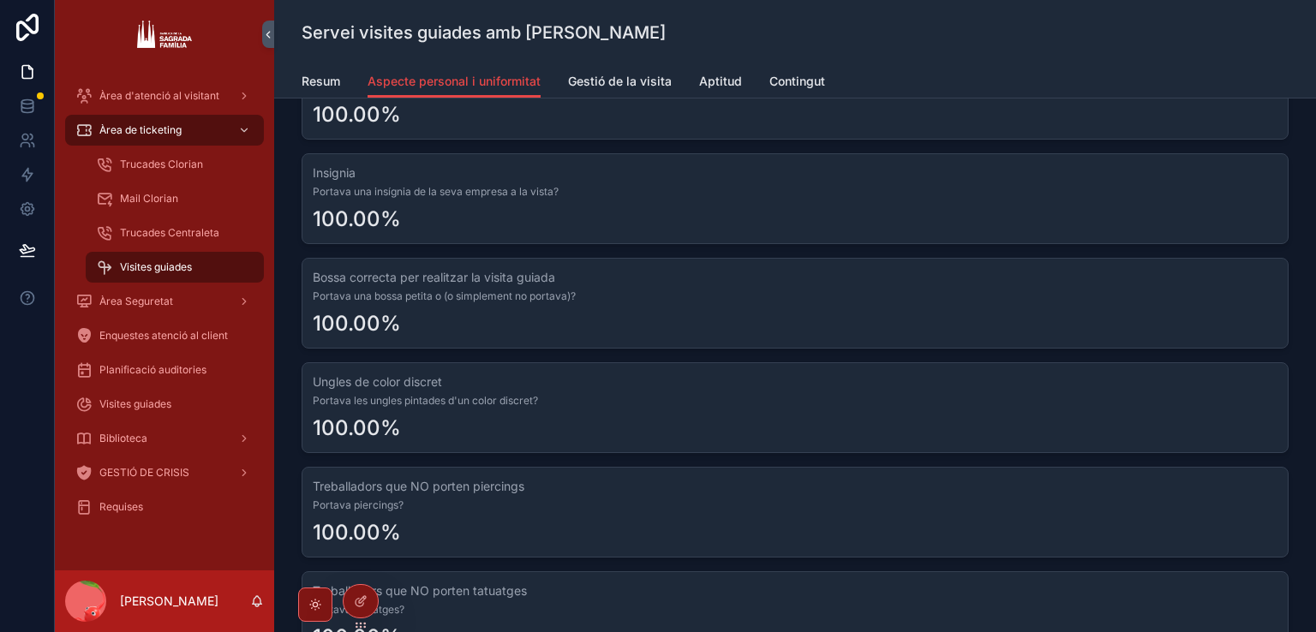
scroll to position [1028, 0]
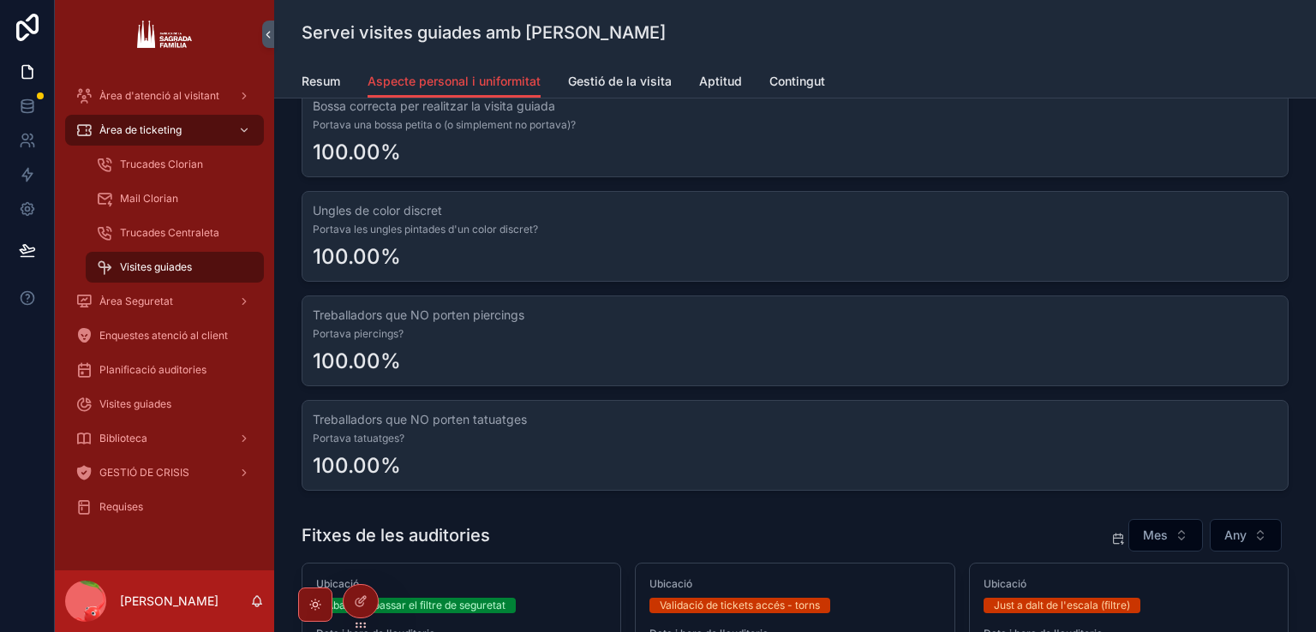
click at [613, 82] on span "Gestió de la visita" at bounding box center [620, 81] width 104 height 17
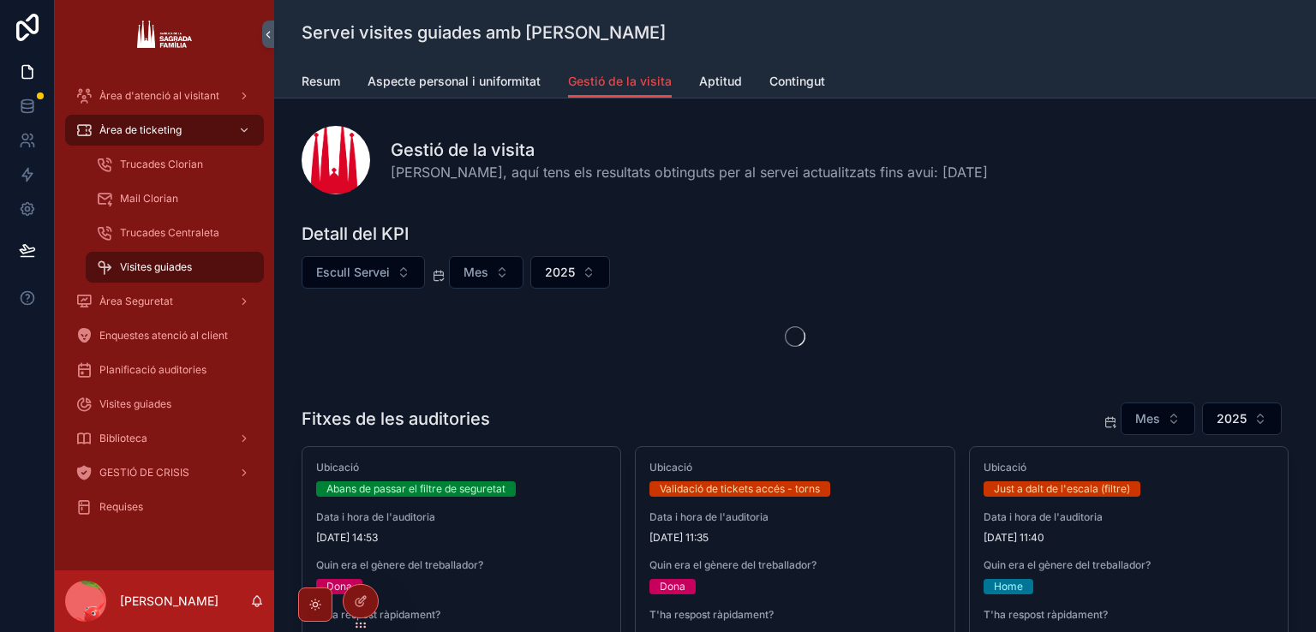
click at [394, 258] on button "Escull Servei" at bounding box center [363, 272] width 123 height 33
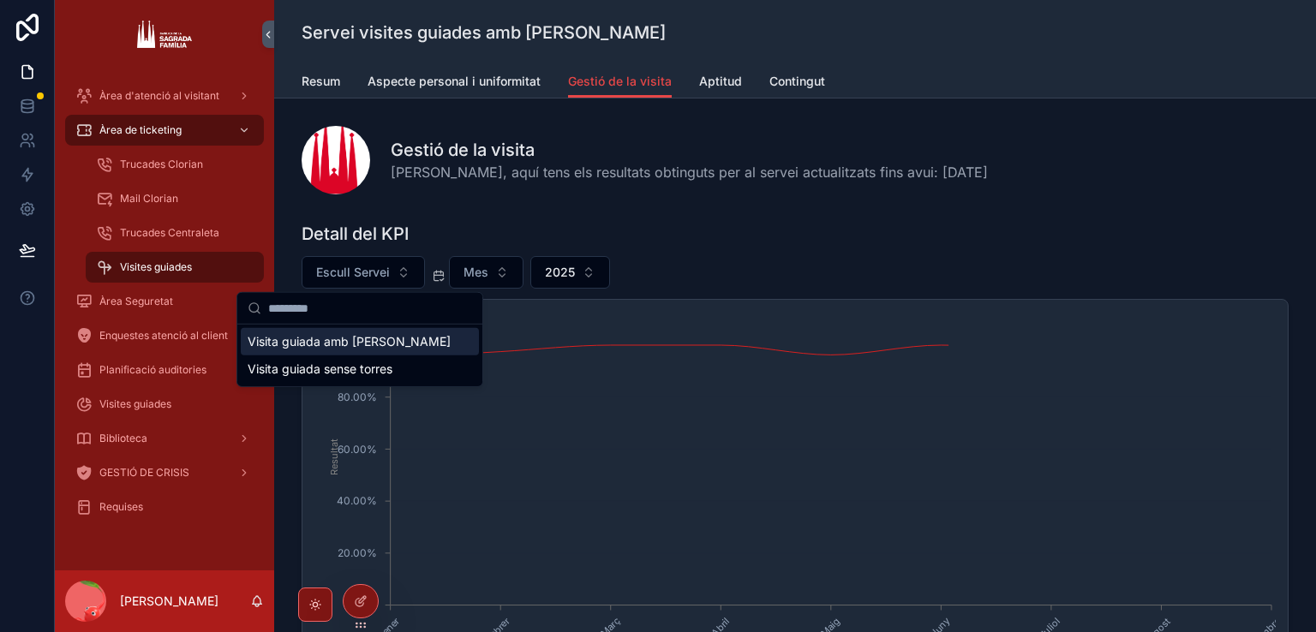
click at [374, 341] on div "Visita guiada amb torres" at bounding box center [360, 341] width 238 height 27
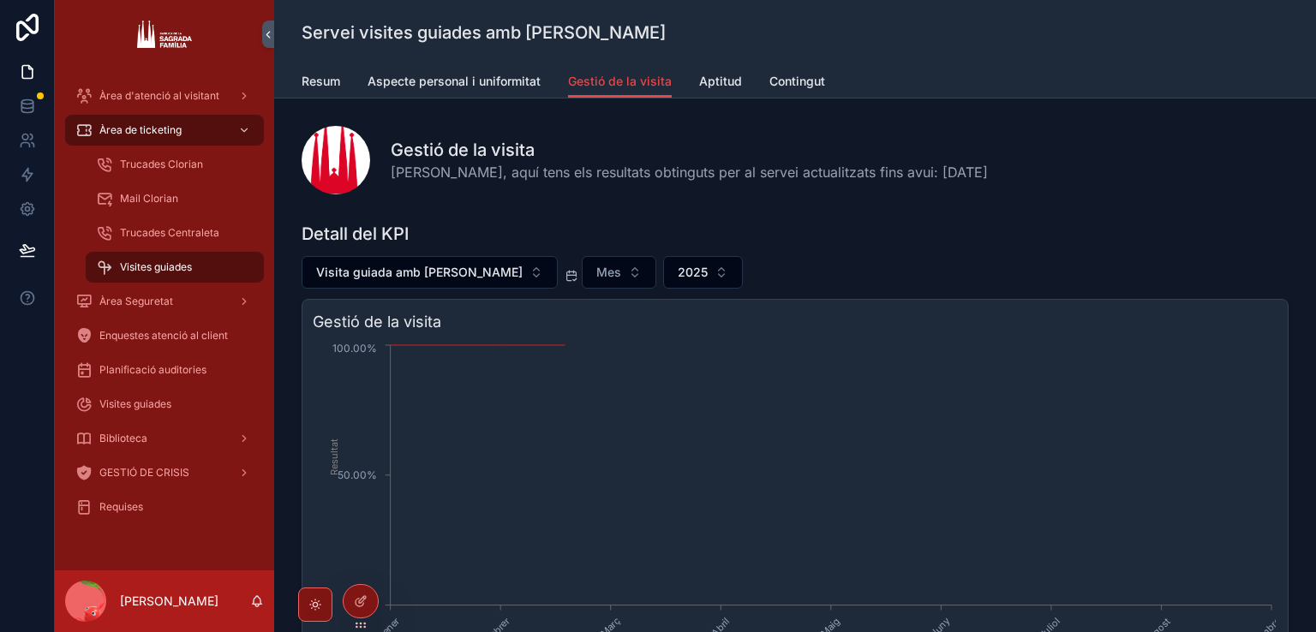
click at [582, 261] on button "Mes" at bounding box center [619, 272] width 75 height 33
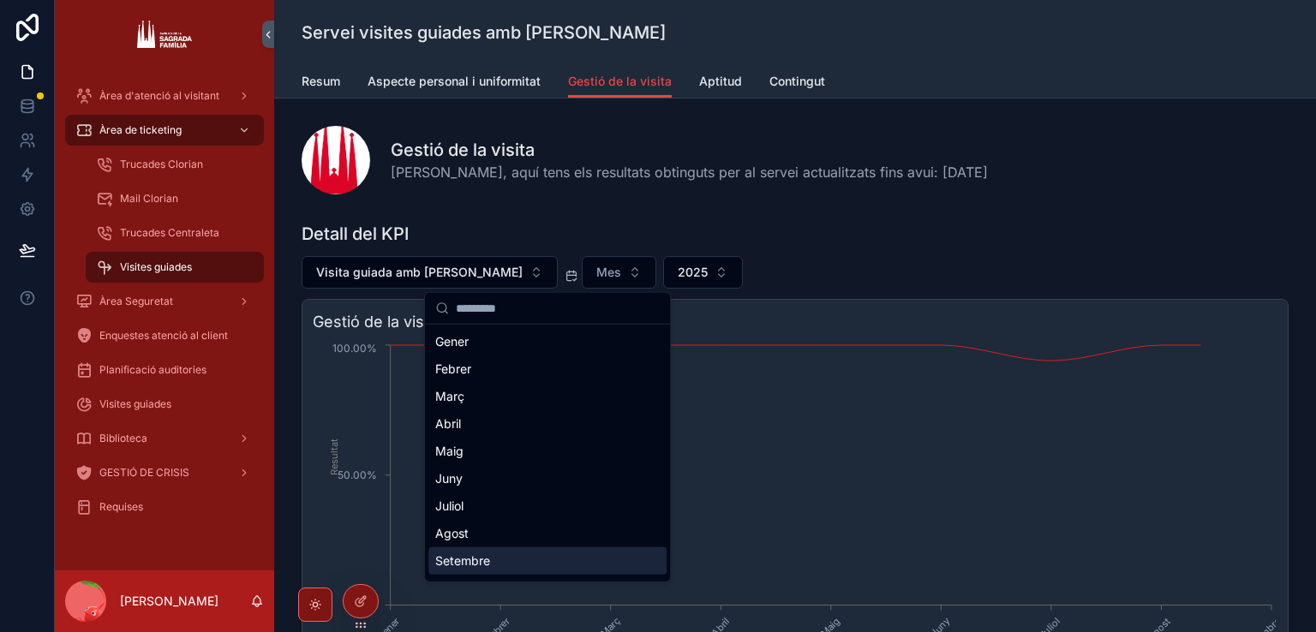
click at [451, 565] on div "Setembre" at bounding box center [547, 560] width 238 height 27
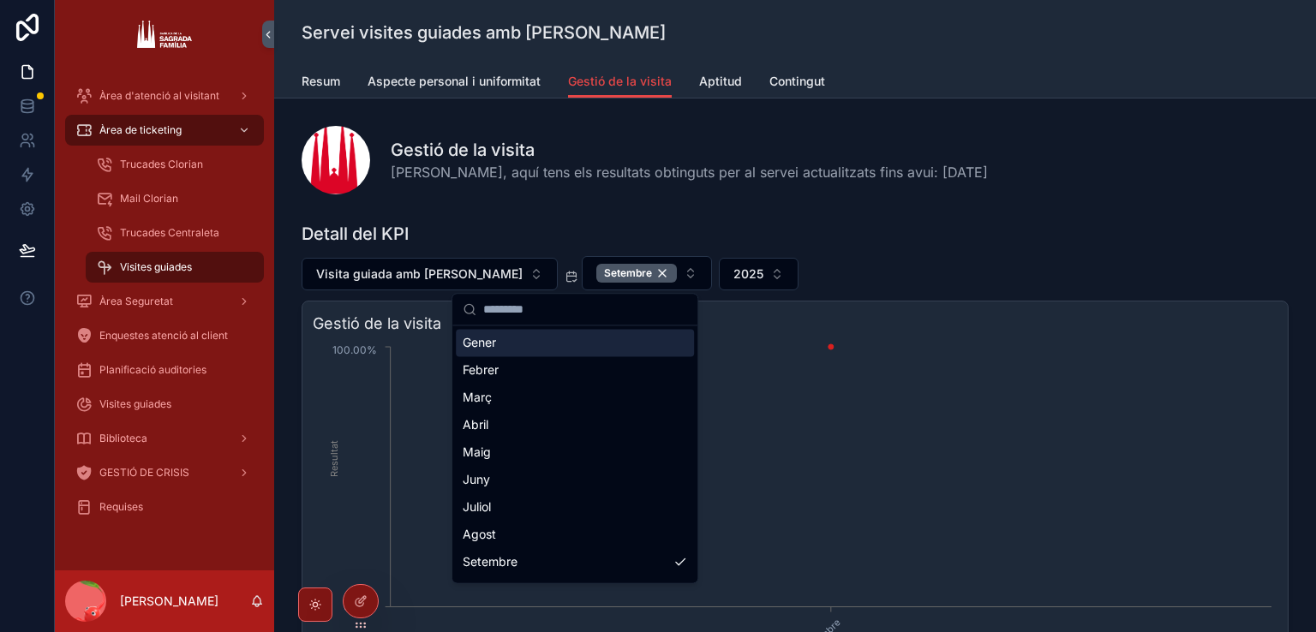
click at [613, 186] on div "Gestió de la visita Hola Marc, aquí tens els resultats obtinguts per al servei …" at bounding box center [795, 160] width 987 height 69
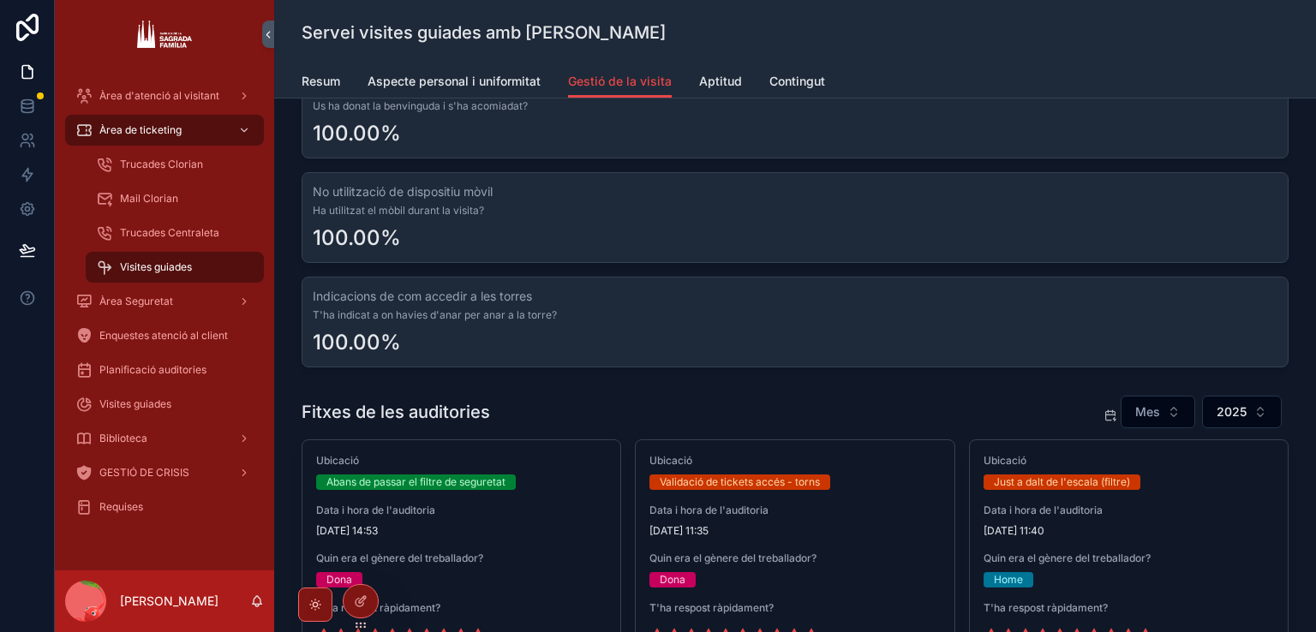
scroll to position [857, 0]
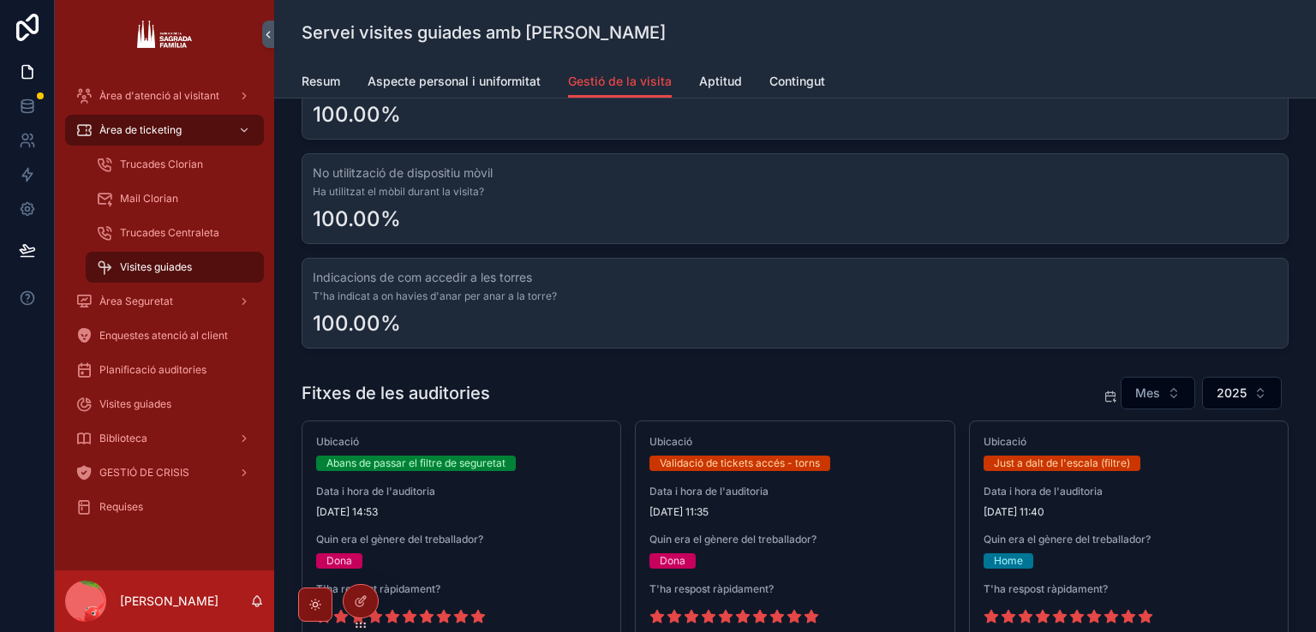
click at [699, 87] on span "Aptitud" at bounding box center [720, 81] width 43 height 17
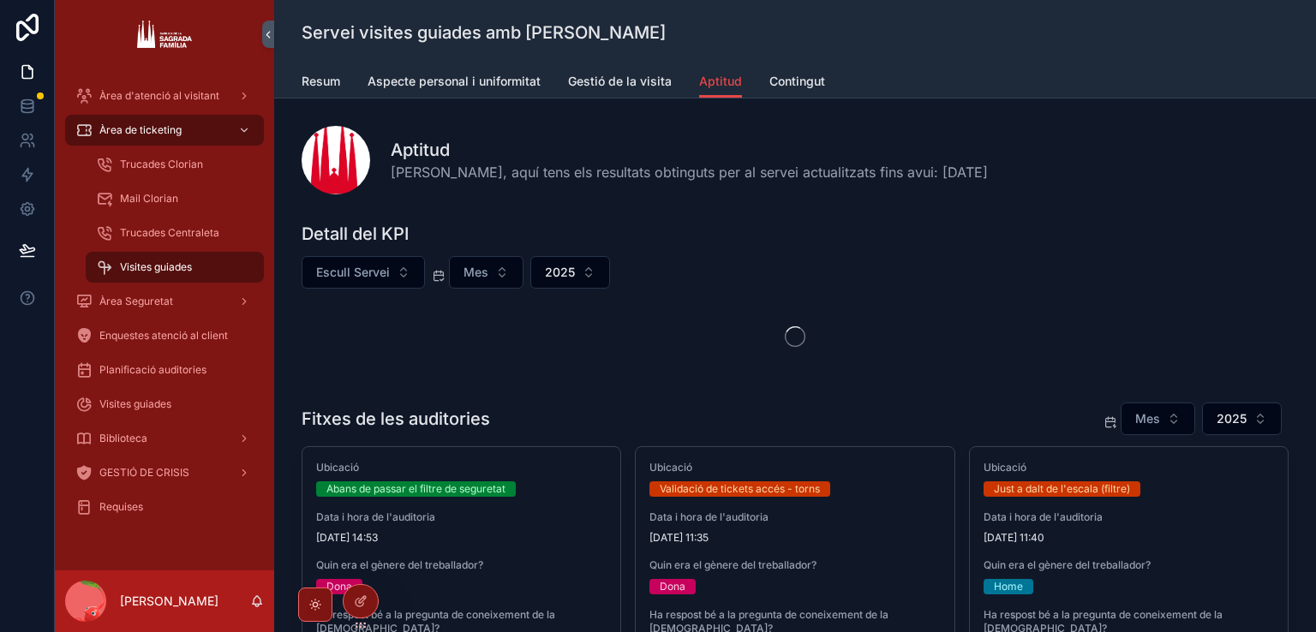
click at [414, 262] on button "Escull Servei" at bounding box center [363, 272] width 123 height 33
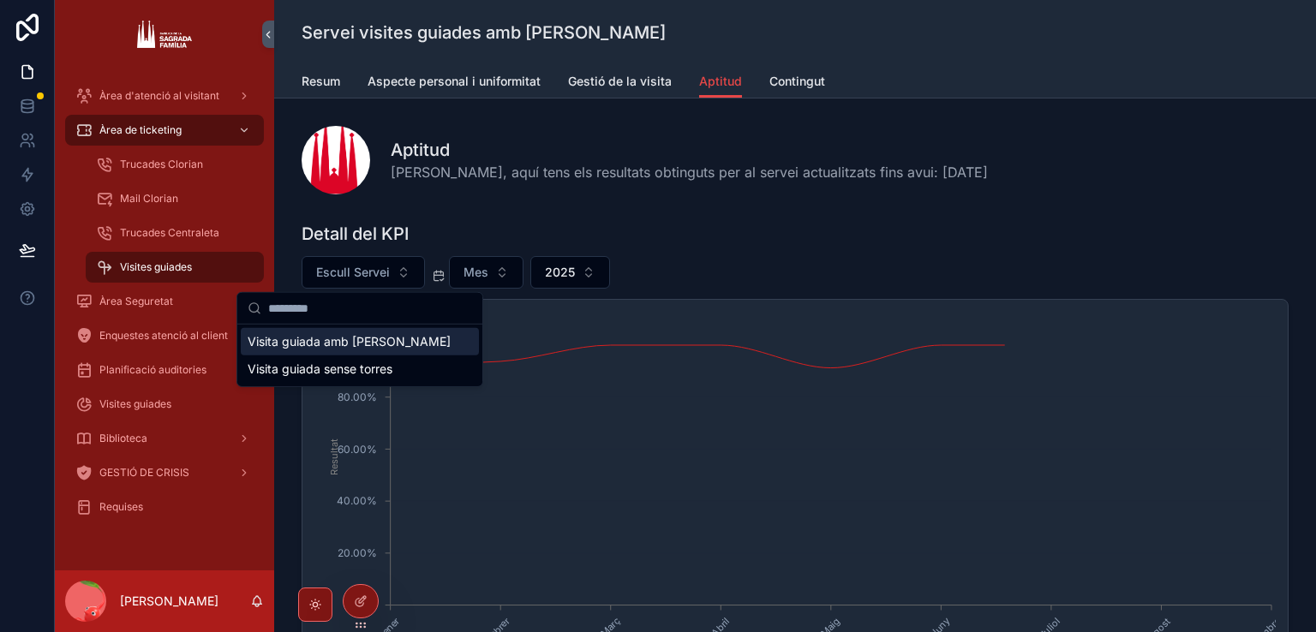
click at [396, 340] on div "Visita guiada amb torres" at bounding box center [360, 341] width 238 height 27
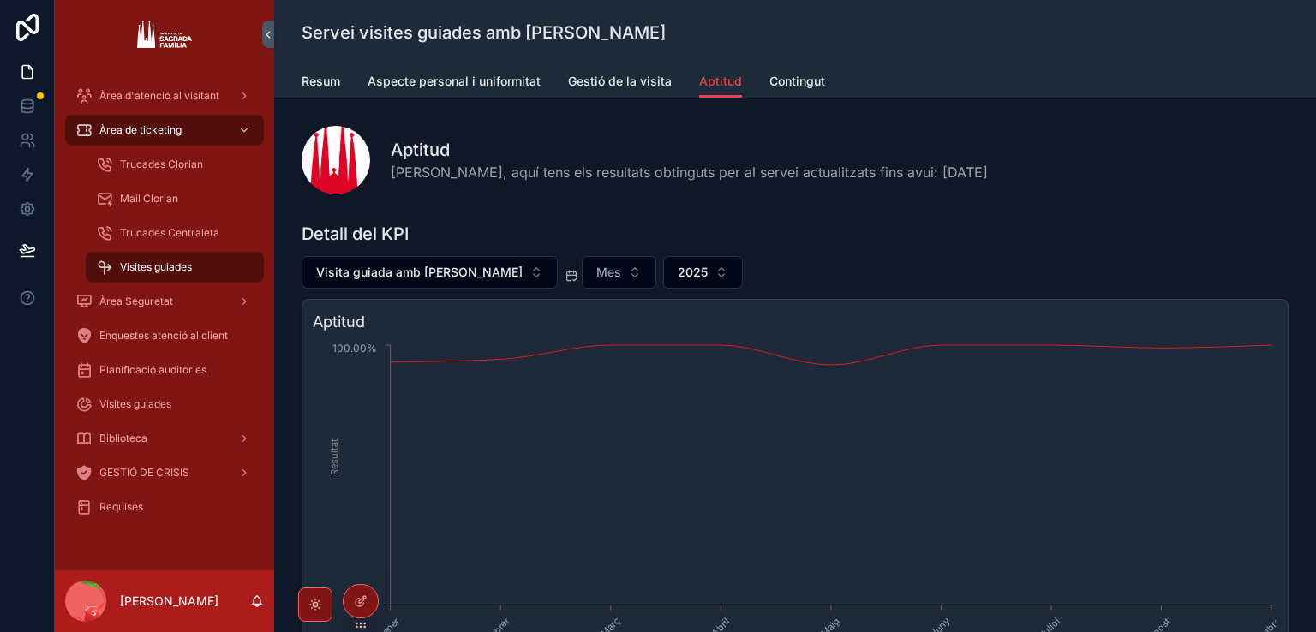
click at [463, 270] on button "Visita guiada amb torres" at bounding box center [430, 272] width 256 height 33
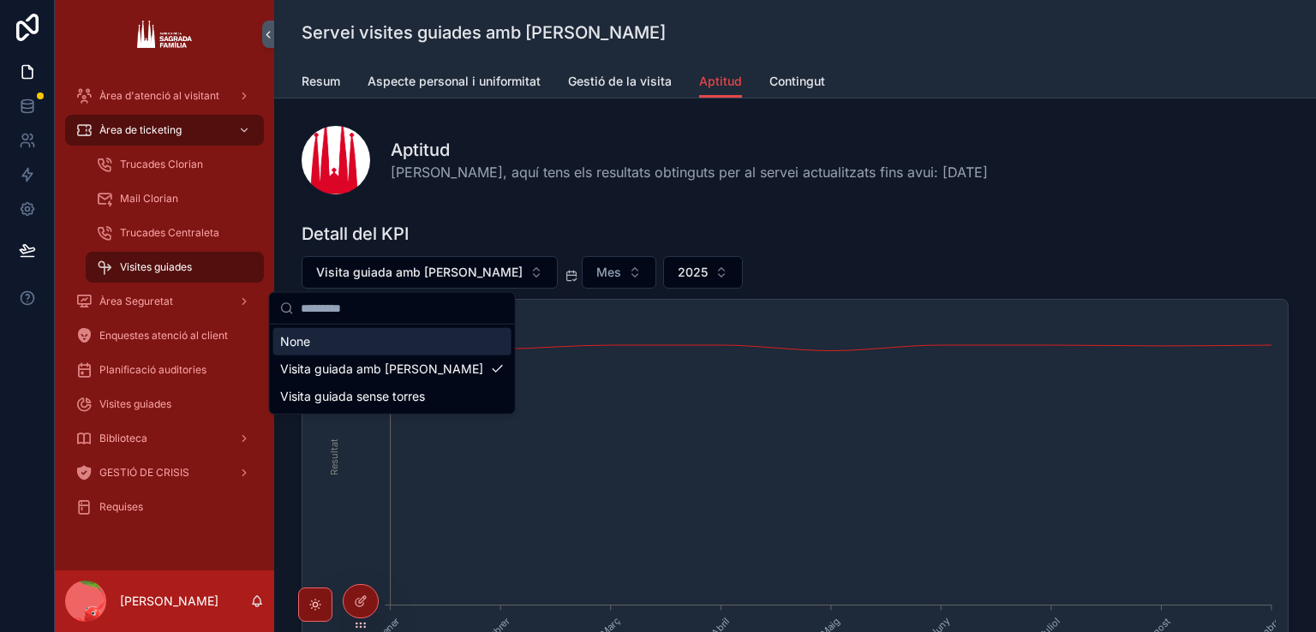
click at [582, 269] on button "Mes" at bounding box center [619, 272] width 75 height 33
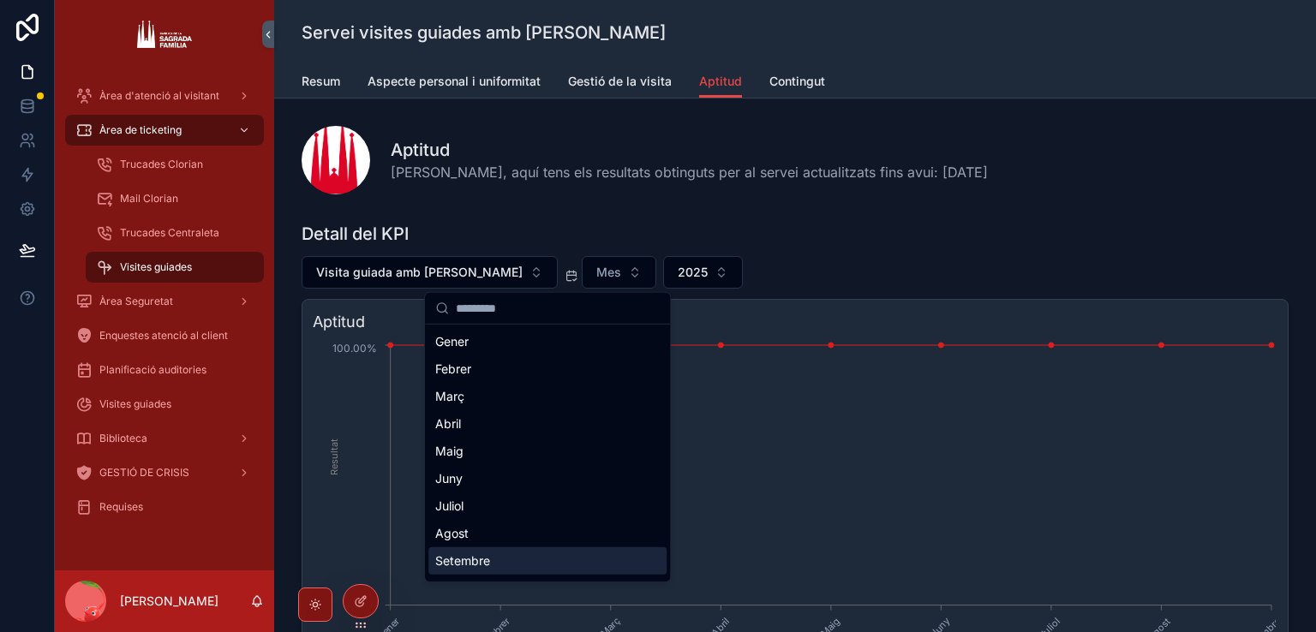
click at [481, 560] on div "Setembre" at bounding box center [547, 560] width 238 height 27
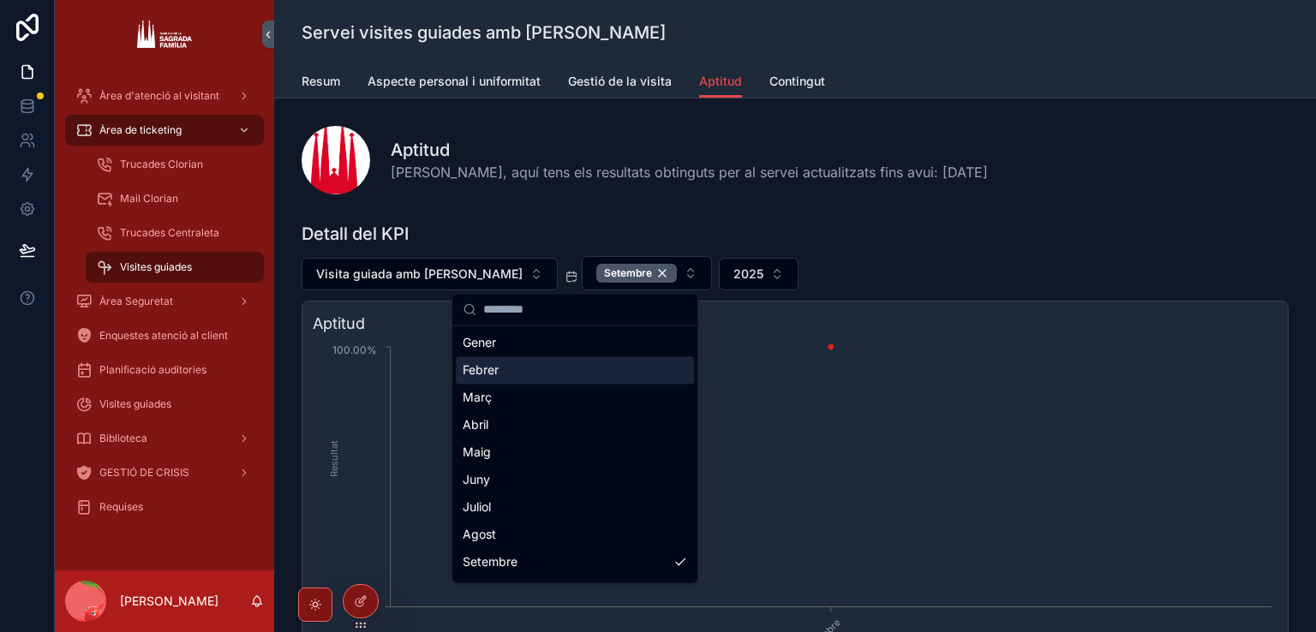
click at [676, 188] on div "Aptitud Hola Marc, aquí tens els resultats obtinguts per al servei actualitzats…" at bounding box center [795, 160] width 987 height 69
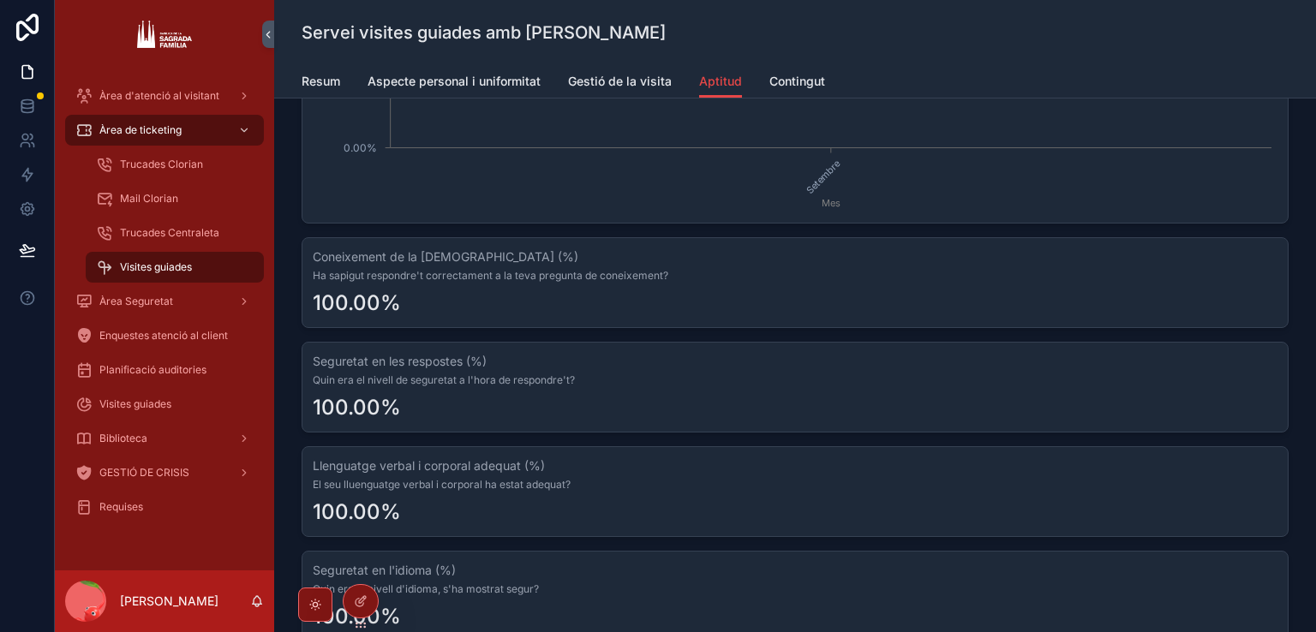
scroll to position [428, 0]
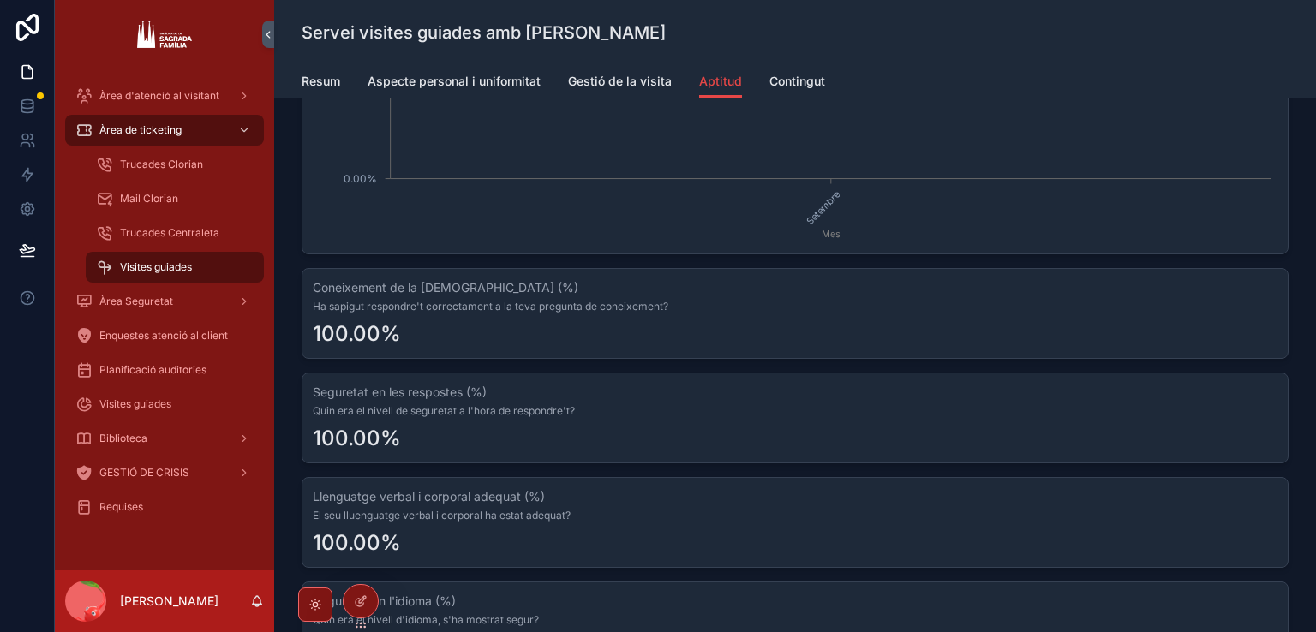
click at [324, 86] on span "Resum" at bounding box center [321, 81] width 39 height 17
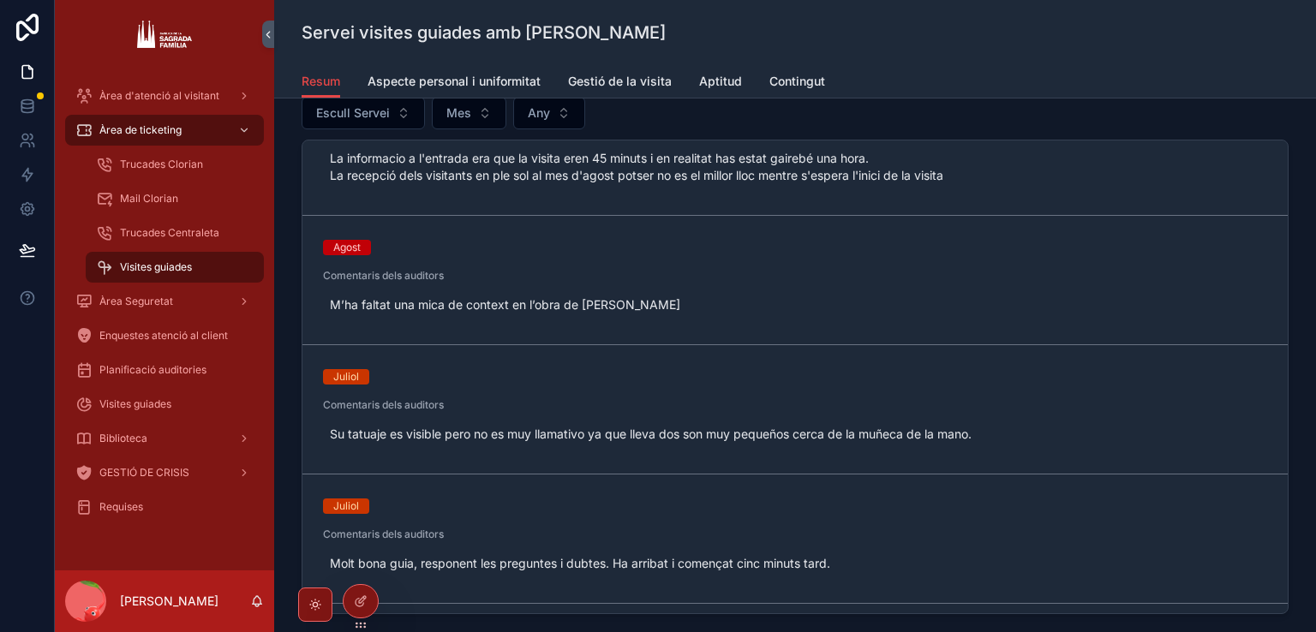
scroll to position [257, 0]
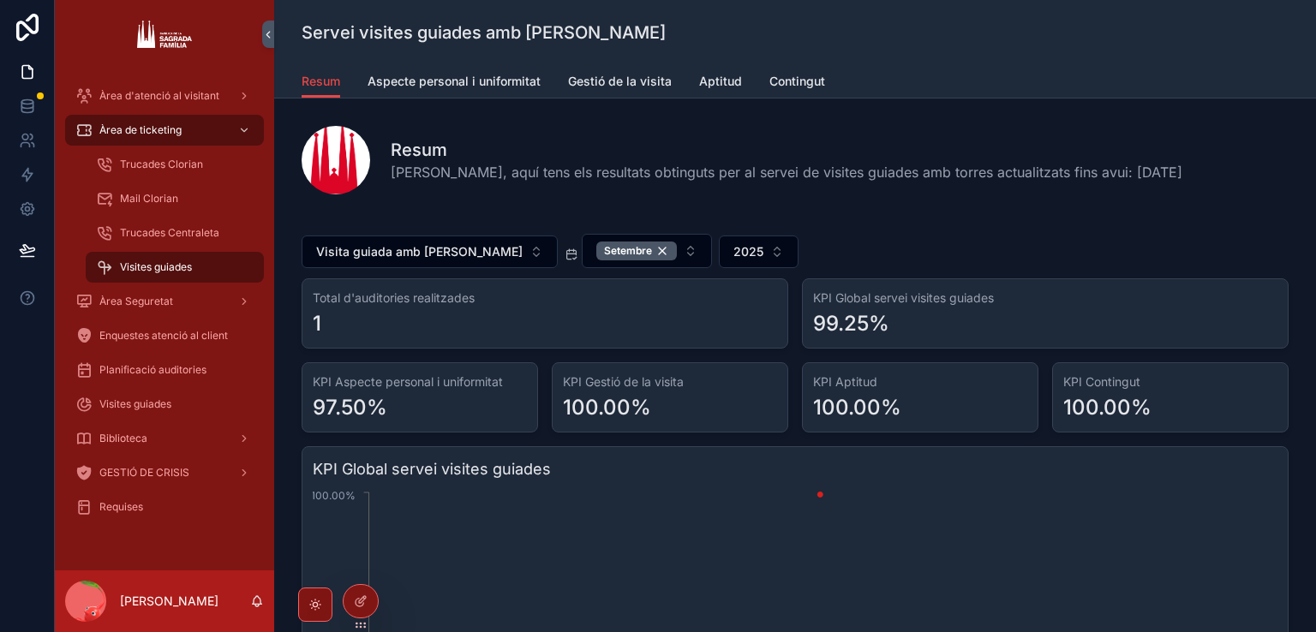
click at [154, 189] on div "Mail Clorian" at bounding box center [175, 198] width 158 height 27
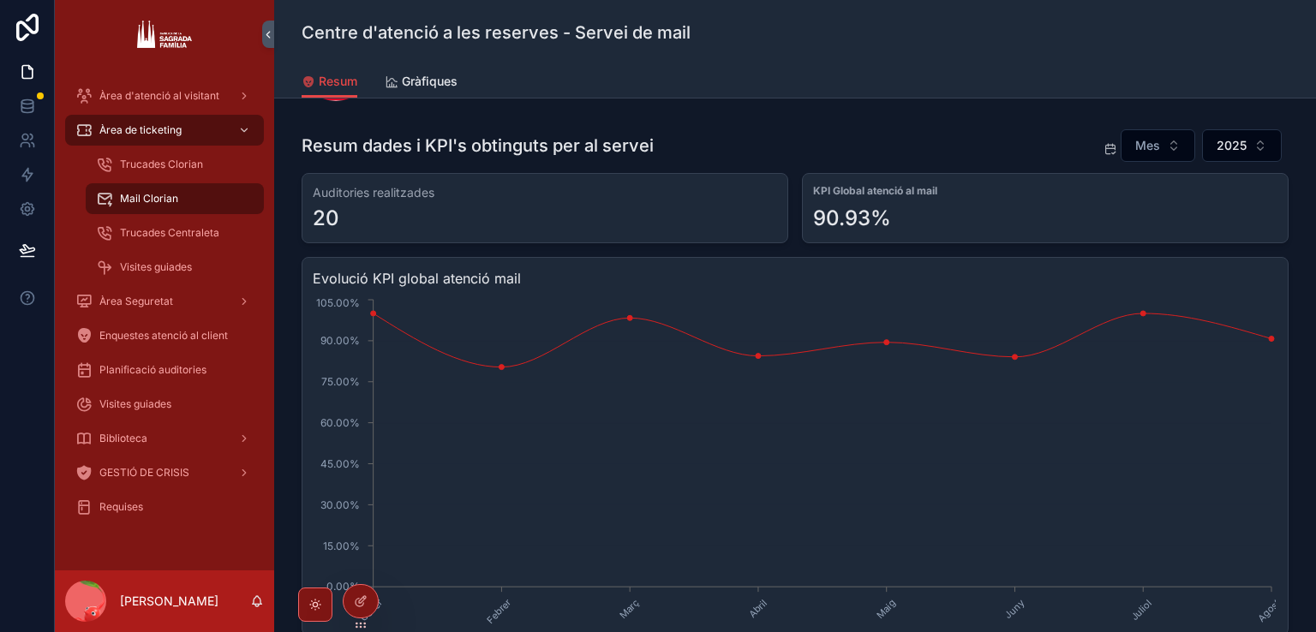
scroll to position [86, 0]
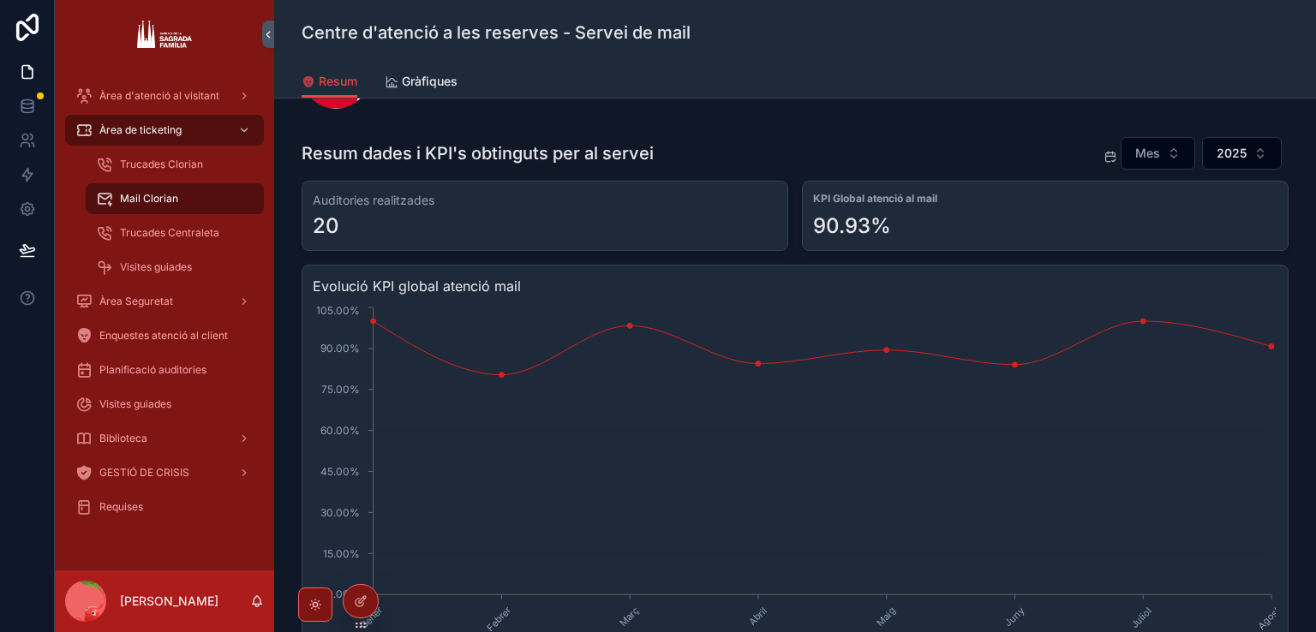
click at [1153, 141] on button "Mes" at bounding box center [1158, 153] width 75 height 33
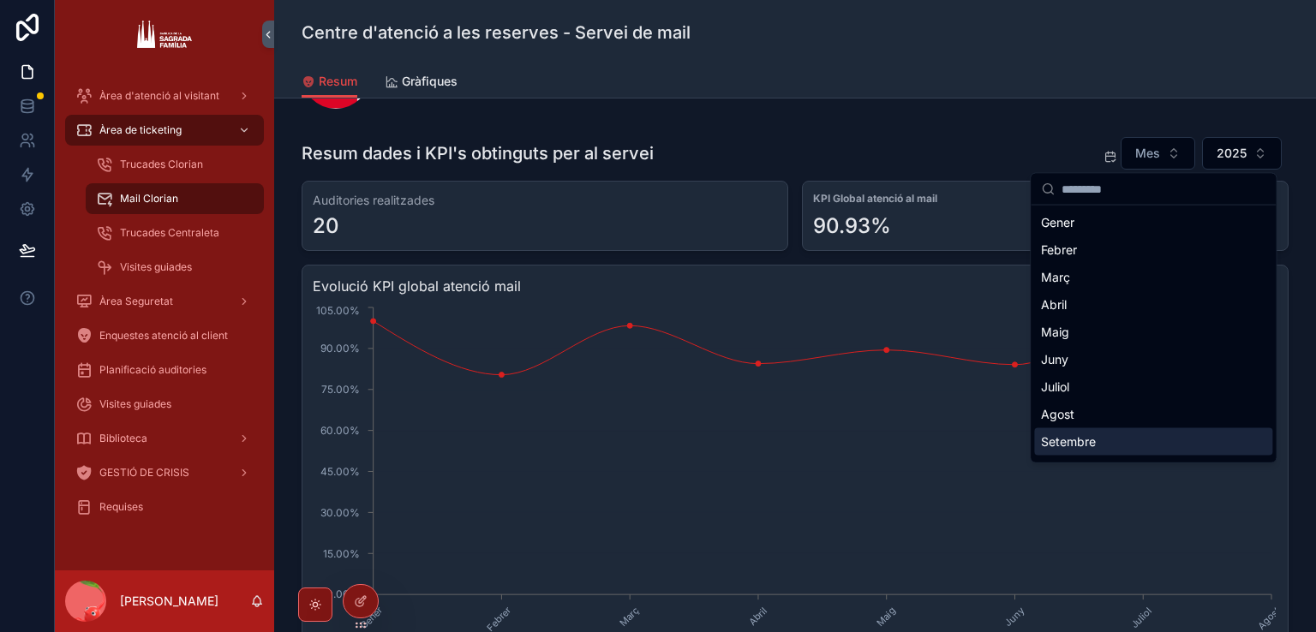
click at [1093, 432] on div "Setembre" at bounding box center [1153, 441] width 238 height 27
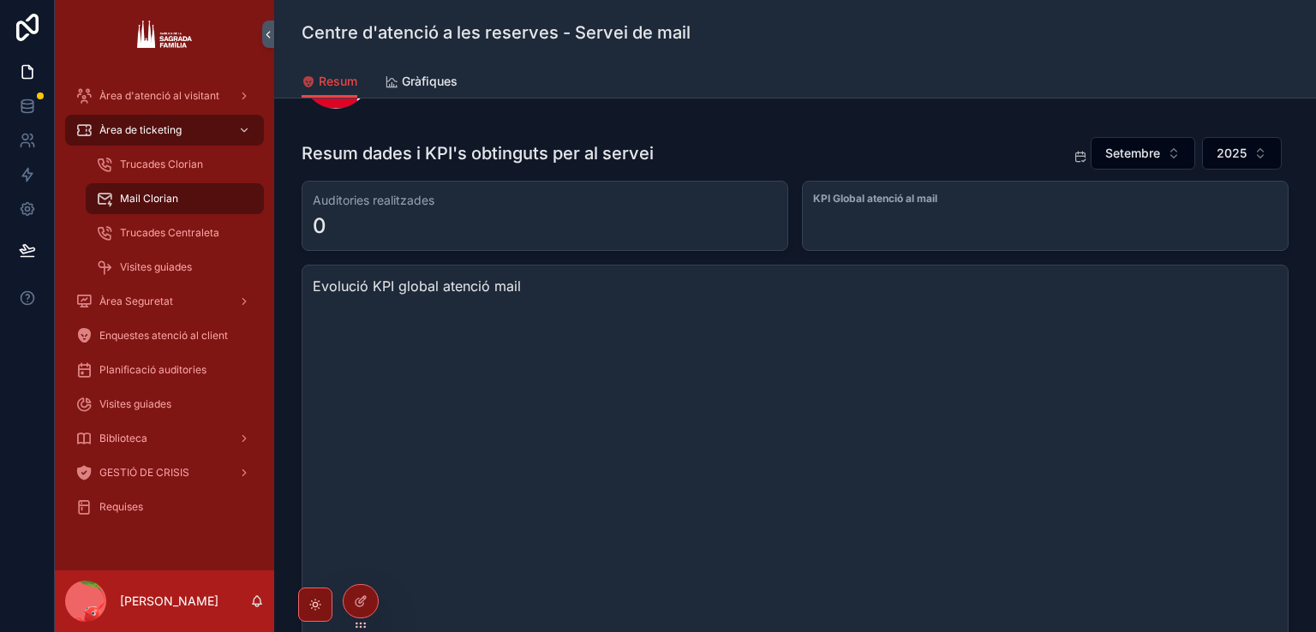
click at [1202, 148] on button "2025" at bounding box center [1242, 153] width 80 height 33
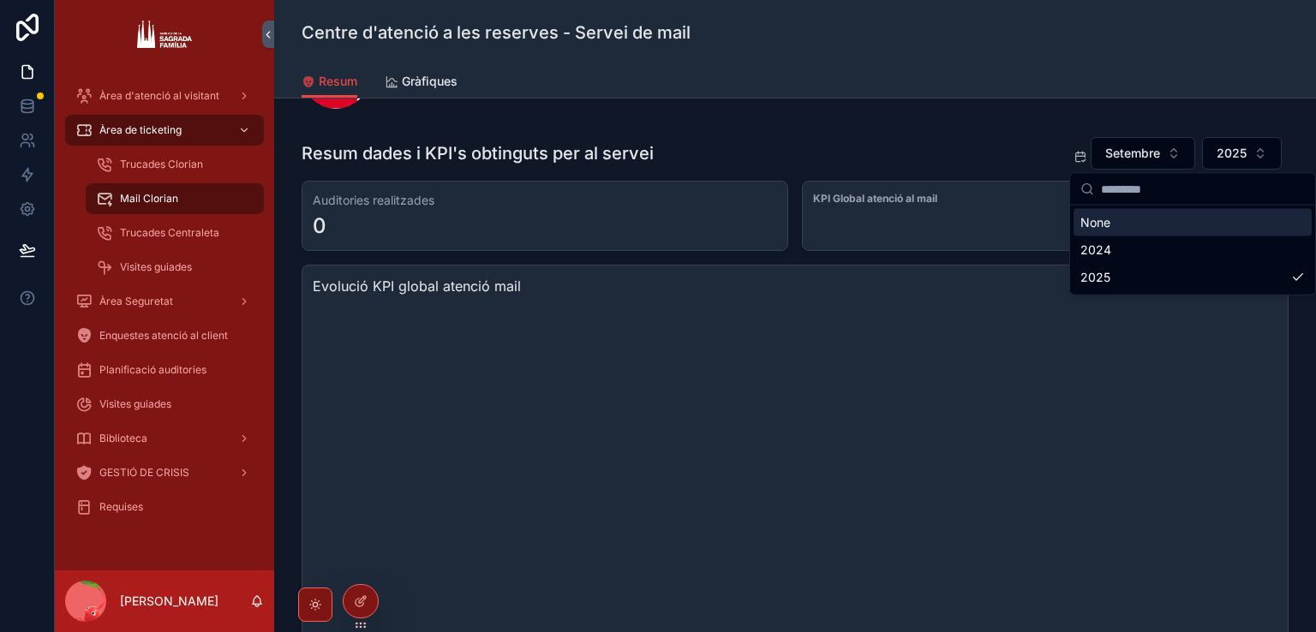
click at [1175, 148] on button "Setembre" at bounding box center [1143, 153] width 105 height 33
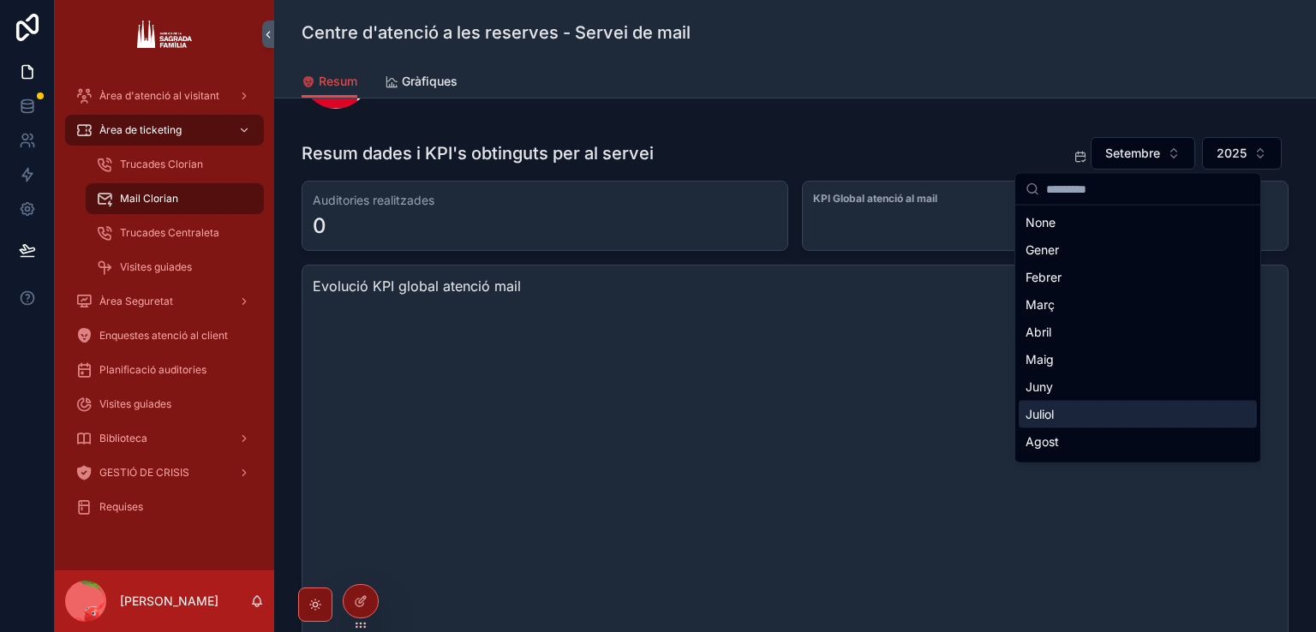
click at [1073, 433] on div "Agost" at bounding box center [1138, 441] width 238 height 27
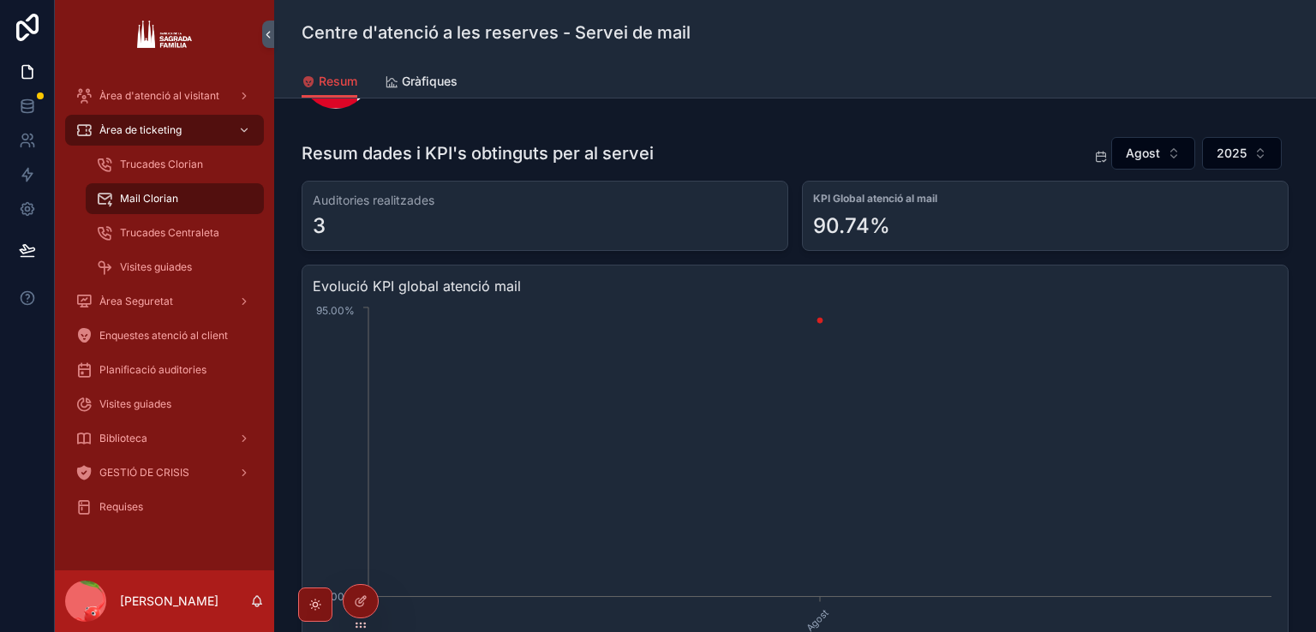
click at [1141, 142] on button "Agost" at bounding box center [1153, 153] width 84 height 33
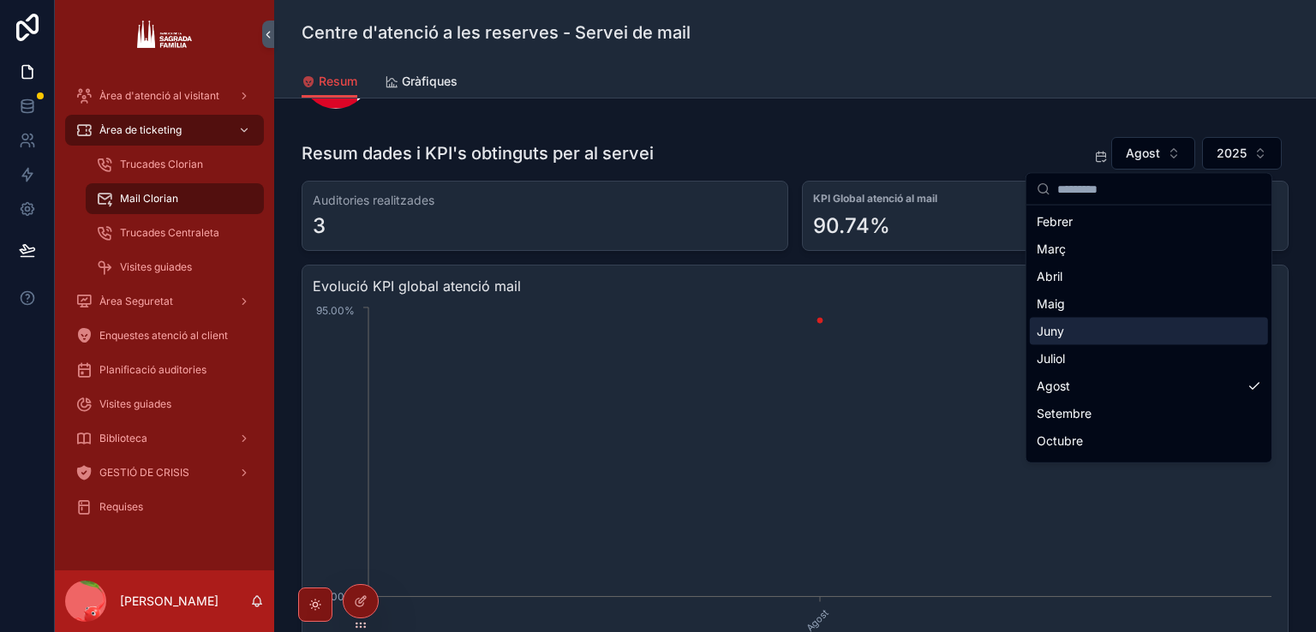
scroll to position [86, 0]
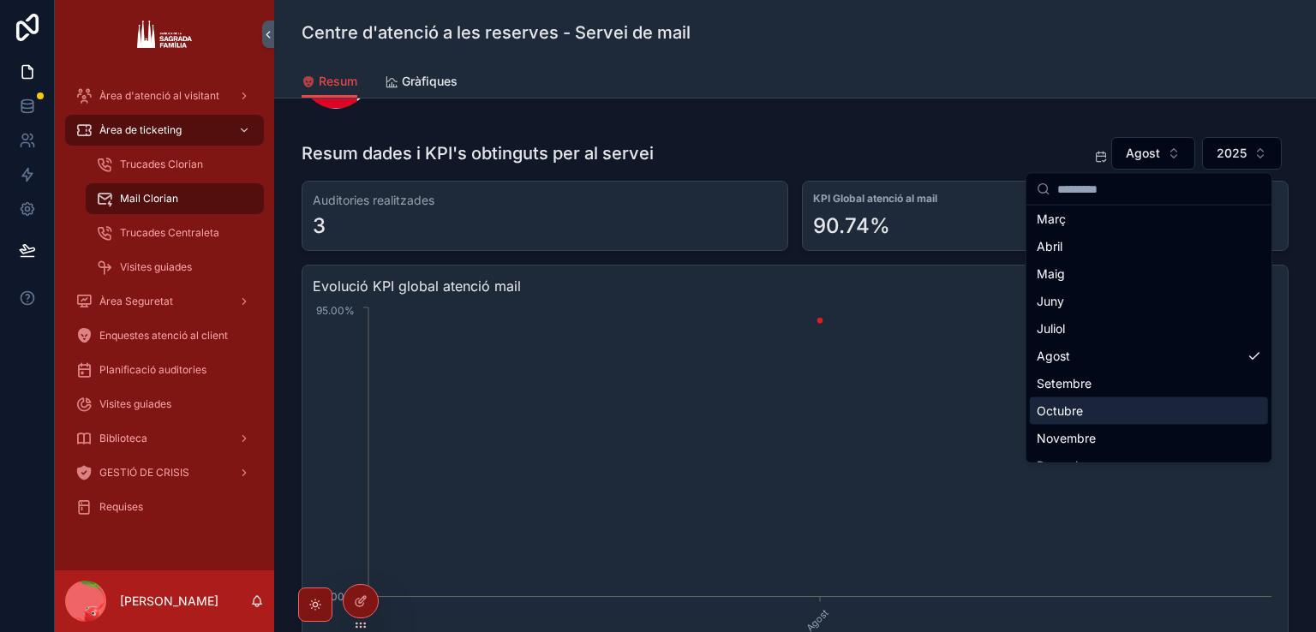
click at [1107, 404] on div "Octubre" at bounding box center [1149, 411] width 238 height 27
